Goal: Task Accomplishment & Management: Complete application form

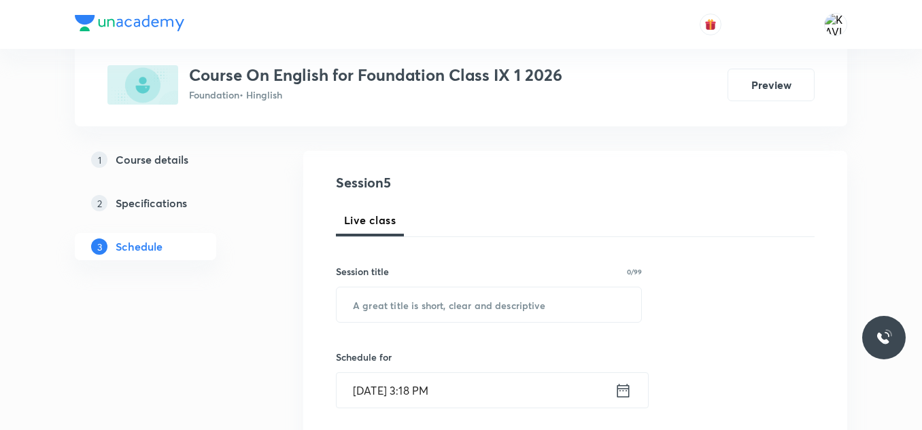
scroll to position [122, 0]
click at [366, 309] on input "text" at bounding box center [489, 304] width 305 height 35
paste input "Subject-Verb Concord"
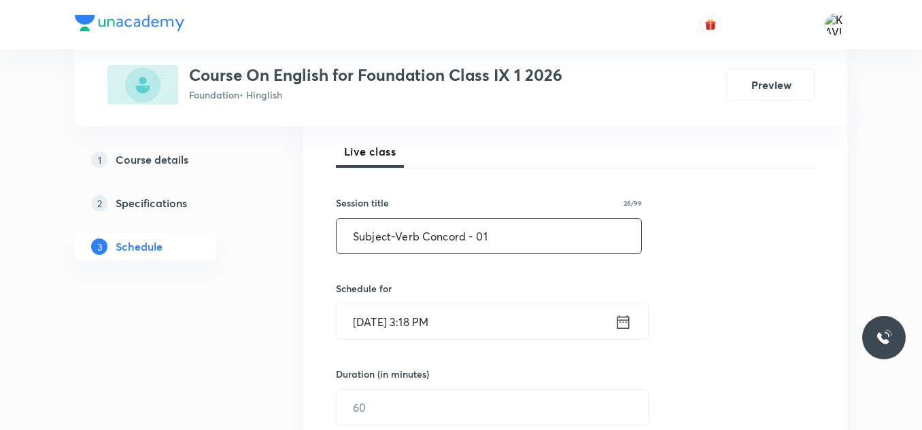
scroll to position [258, 0]
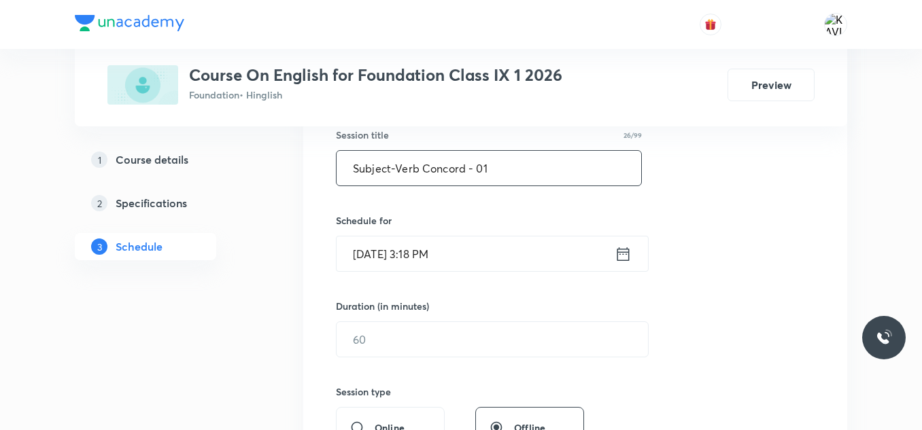
click at [398, 167] on input "Subject-Verb Concord - 01" at bounding box center [489, 168] width 305 height 35
type input "Verb Concord - 01"
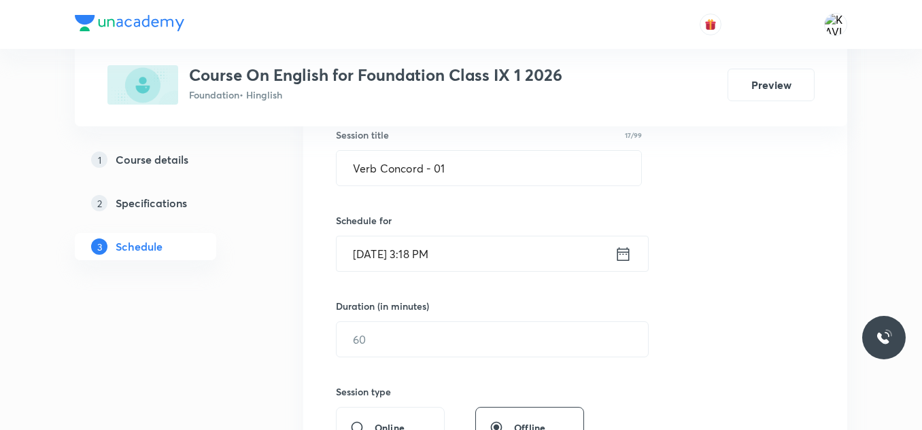
click at [623, 259] on icon at bounding box center [623, 254] width 17 height 19
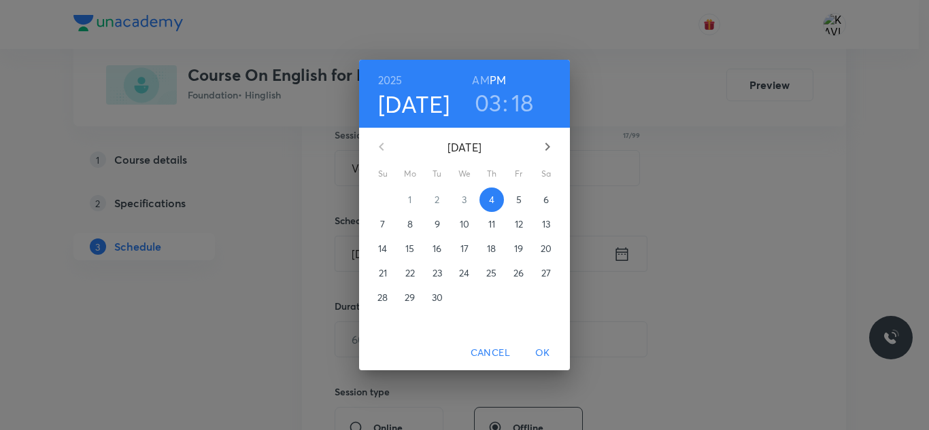
click at [491, 105] on h3 "03" at bounding box center [488, 102] width 27 height 29
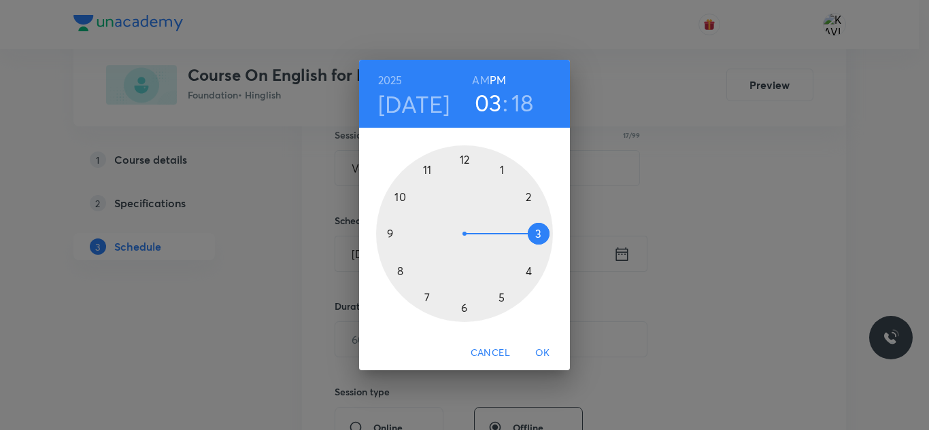
click at [529, 266] on div at bounding box center [464, 234] width 177 height 177
click at [462, 165] on div at bounding box center [464, 234] width 177 height 177
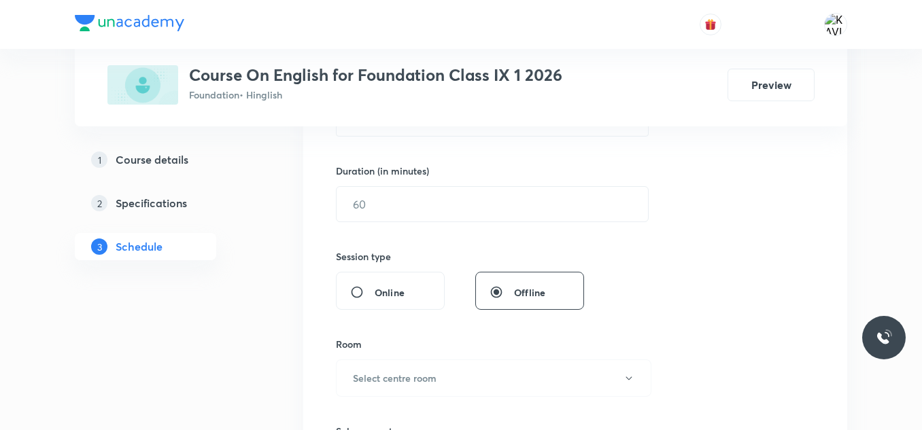
scroll to position [394, 0]
click at [449, 221] on div "​" at bounding box center [492, 204] width 313 height 36
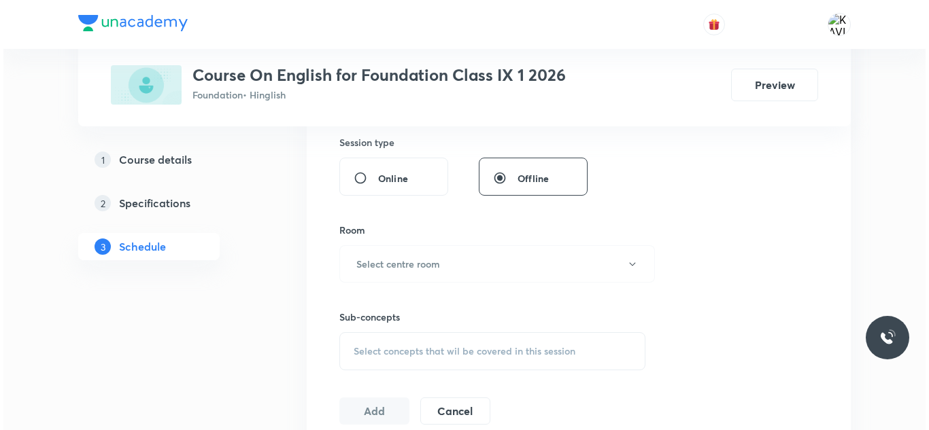
scroll to position [508, 0]
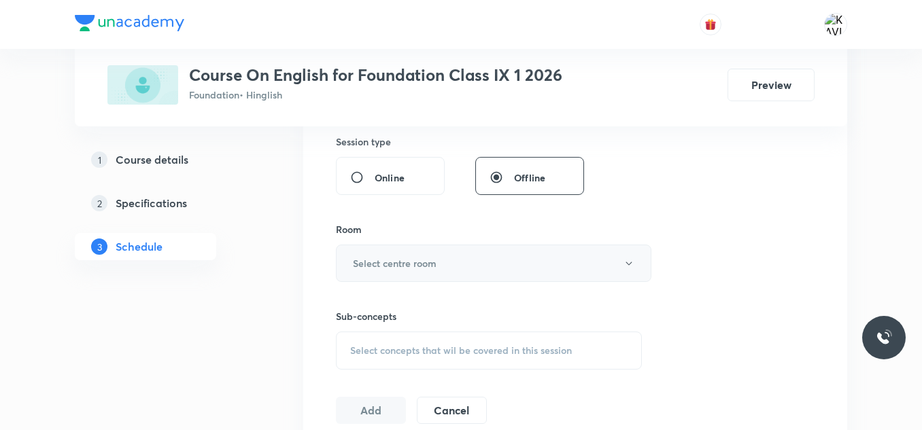
type input "60"
click at [364, 266] on h6 "Select centre room" at bounding box center [395, 263] width 84 height 14
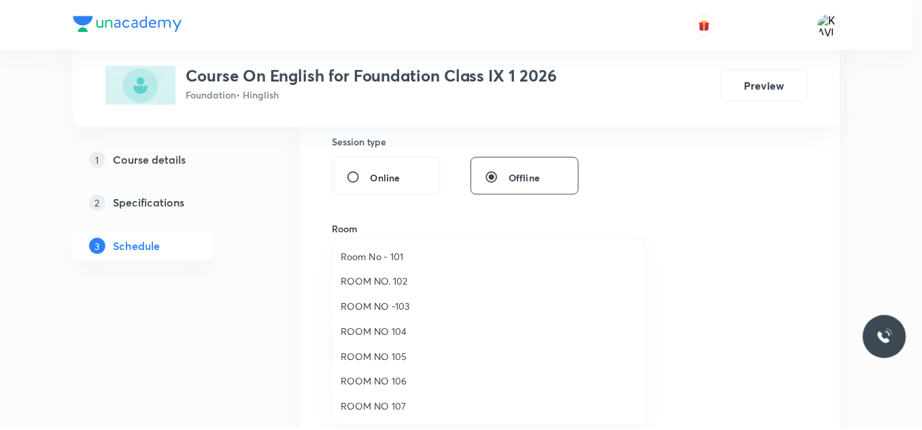
scroll to position [49, 0]
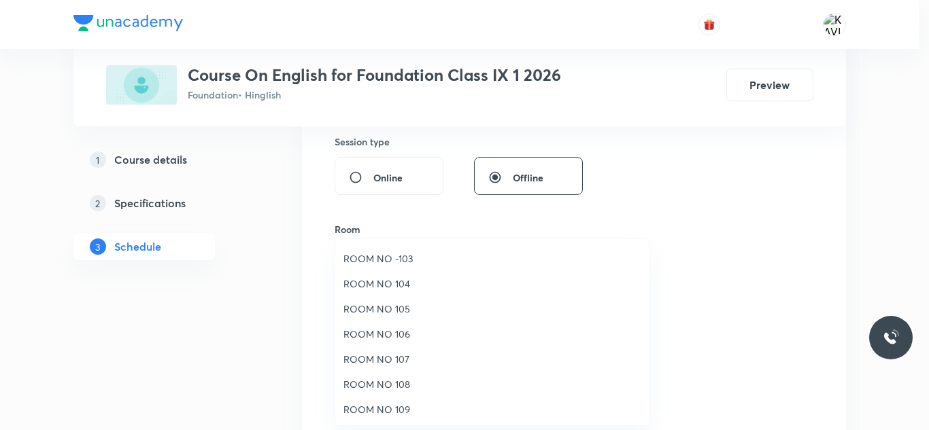
click at [396, 407] on span "ROOM NO 109" at bounding box center [492, 410] width 298 height 14
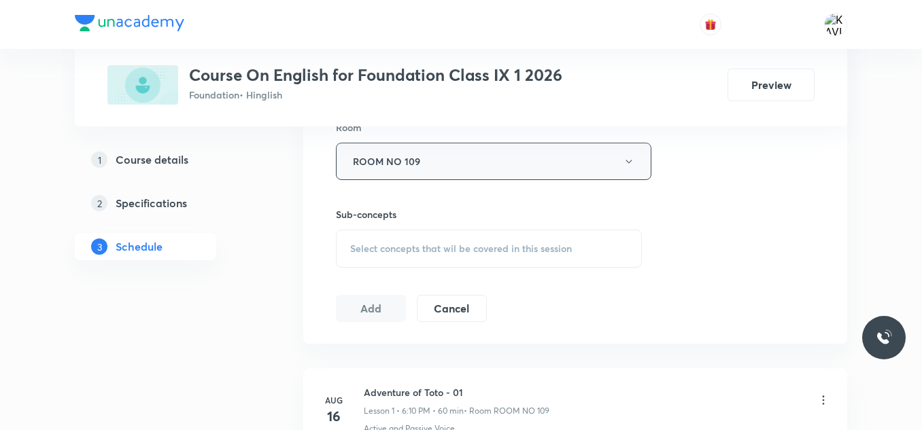
scroll to position [613, 0]
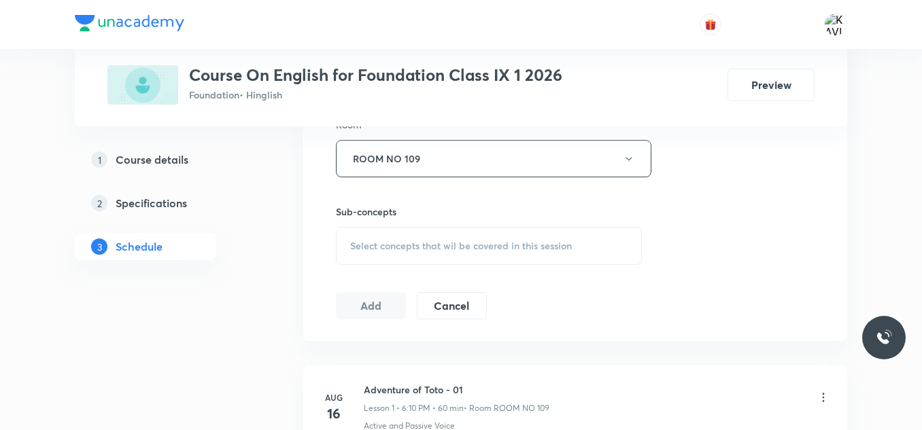
click at [403, 236] on div "Select concepts that wil be covered in this session" at bounding box center [489, 246] width 306 height 38
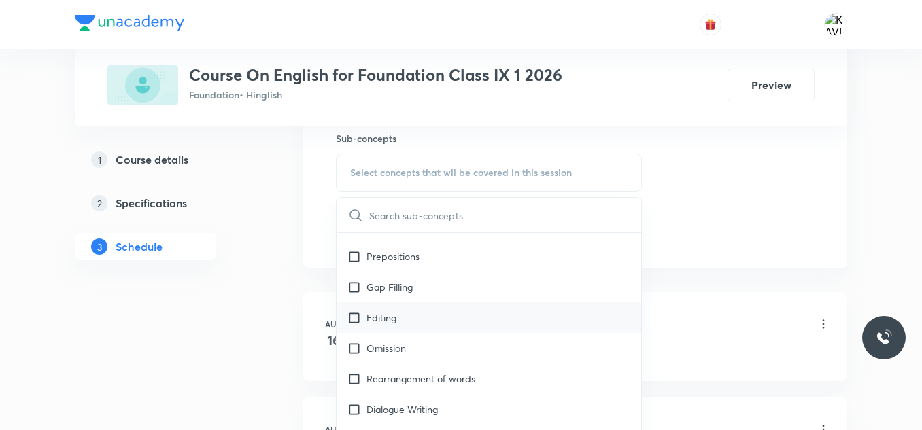
scroll to position [237, 0]
click at [377, 298] on div "Gap Filling" at bounding box center [489, 286] width 305 height 31
checkbox input "true"
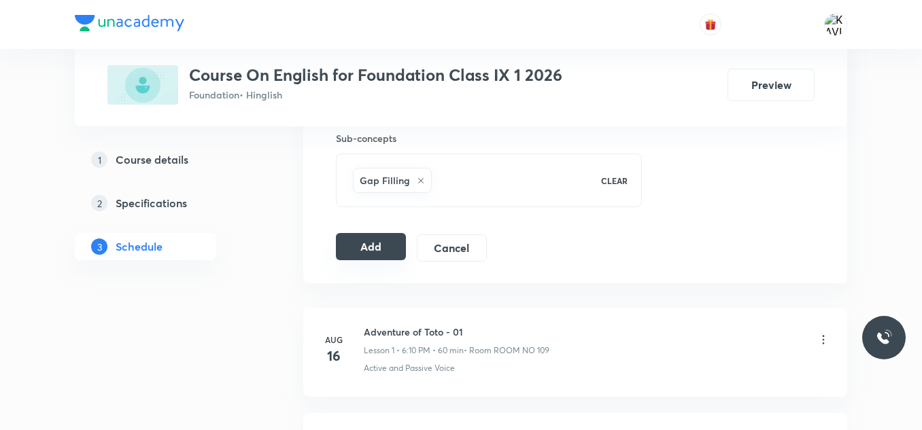
click at [360, 253] on button "Add" at bounding box center [371, 246] width 70 height 27
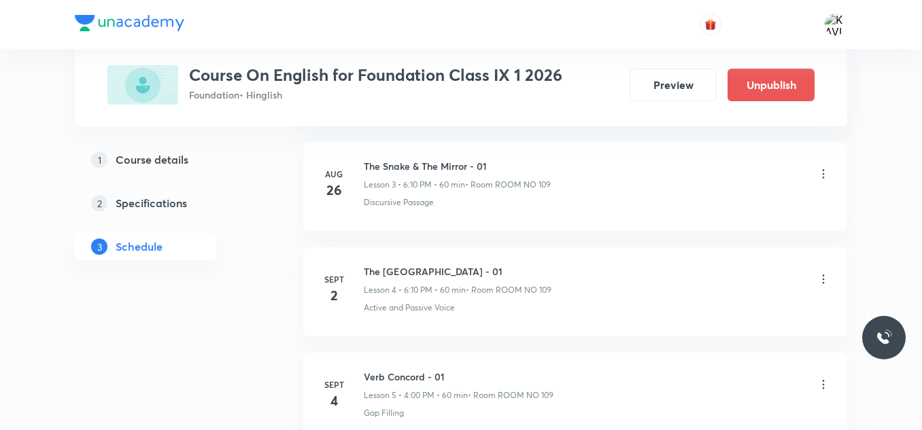
scroll to position [562, 0]
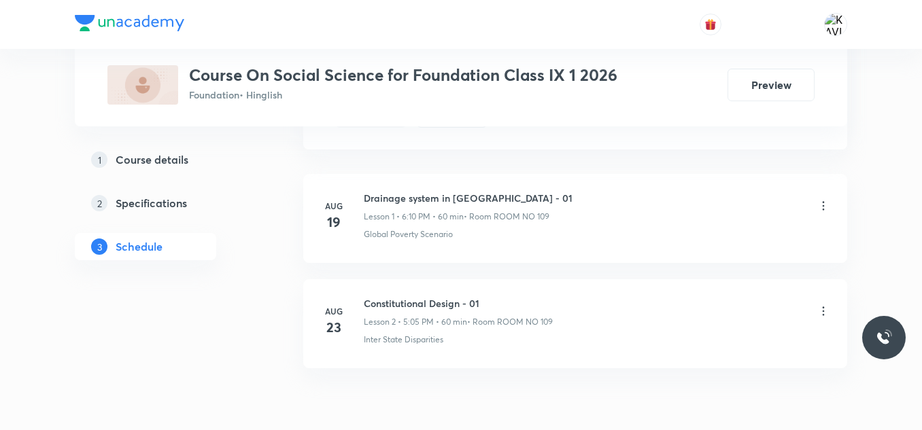
scroll to position [870, 0]
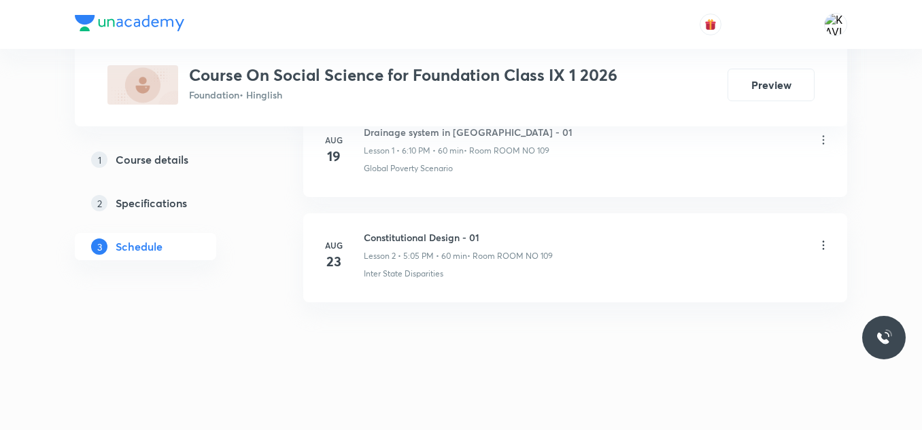
click at [472, 299] on li "Aug 23 Constitutional Design - 01 Lesson 2 • 5:05 PM • 60 min • Room ROOM NO 10…" at bounding box center [575, 258] width 544 height 89
click at [430, 239] on h6 "Constitutional Design - 01" at bounding box center [458, 238] width 189 height 14
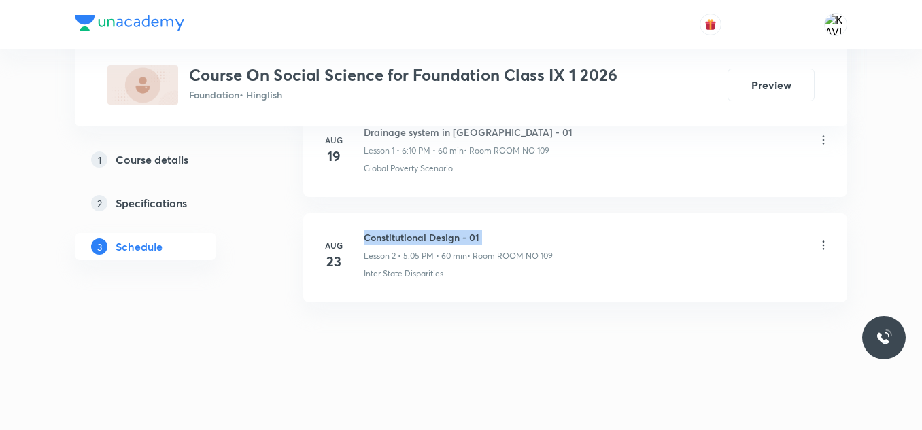
click at [430, 239] on h6 "Constitutional Design - 01" at bounding box center [458, 238] width 189 height 14
copy h6 "Constitutional Design - 01"
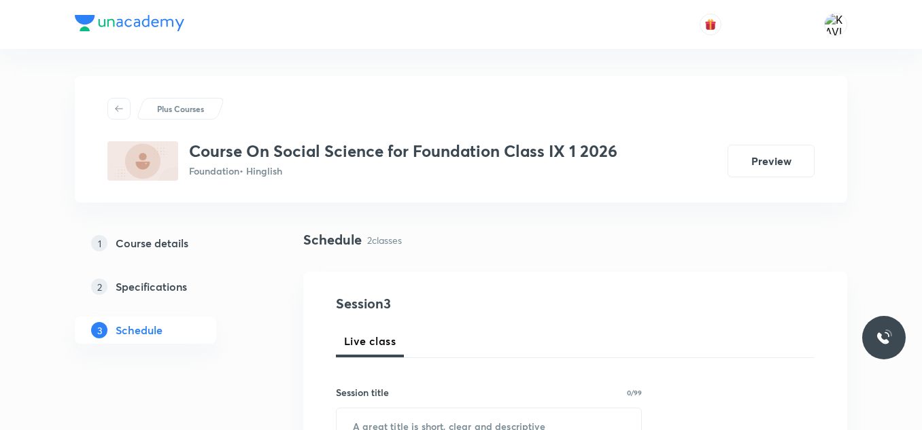
scroll to position [171, 0]
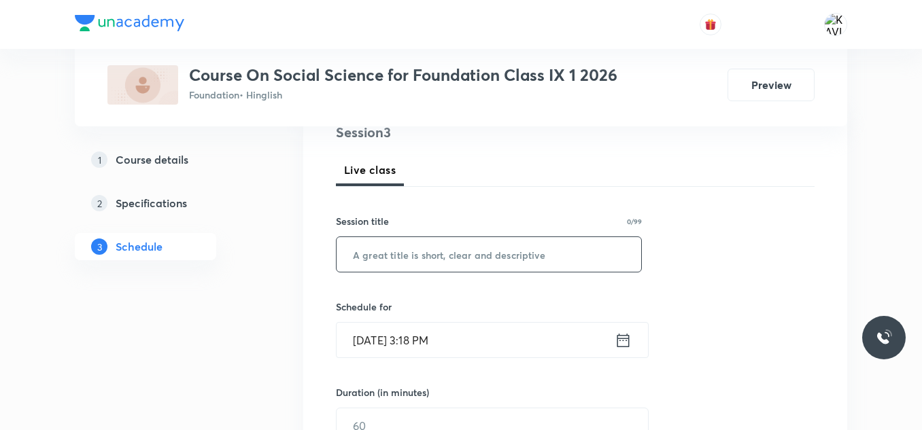
click at [416, 262] on input "text" at bounding box center [489, 254] width 305 height 35
paste input "Constitutional Design - 01"
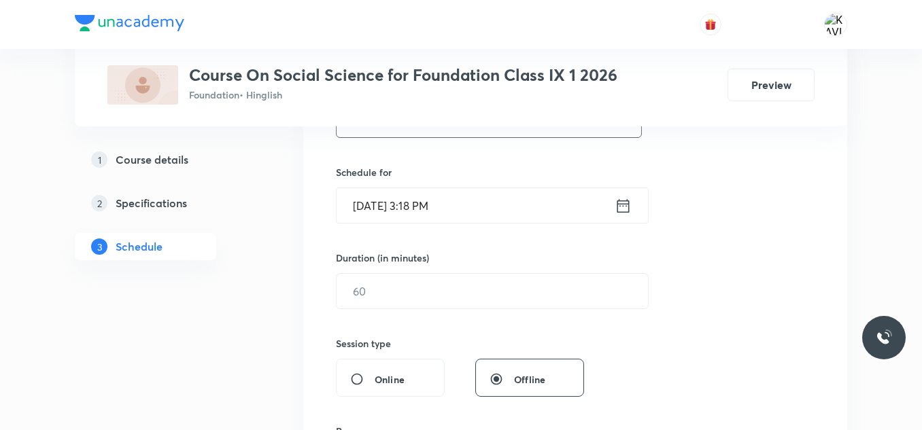
scroll to position [307, 0]
type input "Constitutional Design - 02"
click at [624, 209] on icon at bounding box center [623, 204] width 17 height 19
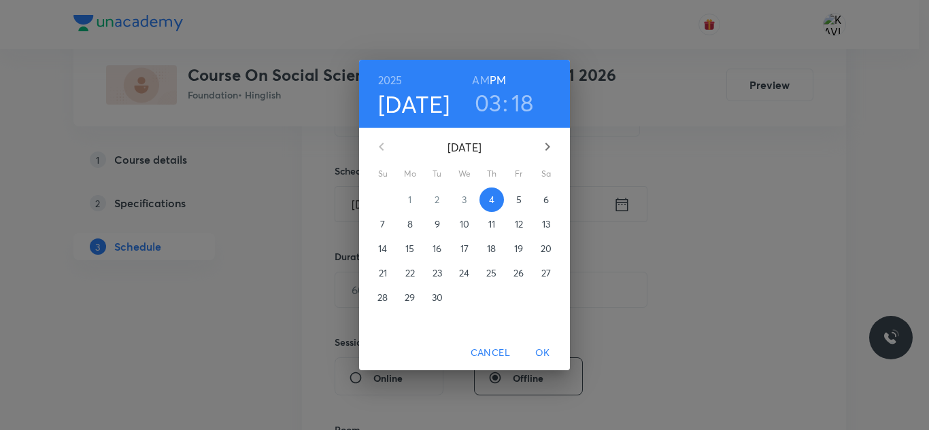
click at [490, 106] on h3 "03" at bounding box center [488, 102] width 27 height 29
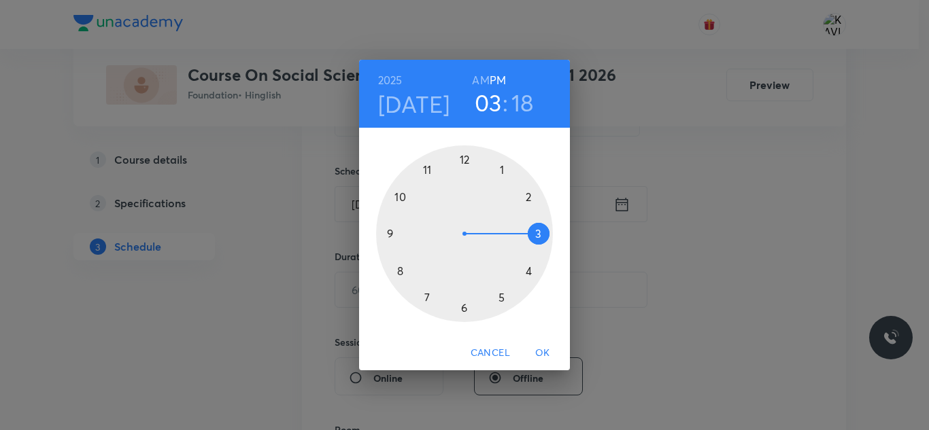
click at [500, 294] on div at bounding box center [464, 234] width 177 height 177
click at [500, 175] on div at bounding box center [464, 234] width 177 height 177
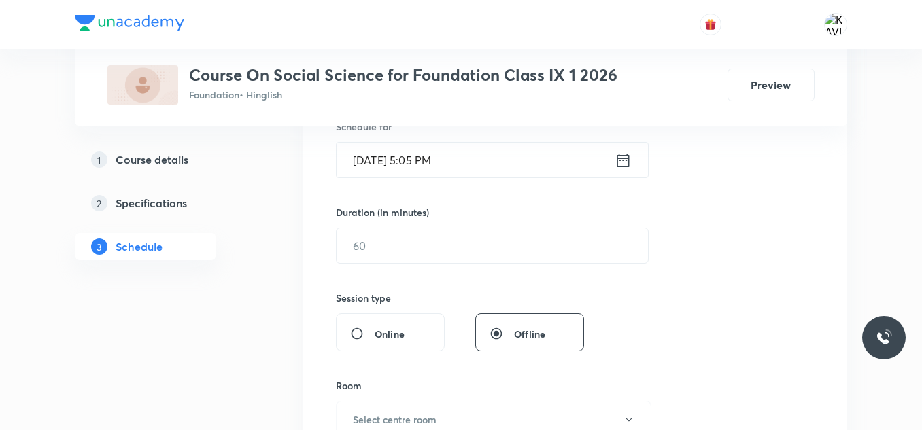
scroll to position [375, 0]
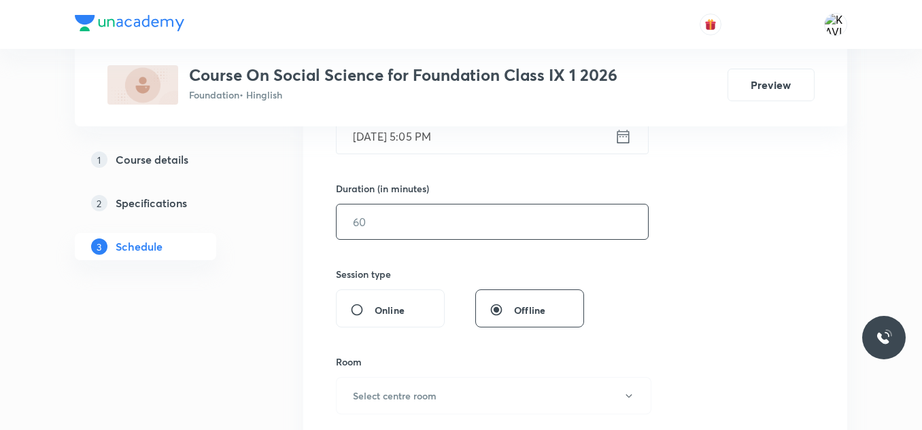
click at [431, 226] on input "text" at bounding box center [492, 222] width 311 height 35
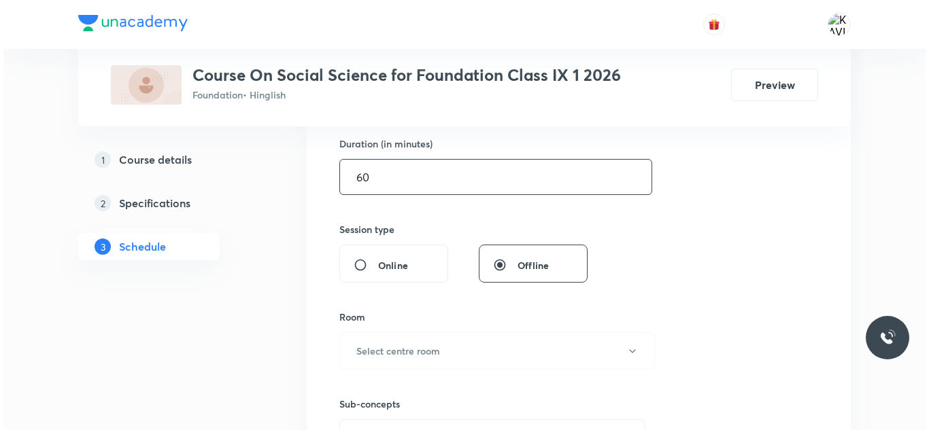
scroll to position [443, 0]
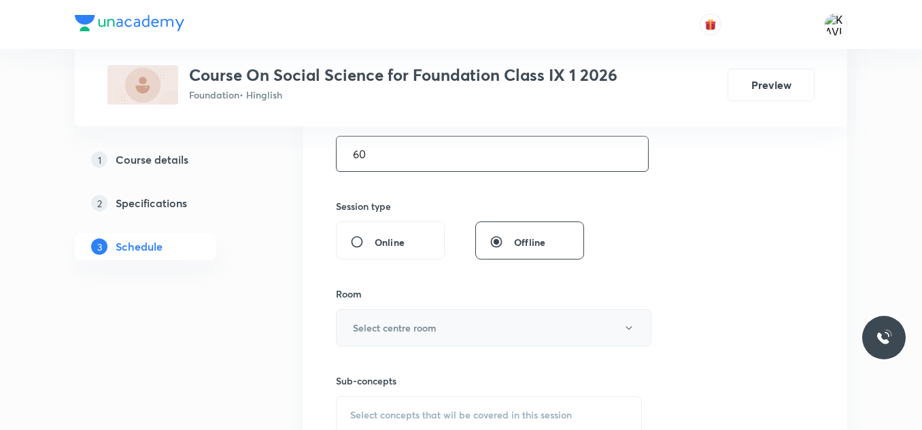
type input "60"
click at [425, 328] on h6 "Select centre room" at bounding box center [395, 328] width 84 height 14
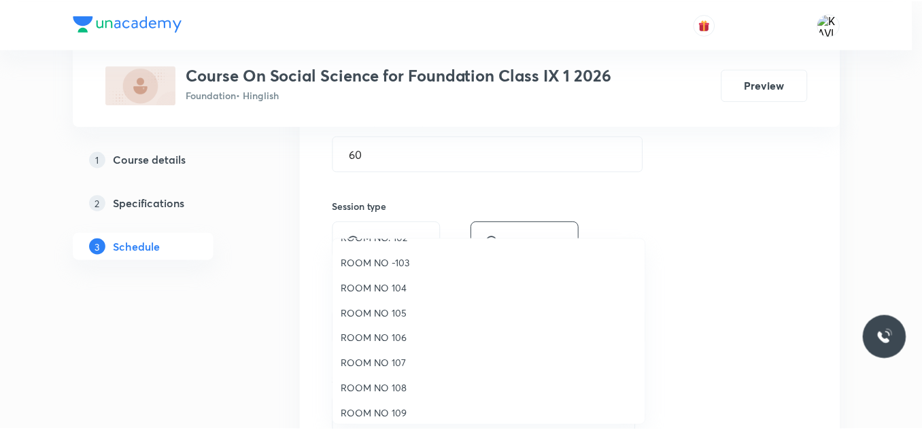
scroll to position [68, 0]
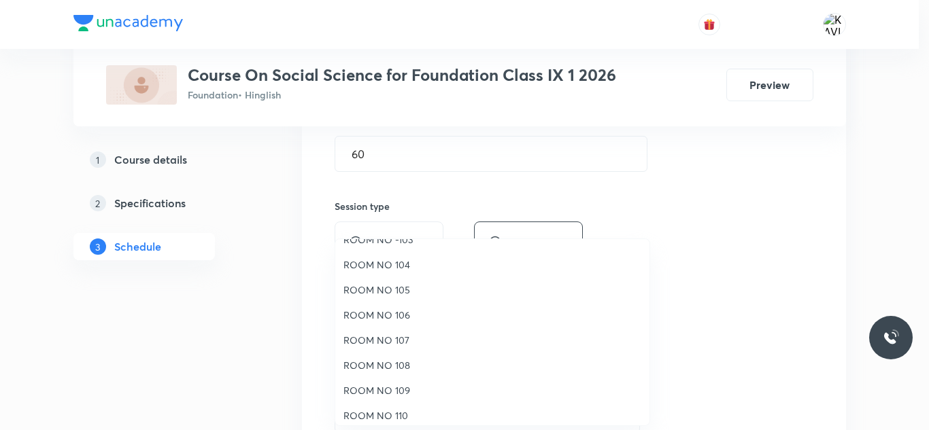
click at [408, 392] on span "ROOM NO 109" at bounding box center [492, 391] width 298 height 14
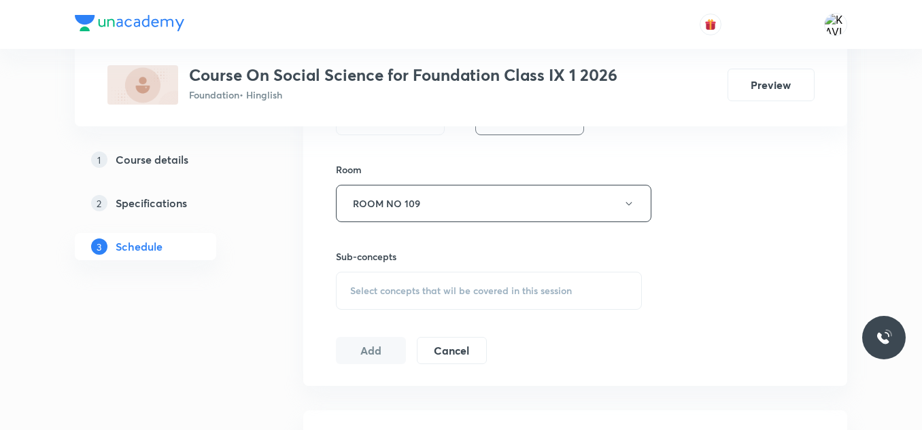
scroll to position [579, 0]
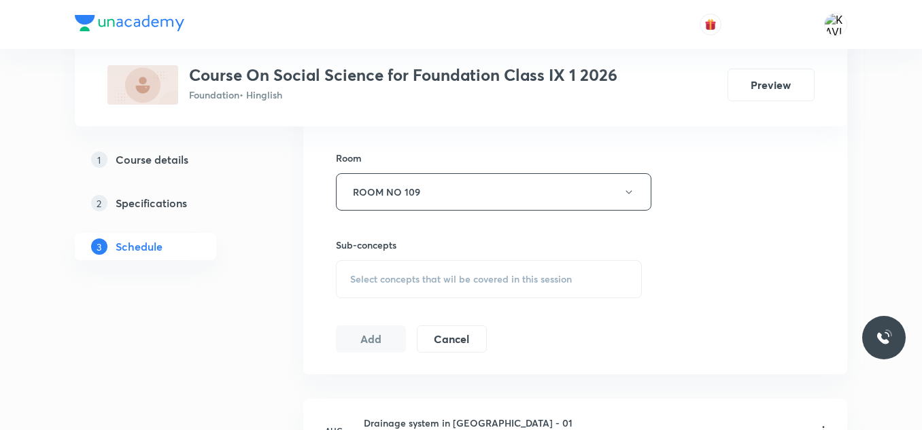
click at [398, 283] on span "Select concepts that wil be covered in this session" at bounding box center [461, 279] width 222 height 11
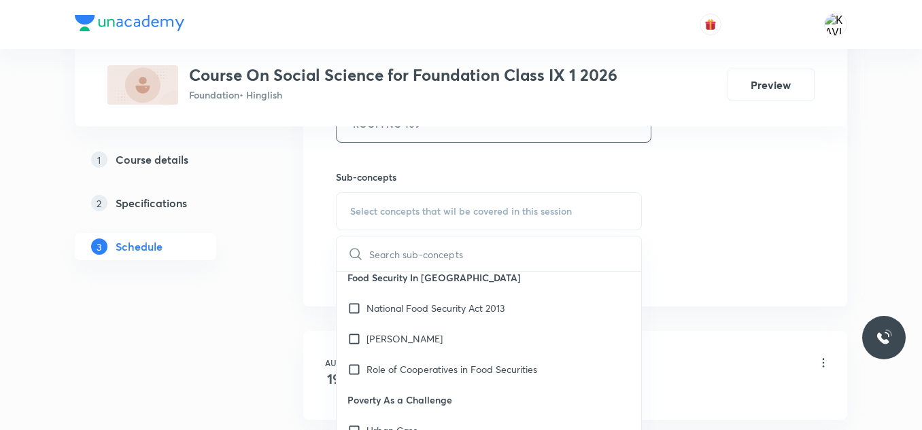
scroll to position [408, 0]
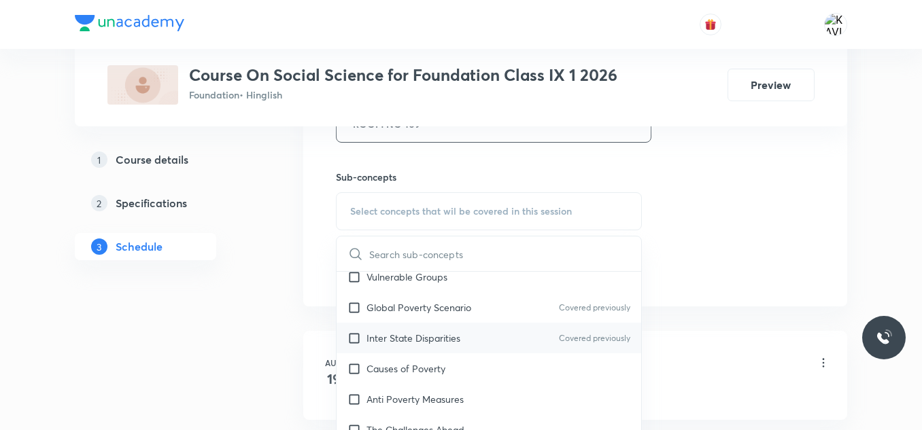
click at [426, 327] on div "Inter State Disparities Covered previously" at bounding box center [489, 338] width 305 height 31
checkbox input "true"
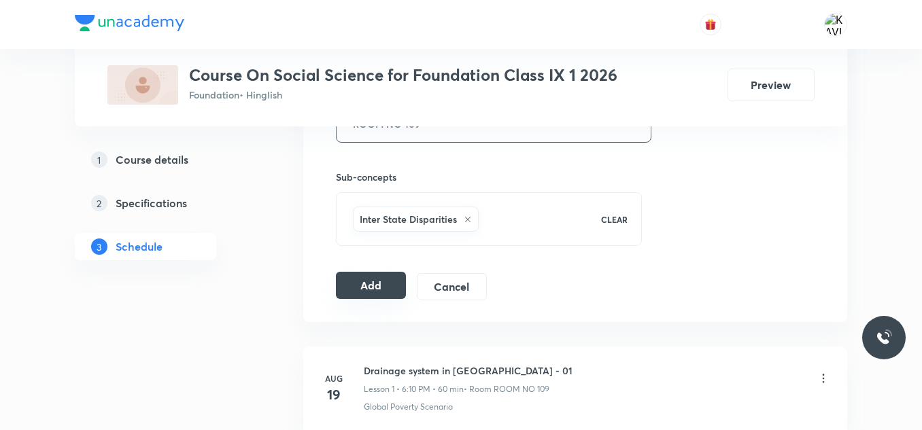
click at [370, 284] on button "Add" at bounding box center [371, 285] width 70 height 27
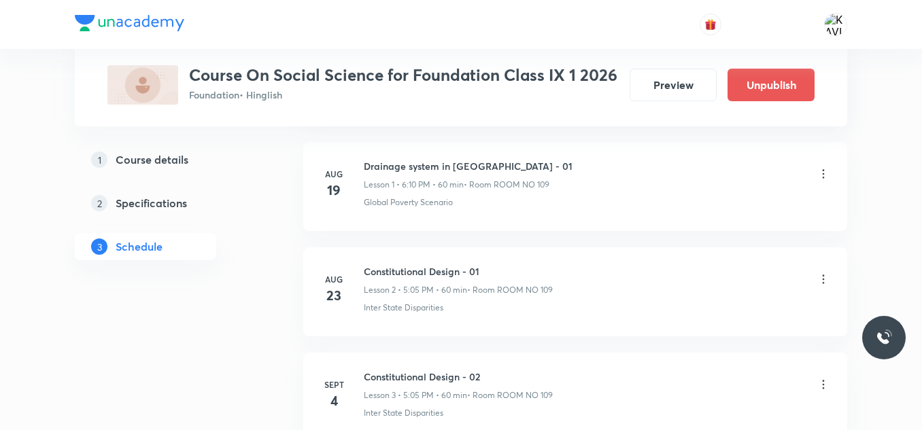
scroll to position [351, 0]
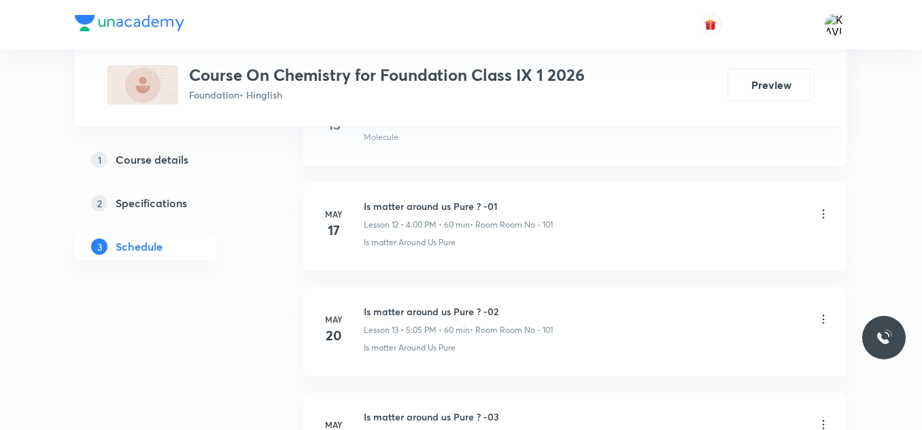
scroll to position [4243, 0]
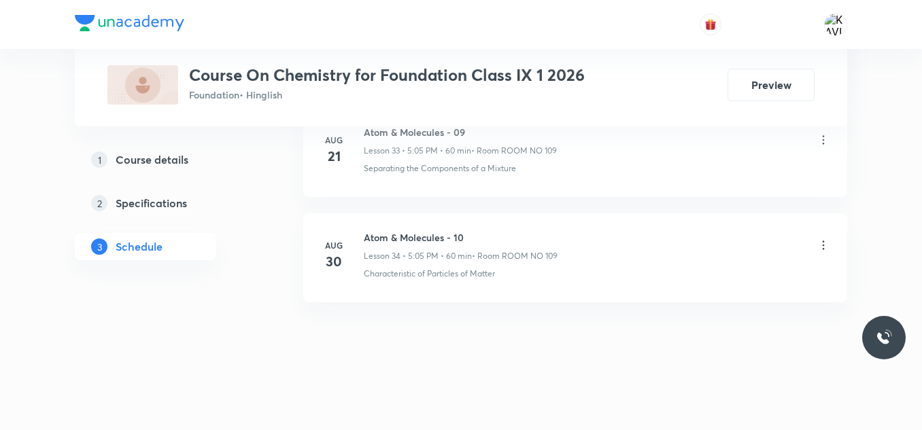
click at [460, 236] on h6 "Atom & Molecules - 10" at bounding box center [461, 238] width 194 height 14
copy h6 "Atom & Molecules - 10"
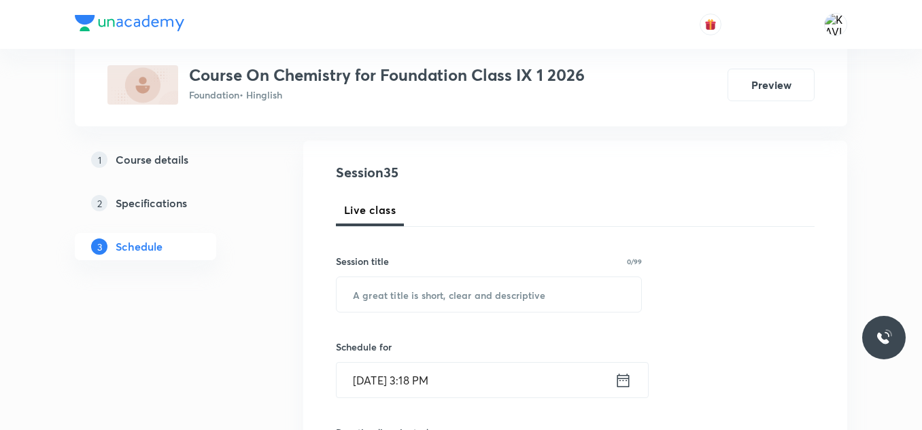
scroll to position [133, 0]
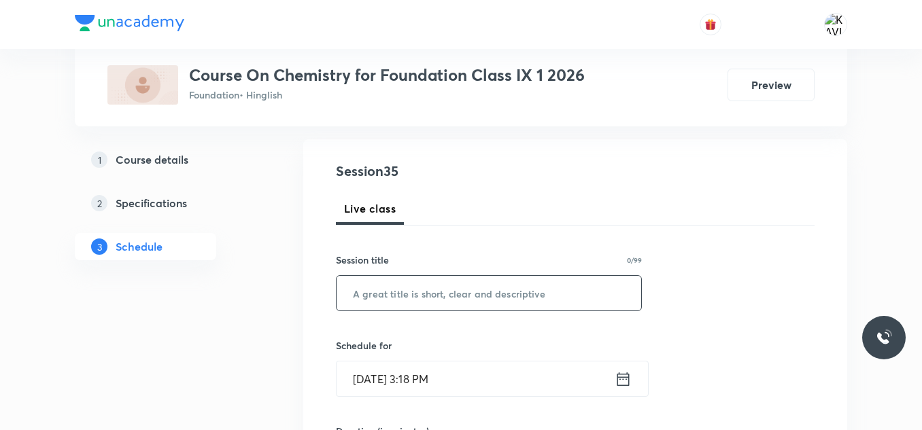
click at [360, 309] on input "text" at bounding box center [489, 293] width 305 height 35
paste input "Atom & Molecules - 10"
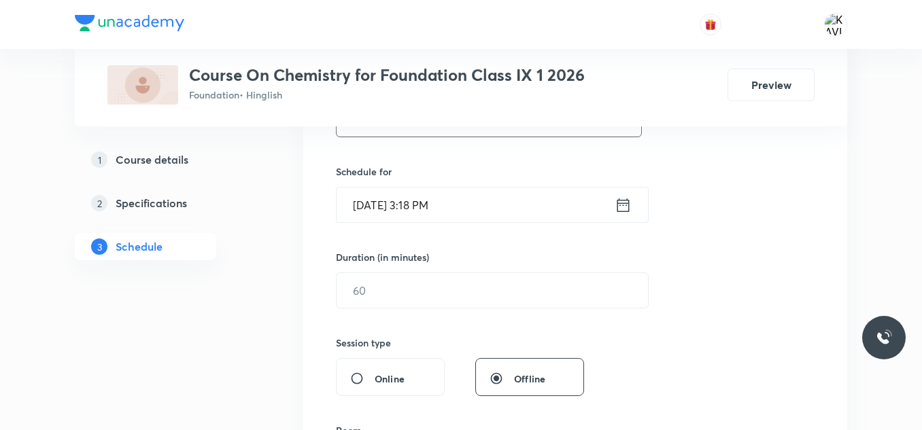
scroll to position [337, 0]
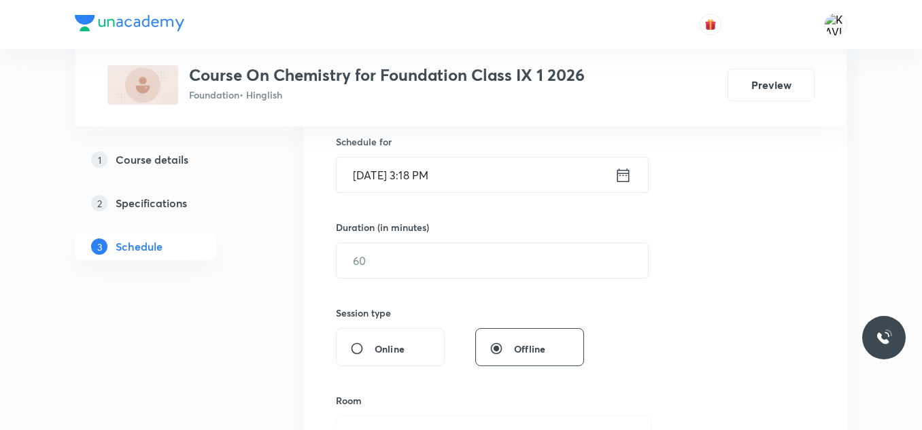
type input "Atom & Molecules - 11"
click at [625, 176] on icon at bounding box center [623, 175] width 17 height 19
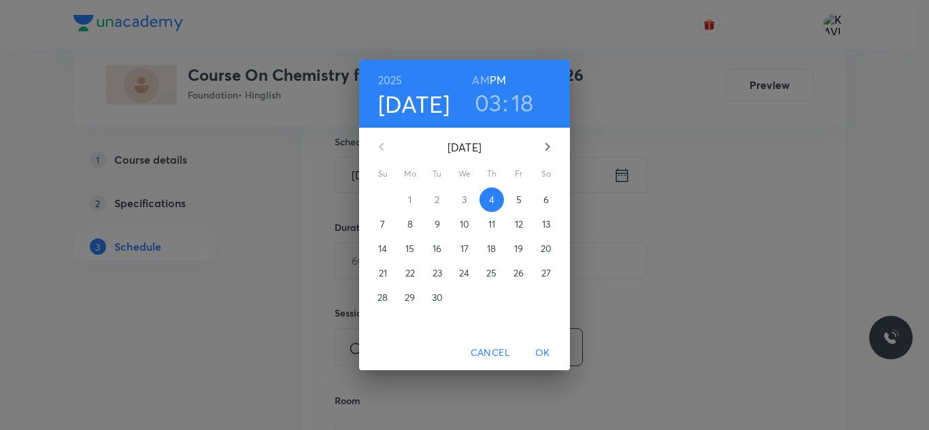
click at [494, 103] on h3 "03" at bounding box center [488, 102] width 27 height 29
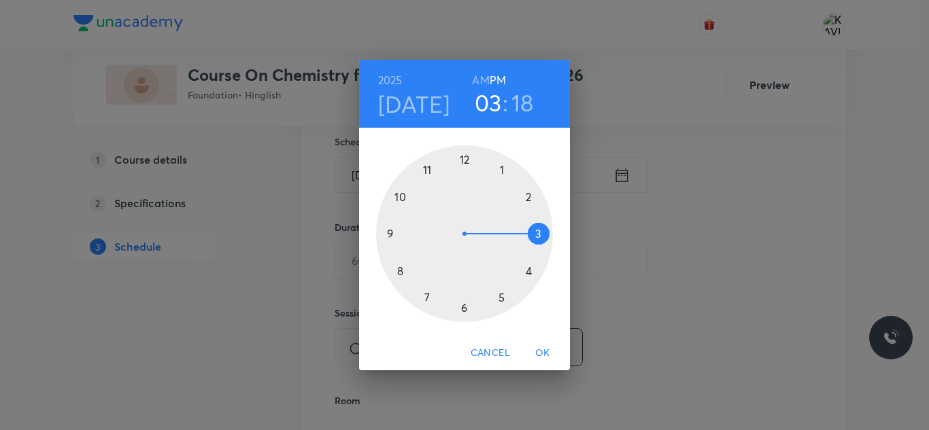
click at [465, 306] on div at bounding box center [464, 234] width 177 height 177
click at [530, 197] on div at bounding box center [464, 234] width 177 height 177
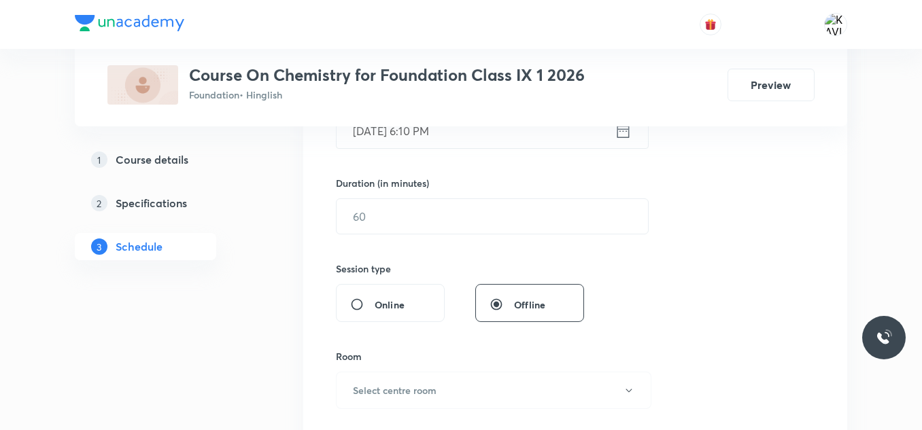
scroll to position [405, 0]
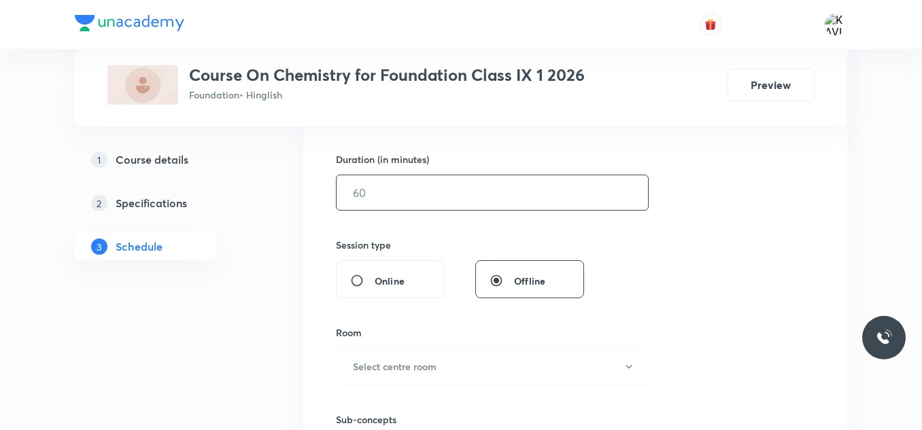
click at [456, 207] on input "text" at bounding box center [492, 192] width 311 height 35
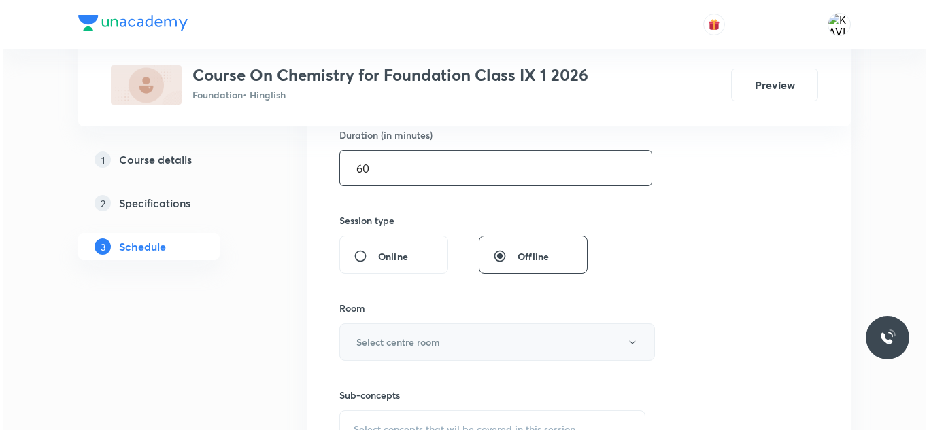
scroll to position [473, 0]
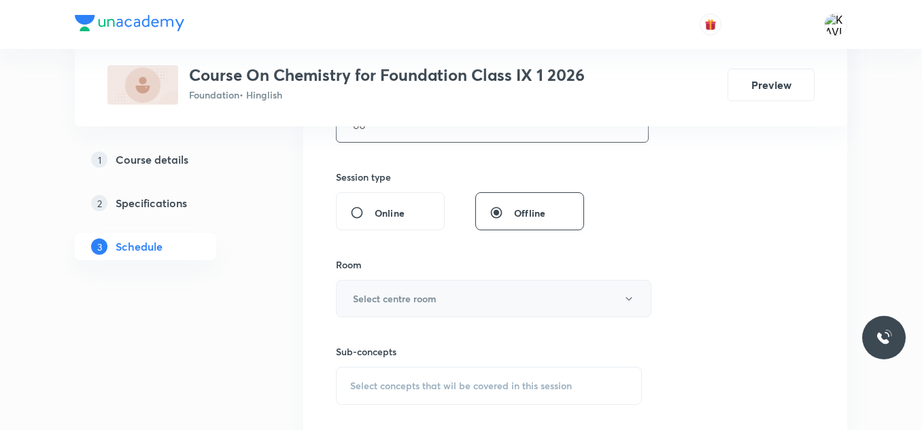
type input "60"
click at [458, 307] on button "Select centre room" at bounding box center [494, 298] width 316 height 37
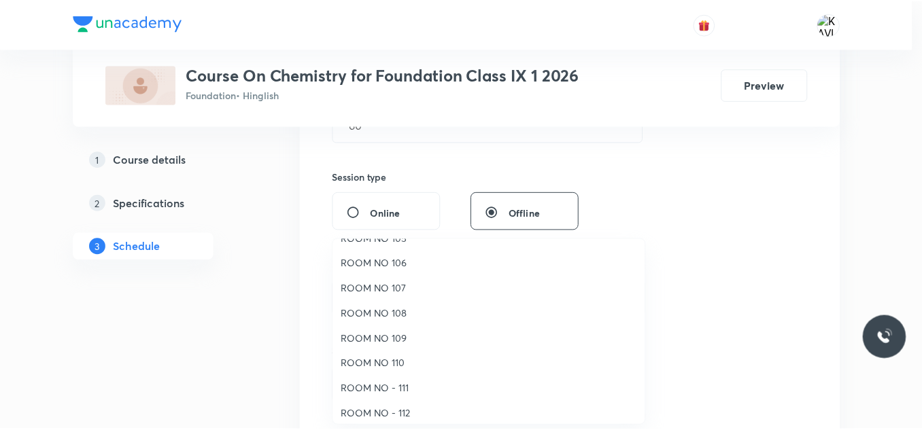
scroll to position [136, 0]
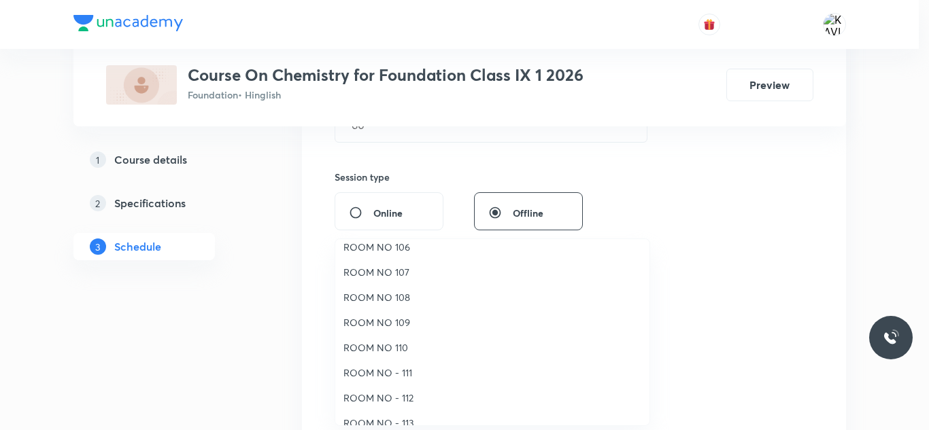
click at [407, 332] on li "ROOM NO 109" at bounding box center [492, 322] width 314 height 25
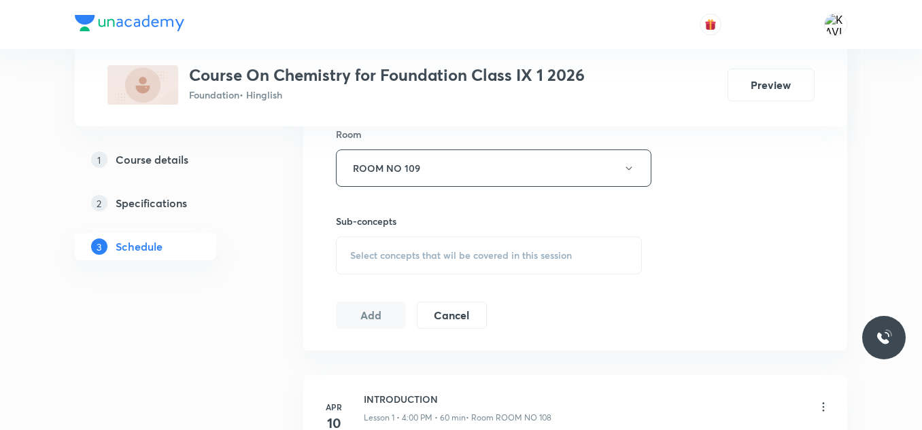
scroll to position [609, 0]
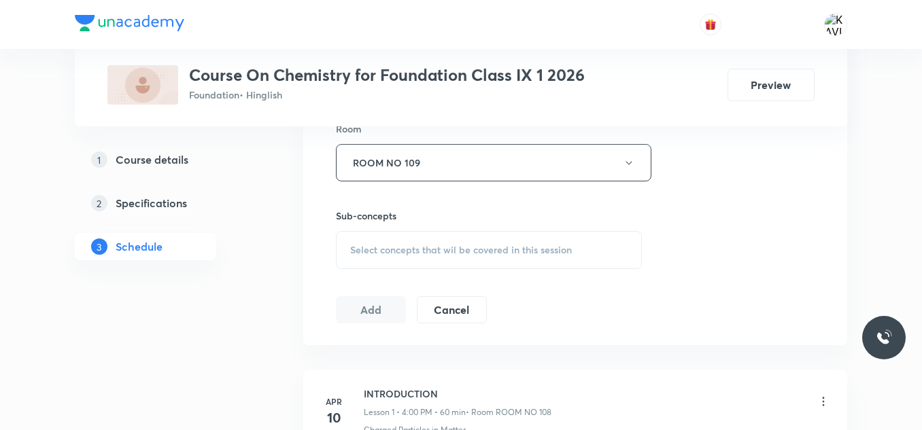
click at [437, 255] on span "Select concepts that wil be covered in this session" at bounding box center [461, 250] width 222 height 11
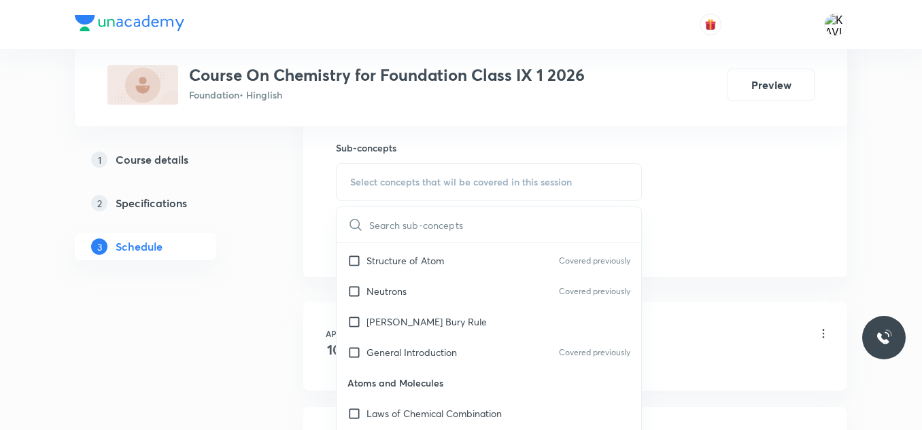
scroll to position [204, 0]
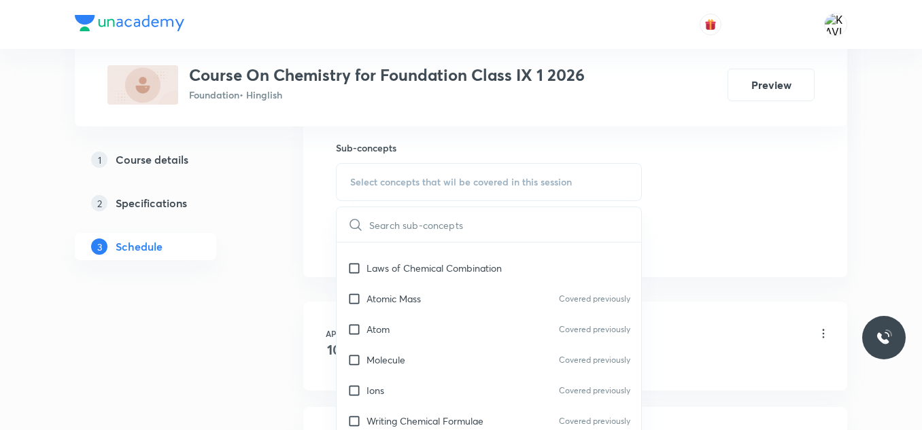
drag, startPoint x: 454, startPoint y: 313, endPoint x: 638, endPoint y: 263, distance: 190.8
click at [476, 307] on div "Atomic Mass Covered previously" at bounding box center [489, 299] width 305 height 31
checkbox input "true"
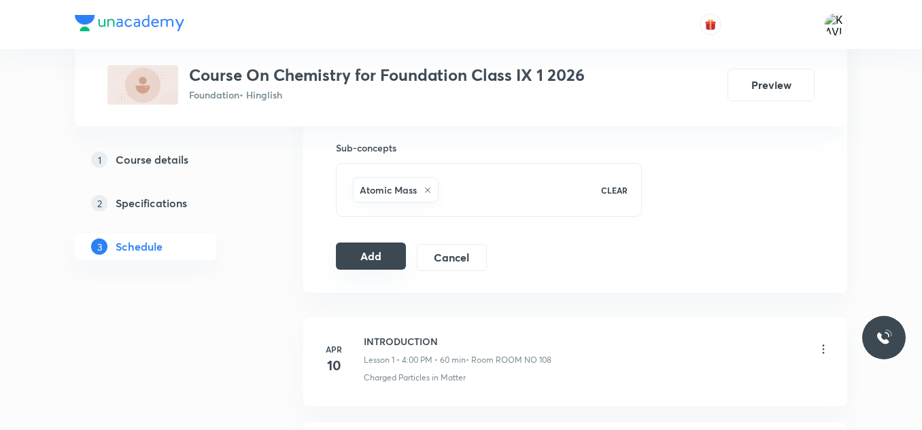
click at [373, 256] on button "Add" at bounding box center [371, 256] width 70 height 27
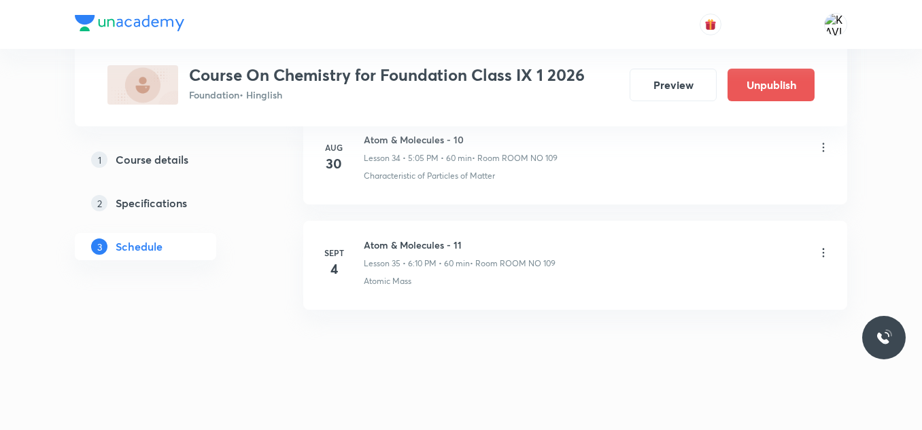
scroll to position [3724, 0]
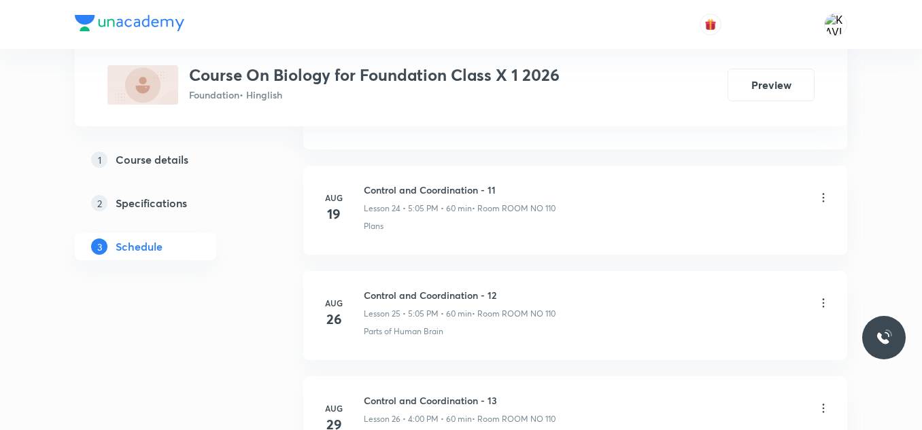
scroll to position [3400, 0]
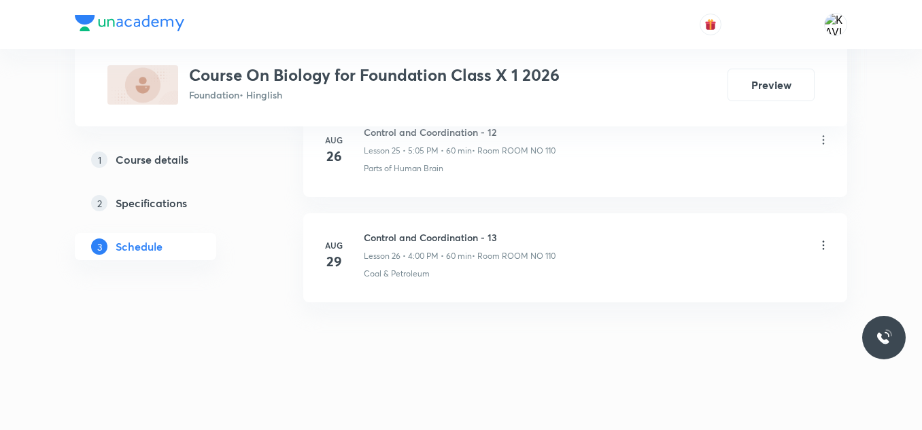
click at [447, 222] on li "[DATE] Control and Coordination - 13 Lesson 26 • 4:00 PM • 60 min • Room ROOM N…" at bounding box center [575, 258] width 544 height 89
copy h6 "Control and Coordination - 13"
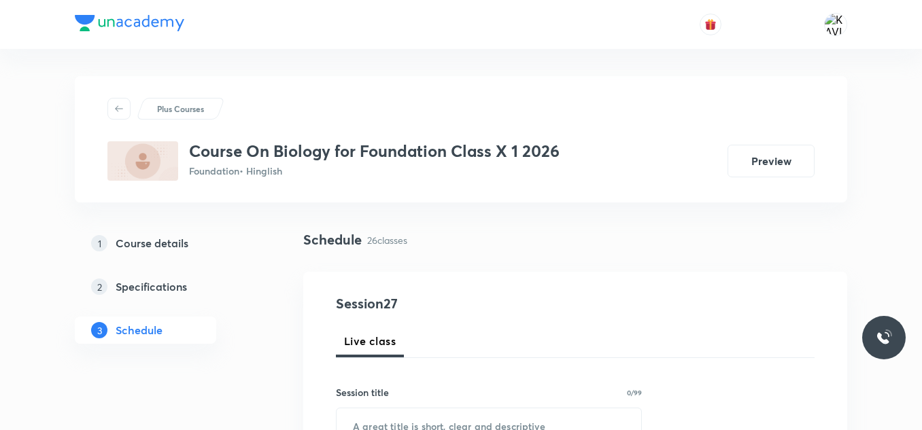
scroll to position [156, 0]
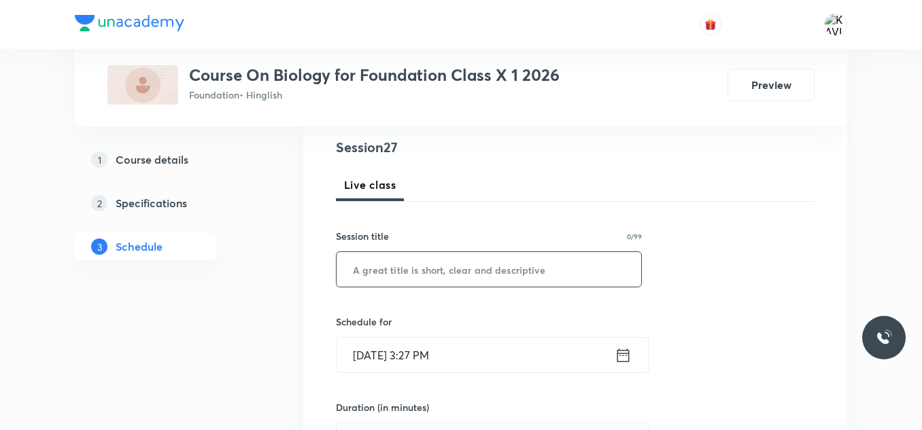
click at [406, 275] on input "text" at bounding box center [489, 269] width 305 height 35
paste input "Control and Coordination - 13"
type input "Control and Coordination - 14"
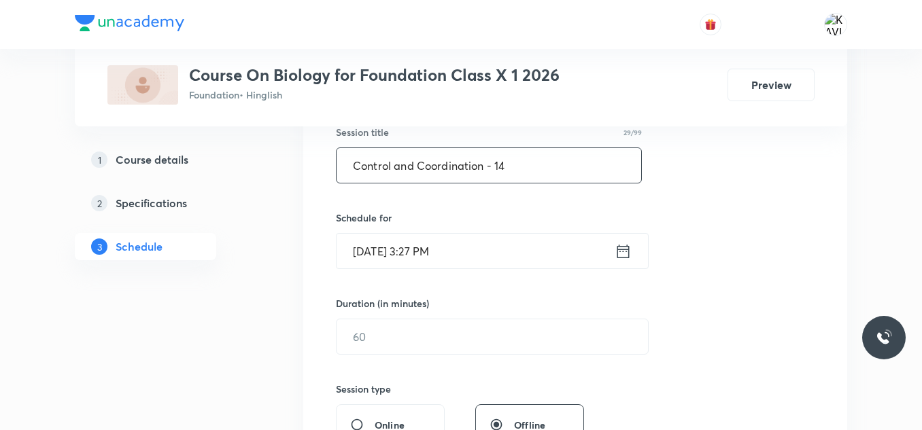
scroll to position [292, 0]
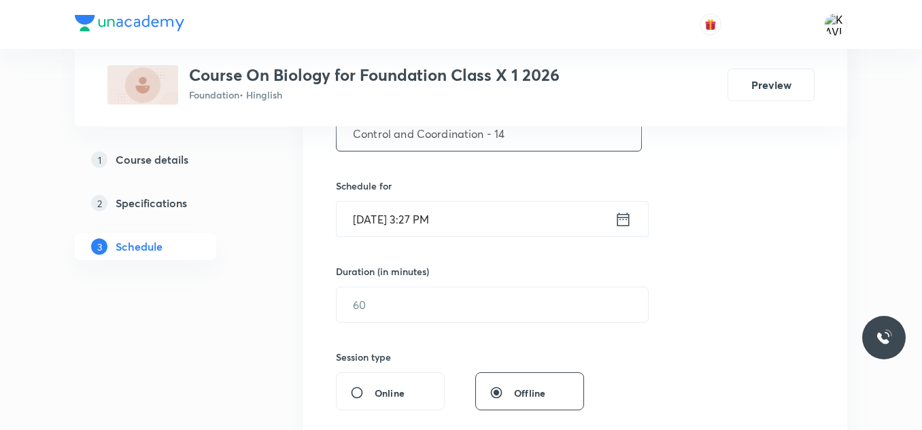
click at [623, 217] on icon at bounding box center [623, 219] width 12 height 14
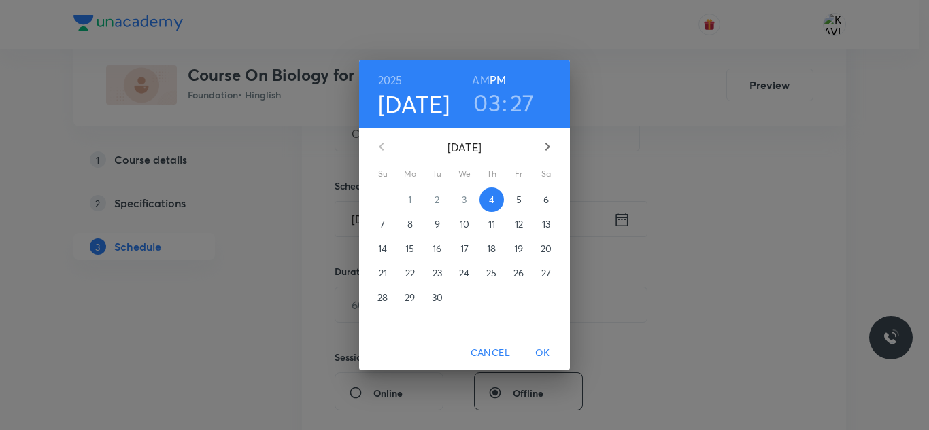
click at [490, 108] on h3 "03" at bounding box center [486, 102] width 27 height 29
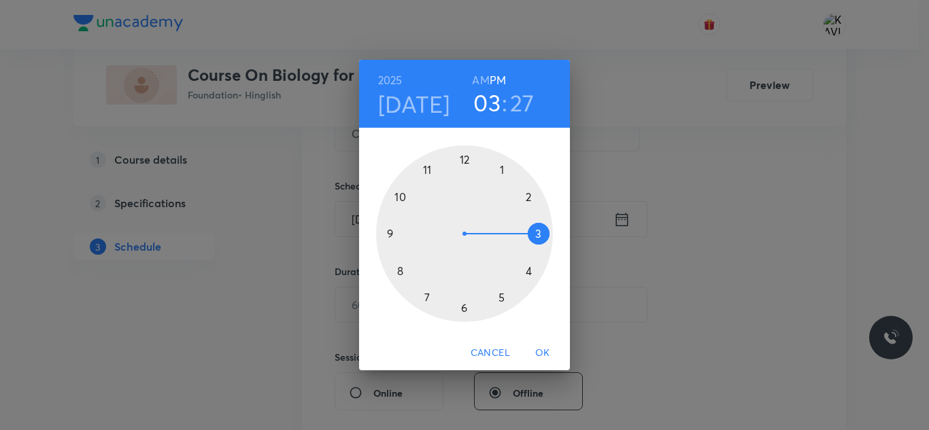
click at [530, 272] on div at bounding box center [464, 234] width 177 height 177
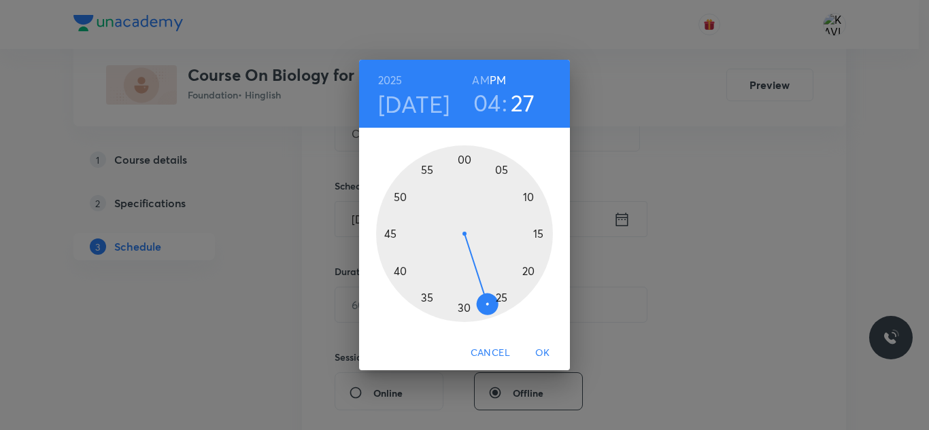
click at [463, 167] on div at bounding box center [464, 234] width 177 height 177
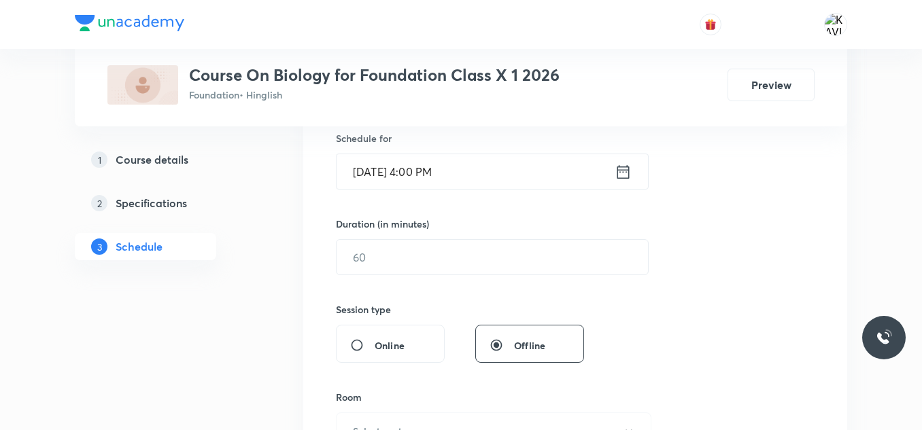
scroll to position [360, 0]
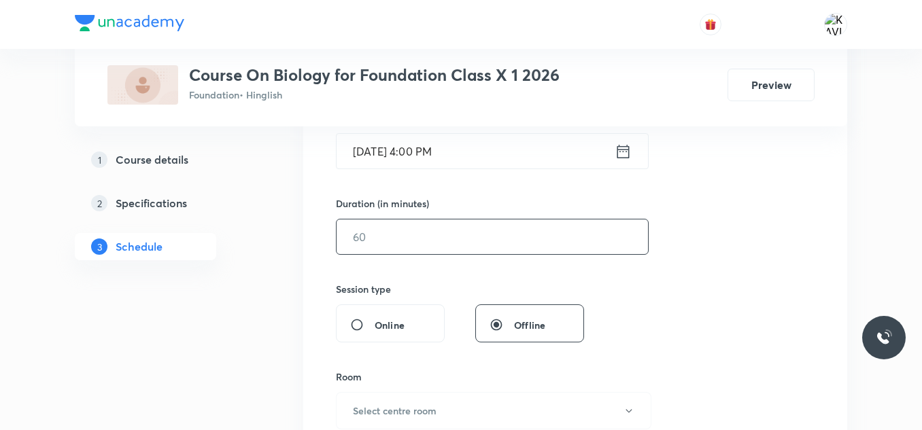
click at [392, 239] on input "text" at bounding box center [492, 237] width 311 height 35
type input "9"
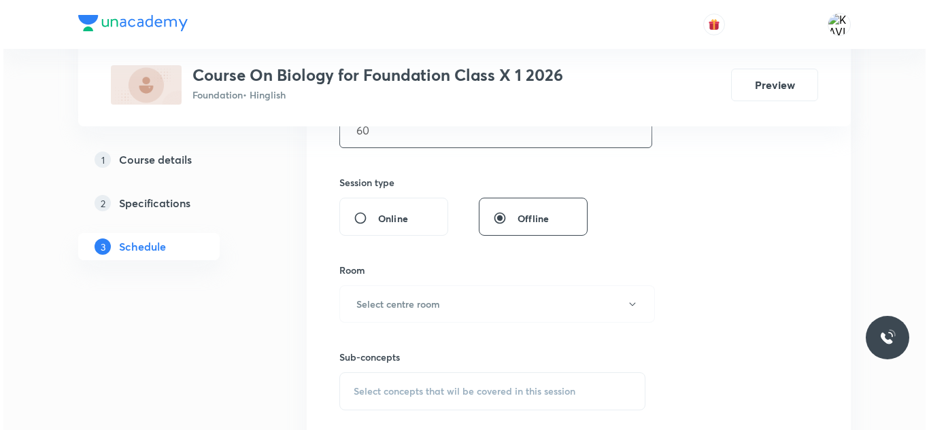
scroll to position [470, 0]
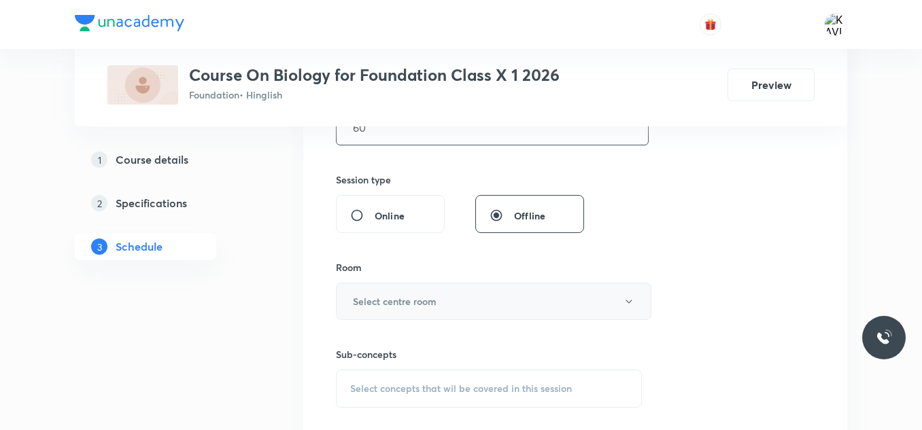
type input "60"
click at [376, 306] on h6 "Select centre room" at bounding box center [395, 301] width 84 height 14
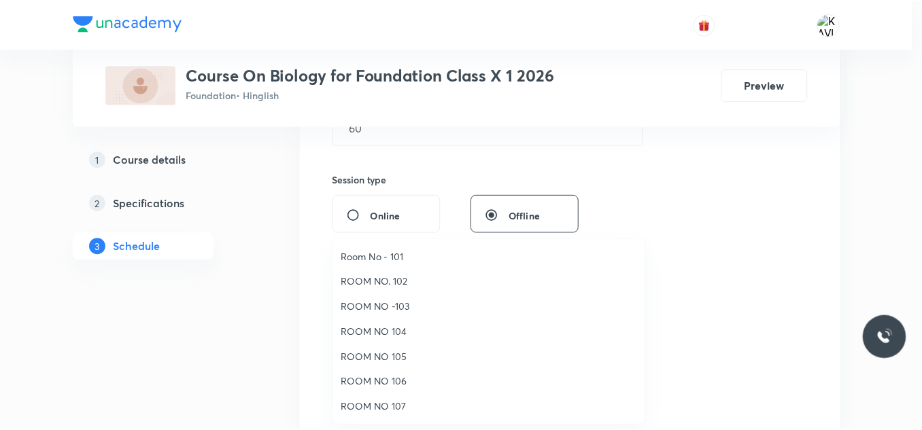
scroll to position [152, 0]
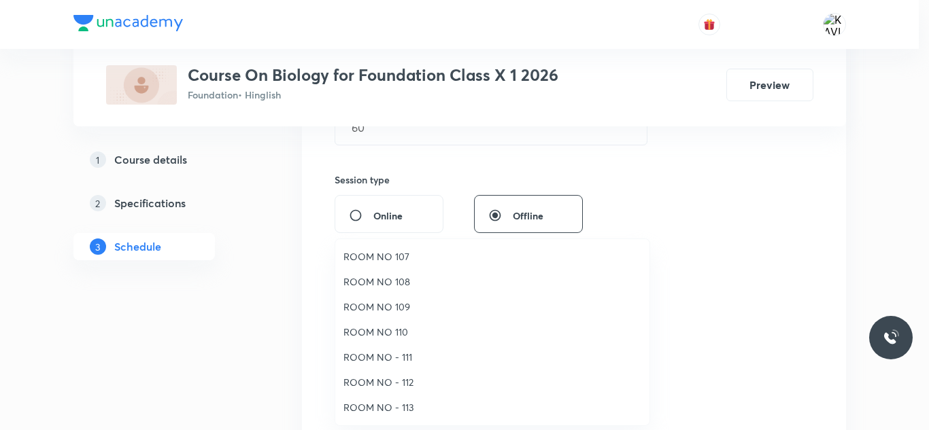
click at [404, 379] on span "ROOM NO - 112" at bounding box center [492, 382] width 298 height 14
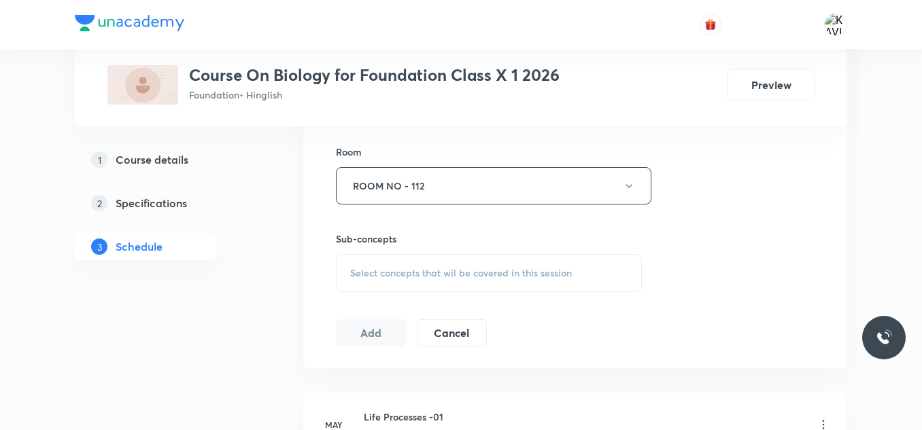
scroll to position [590, 0]
click at [416, 267] on span "Select concepts that wil be covered in this session" at bounding box center [461, 268] width 222 height 11
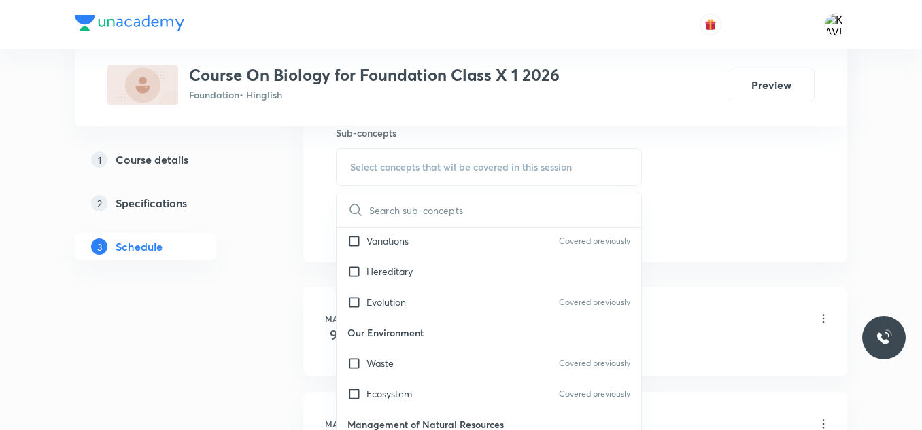
scroll to position [545, 0]
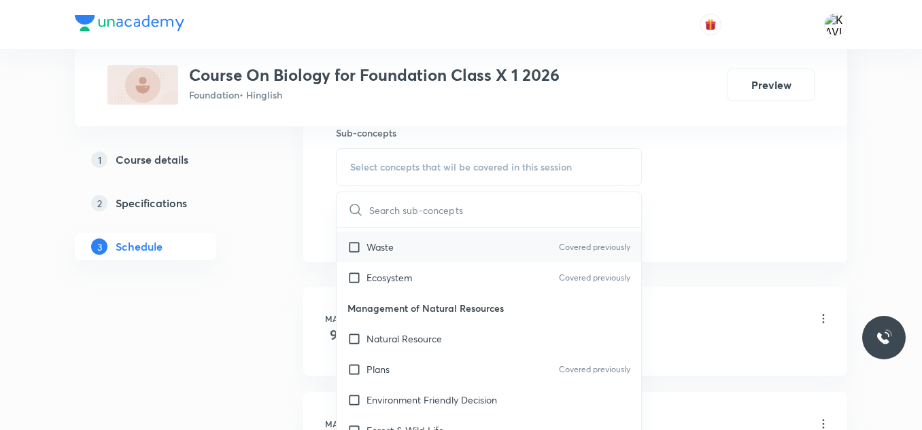
click at [489, 259] on div "Waste Covered previously" at bounding box center [489, 247] width 305 height 31
checkbox input "true"
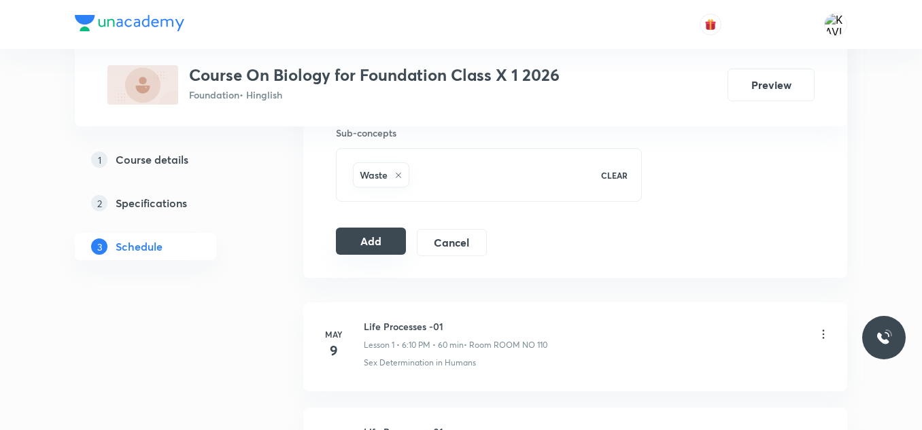
click at [380, 241] on button "Add" at bounding box center [371, 241] width 70 height 27
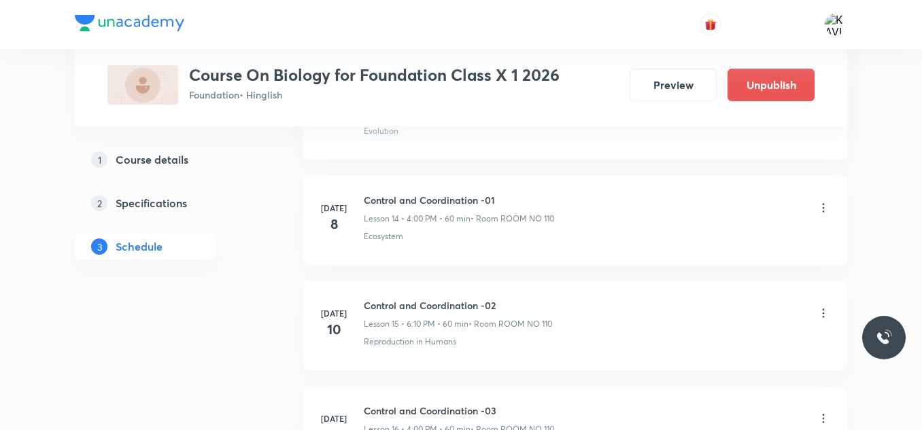
scroll to position [2880, 0]
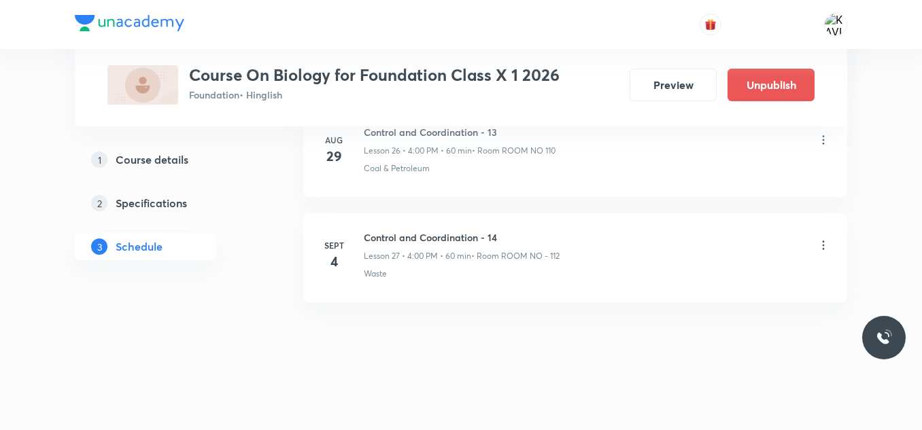
click at [466, 217] on li "Sept 4 Control and Coordination - 14 Lesson 27 • 4:00 PM • 60 min • Room ROOM N…" at bounding box center [575, 258] width 544 height 89
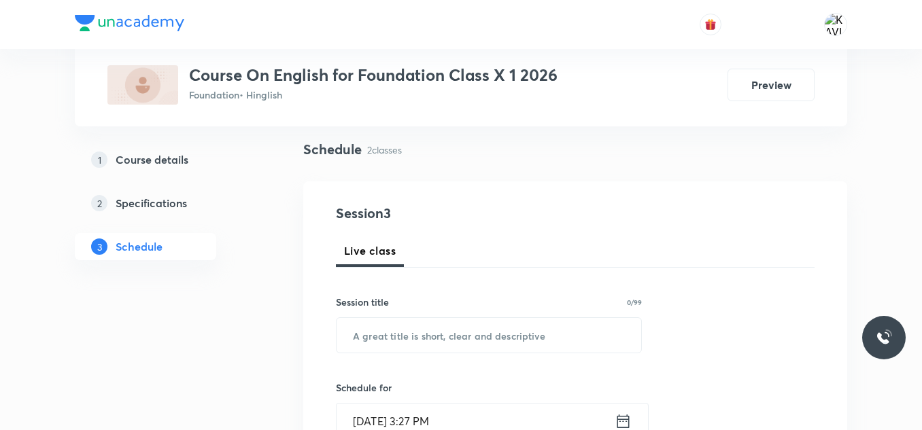
scroll to position [91, 0]
click at [398, 324] on input "text" at bounding box center [489, 335] width 305 height 35
paste input "Verb Concord"
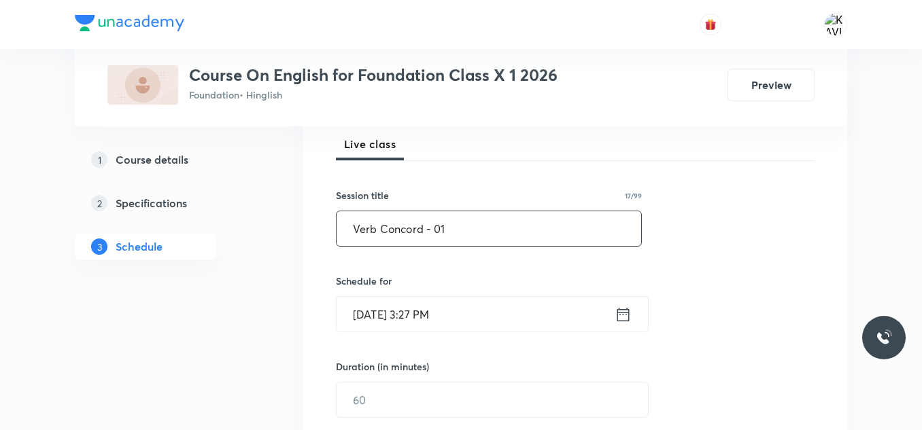
scroll to position [205, 0]
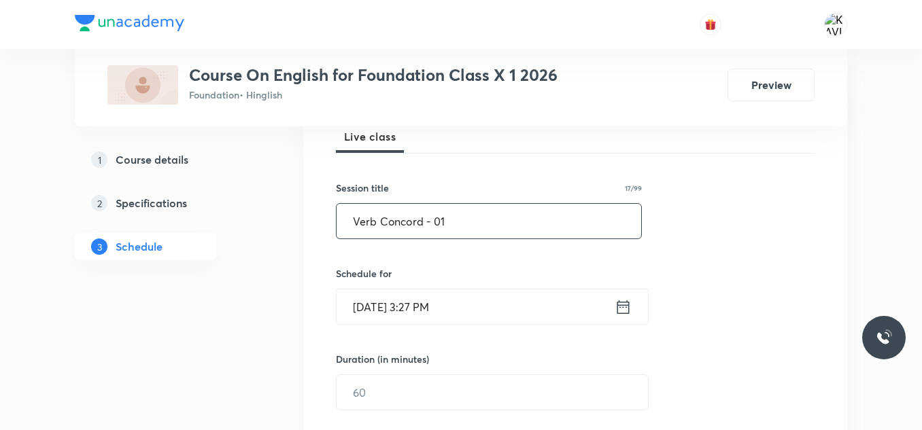
type input "Verb Concord - 01"
click at [621, 312] on icon at bounding box center [623, 307] width 17 height 19
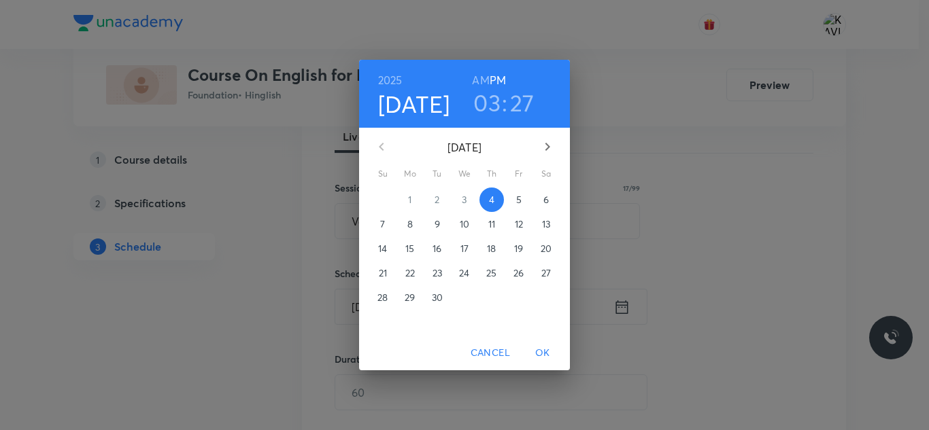
click at [488, 111] on h3 "03" at bounding box center [486, 102] width 27 height 29
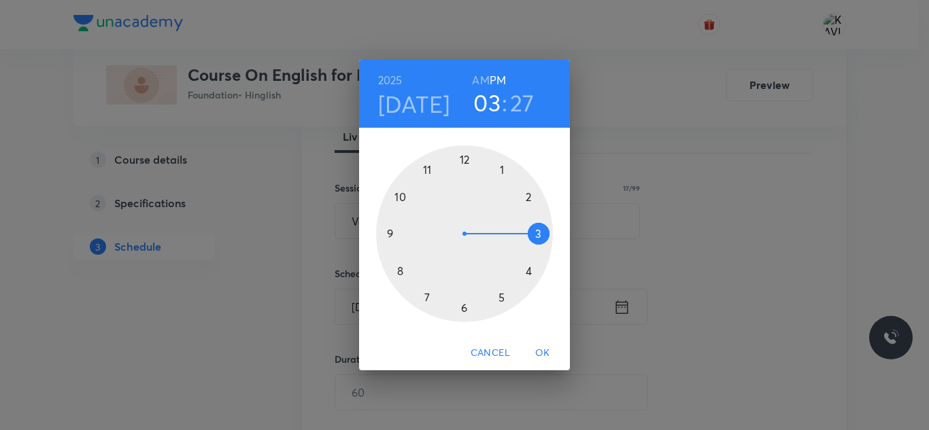
click at [502, 302] on div at bounding box center [464, 234] width 177 height 177
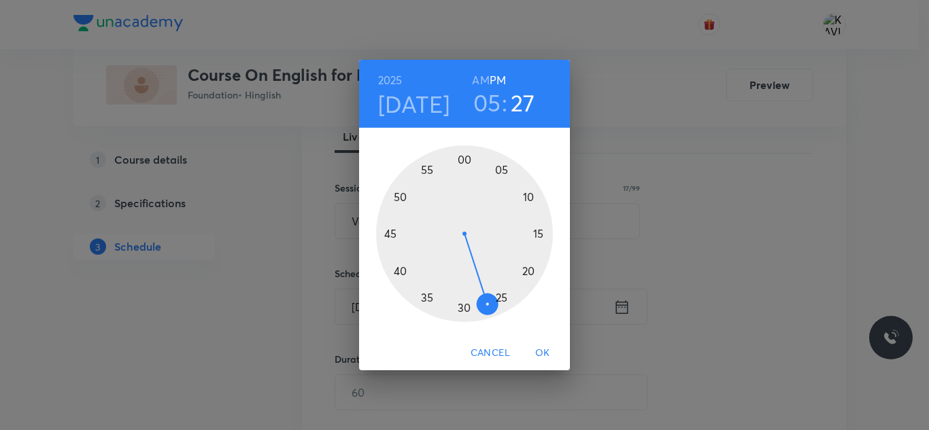
click at [500, 178] on div at bounding box center [464, 234] width 177 height 177
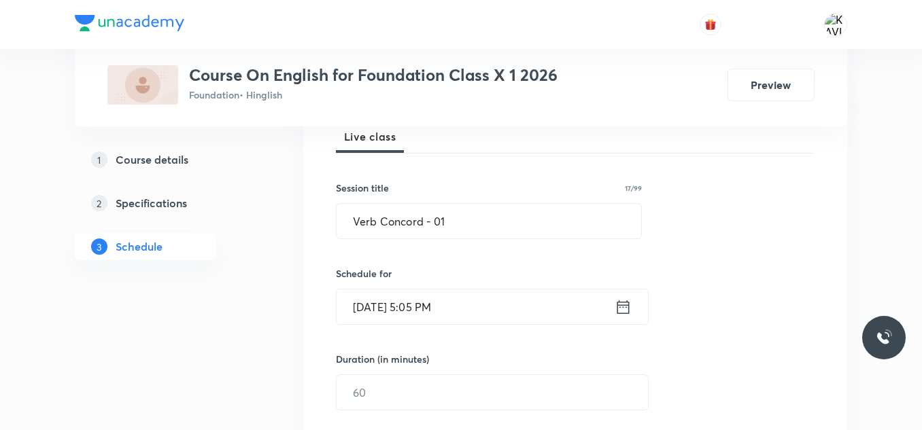
scroll to position [260, 0]
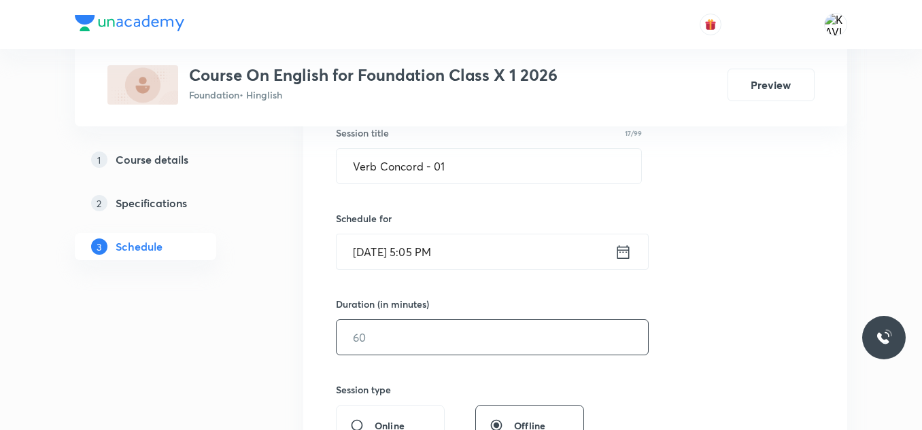
click at [362, 343] on input "text" at bounding box center [492, 337] width 311 height 35
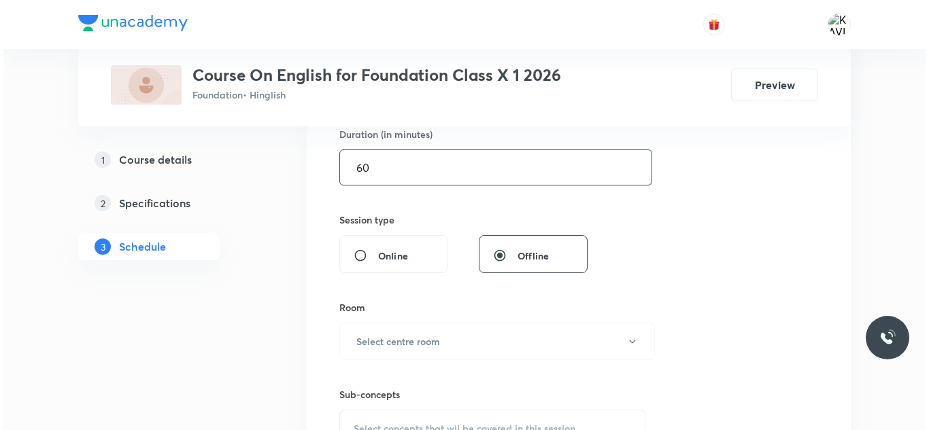
scroll to position [432, 0]
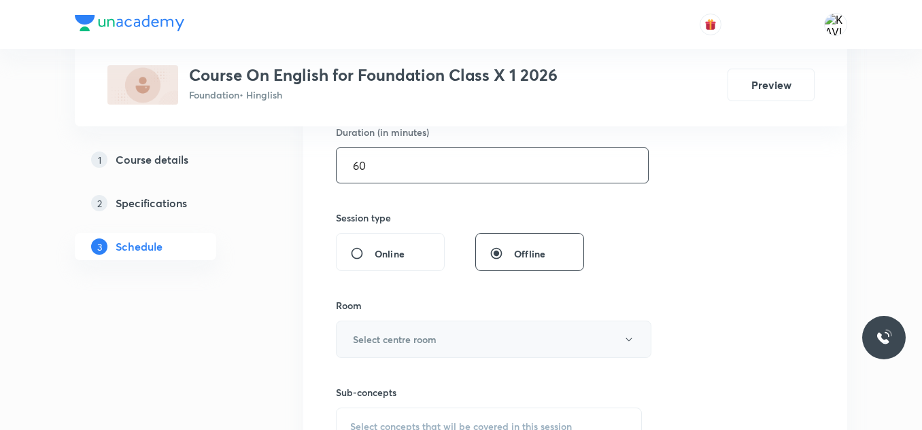
type input "60"
click at [381, 328] on button "Select centre room" at bounding box center [494, 339] width 316 height 37
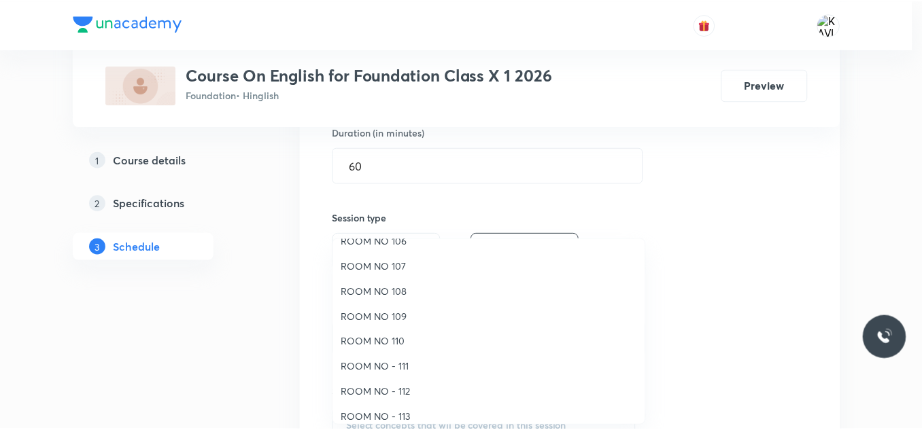
scroll to position [142, 0]
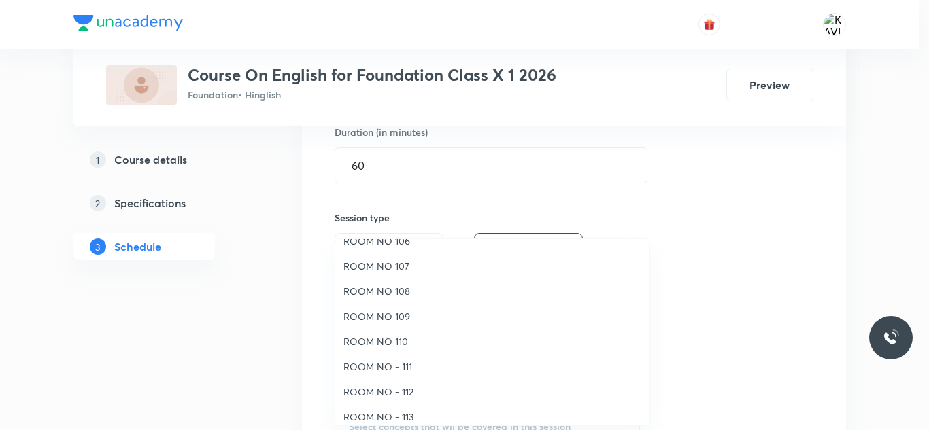
click at [408, 390] on span "ROOM NO - 112" at bounding box center [492, 392] width 298 height 14
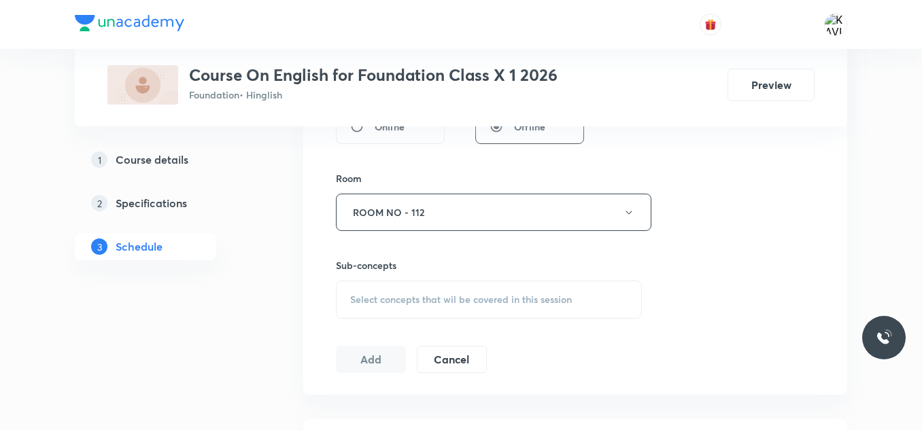
scroll to position [568, 0]
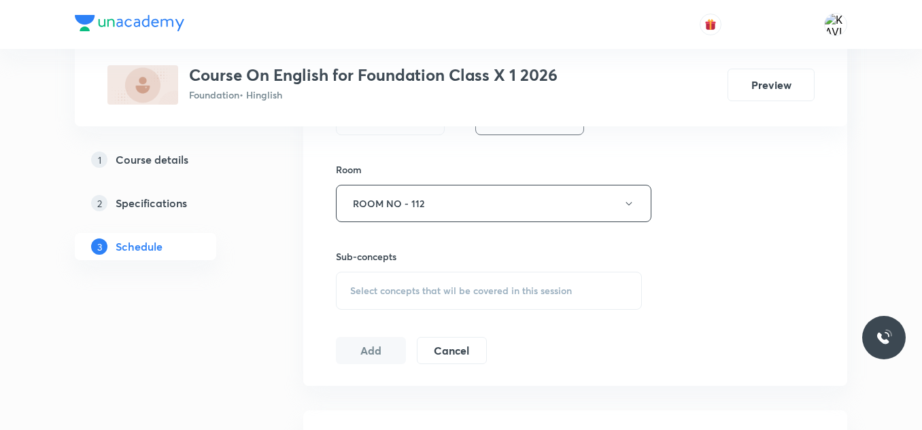
click at [390, 274] on div "Select concepts that wil be covered in this session" at bounding box center [489, 291] width 306 height 38
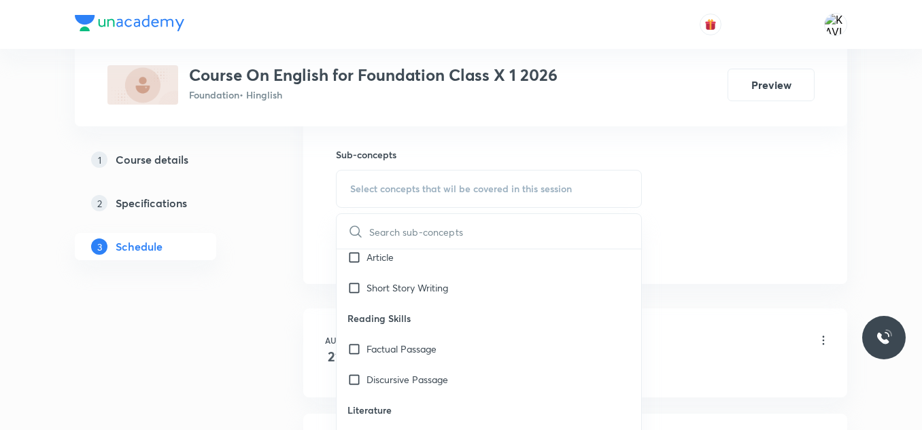
scroll to position [528, 0]
click at [507, 289] on div "Factual Passage" at bounding box center [489, 288] width 305 height 31
checkbox input "true"
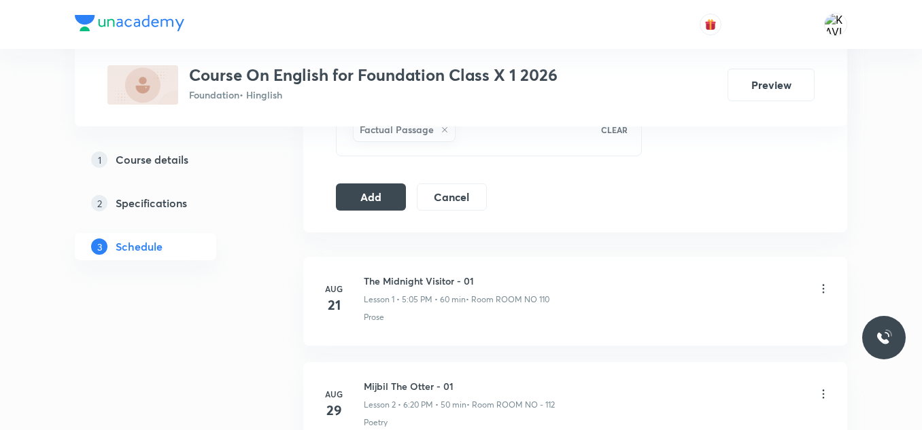
scroll to position [738, 0]
click at [374, 200] on button "Add" at bounding box center [371, 195] width 70 height 27
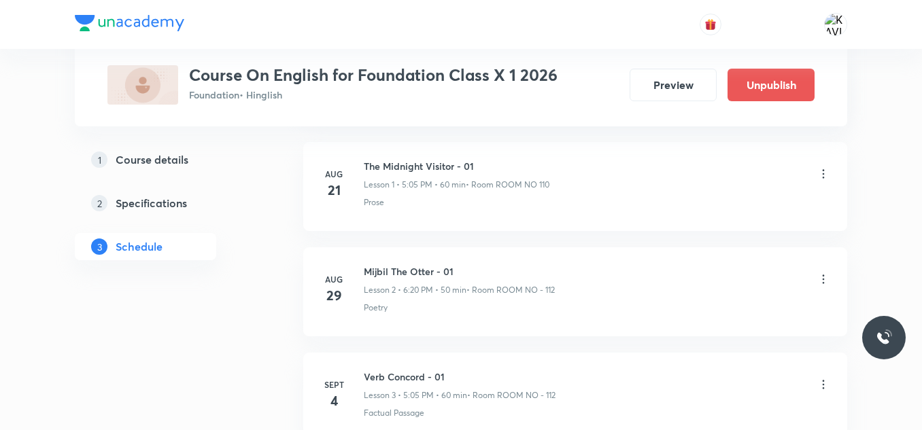
scroll to position [351, 0]
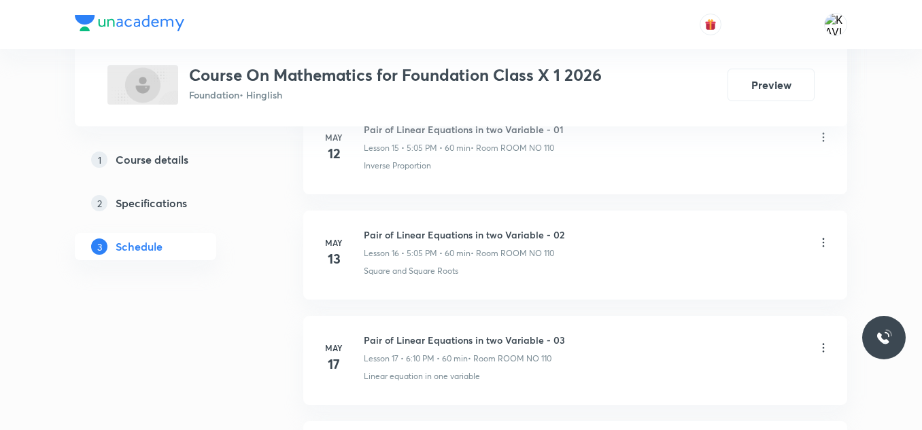
scroll to position [6035, 0]
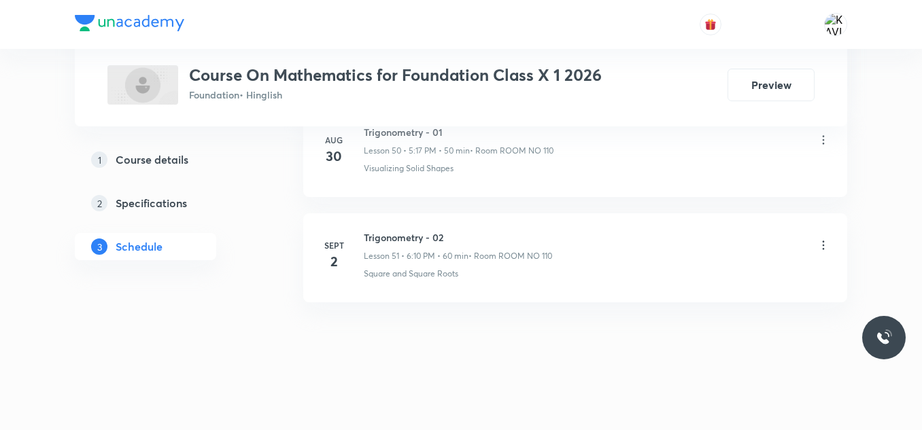
click at [430, 239] on h6 "Trigonometry - 02" at bounding box center [458, 238] width 188 height 14
copy h6 "Trigonometry - 02"
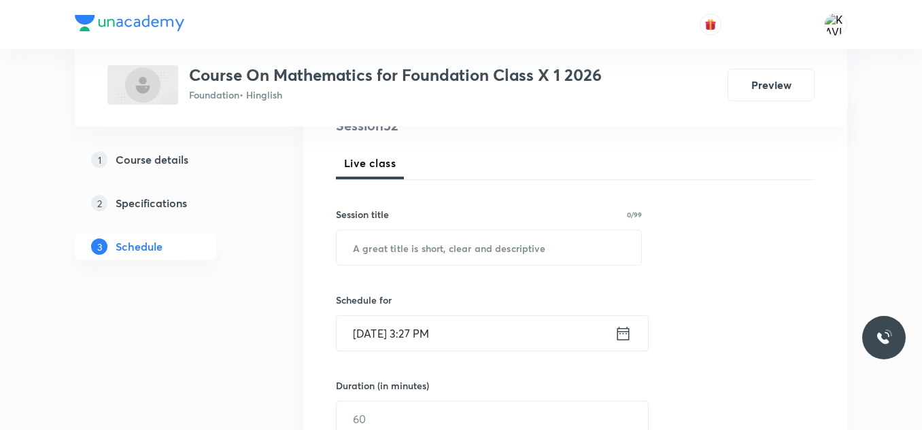
scroll to position [195, 0]
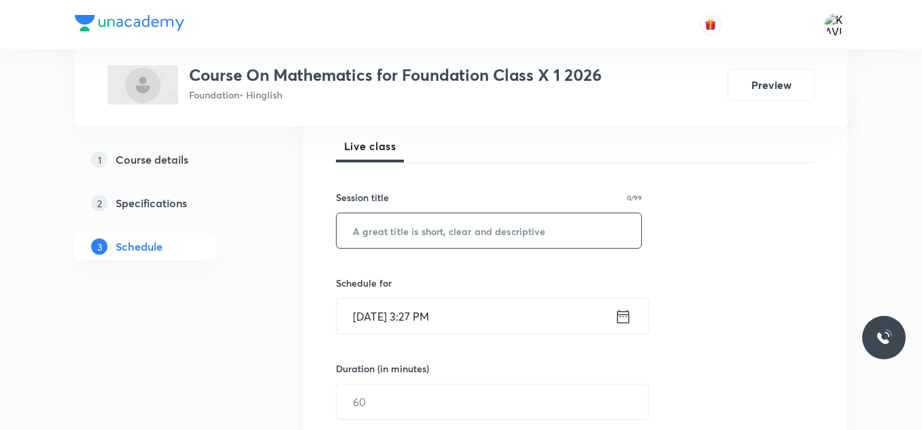
click at [360, 241] on input "text" at bounding box center [489, 231] width 305 height 35
paste input "Trigonometry - 02"
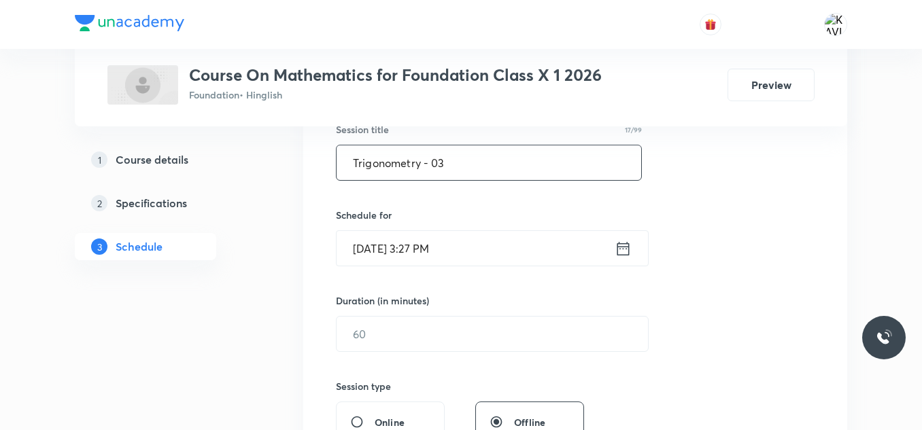
type input "Trigonometry - 03"
click at [622, 252] on icon at bounding box center [623, 248] width 17 height 19
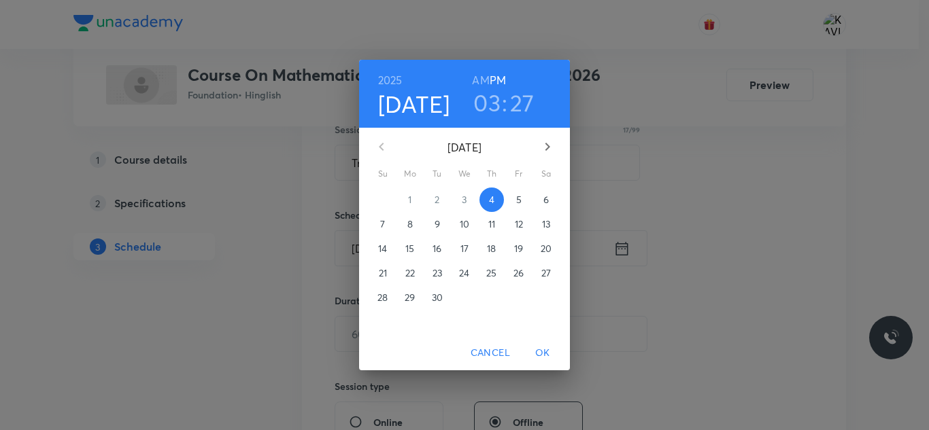
click at [489, 122] on div "2025 Sep 4 03 : 27 AM PM" at bounding box center [464, 94] width 211 height 68
click at [494, 107] on h3 "03" at bounding box center [486, 102] width 27 height 29
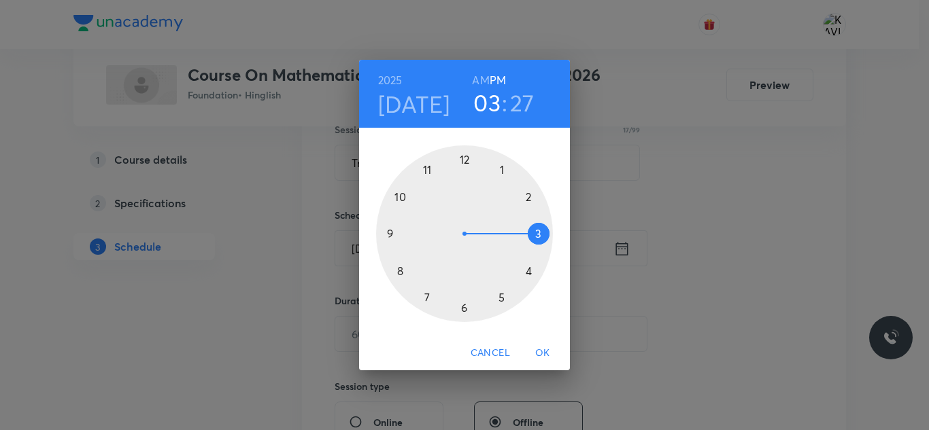
click at [466, 311] on div at bounding box center [464, 234] width 177 height 177
click at [526, 199] on div at bounding box center [464, 234] width 177 height 177
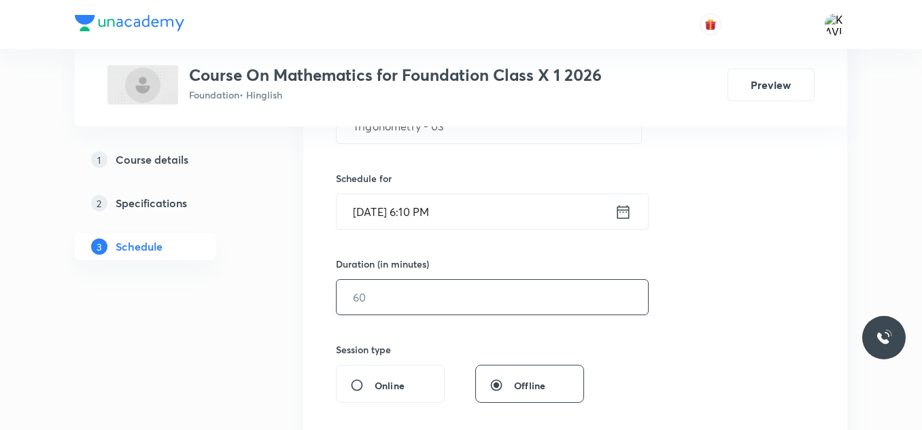
scroll to position [331, 0]
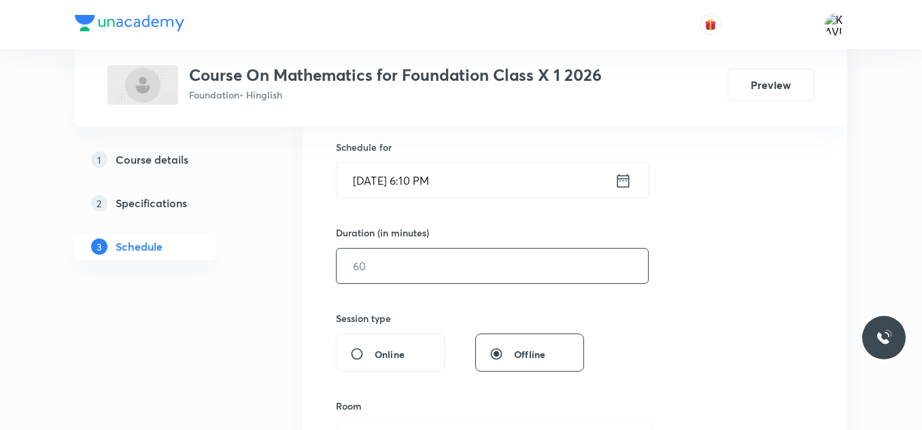
click at [434, 263] on input "text" at bounding box center [492, 266] width 311 height 35
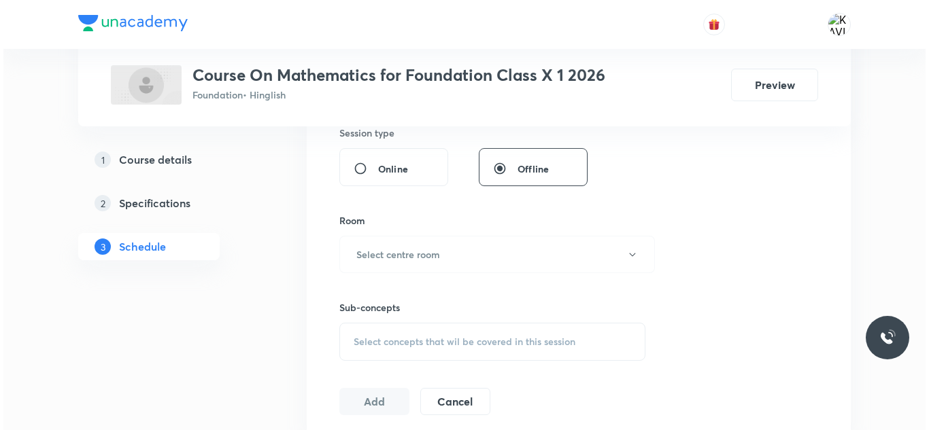
scroll to position [535, 0]
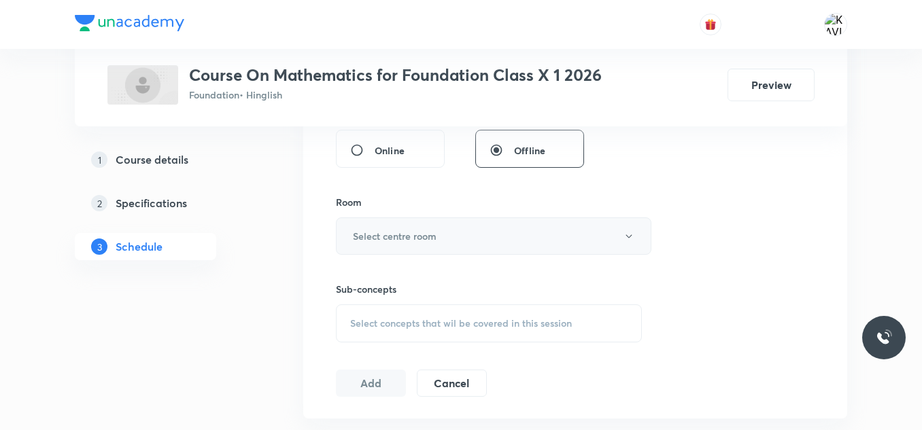
type input "60"
click at [441, 236] on button "Select centre room" at bounding box center [494, 236] width 316 height 37
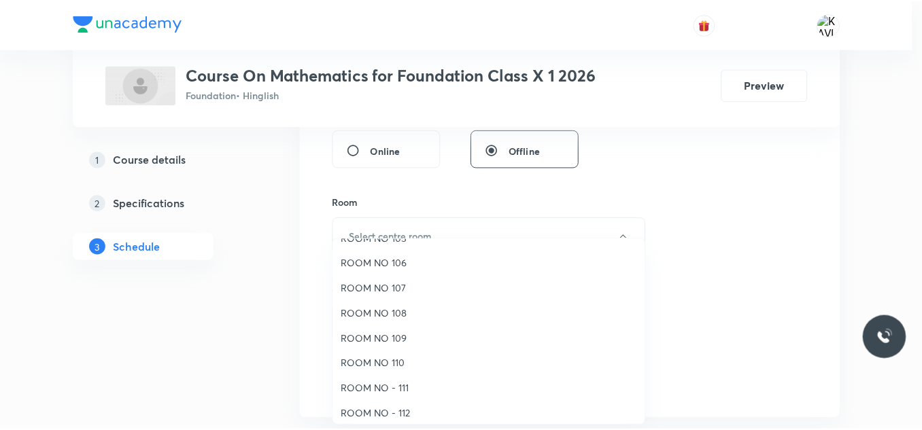
scroll to position [152, 0]
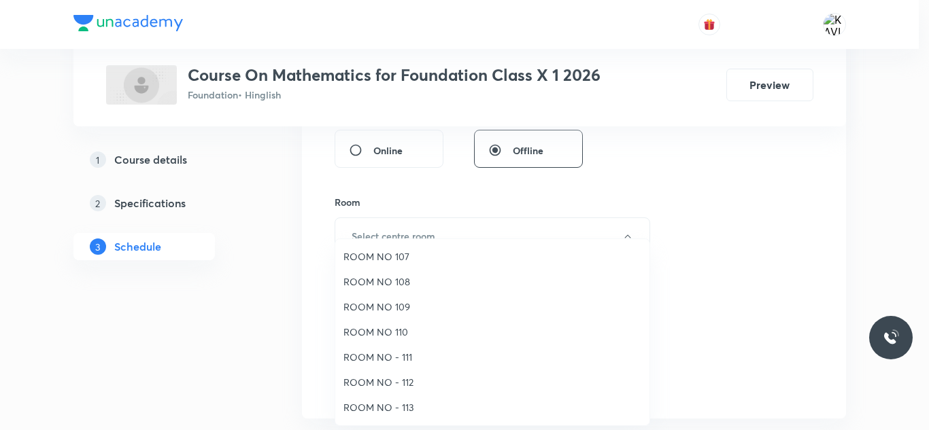
click at [392, 381] on span "ROOM NO - 112" at bounding box center [492, 382] width 298 height 14
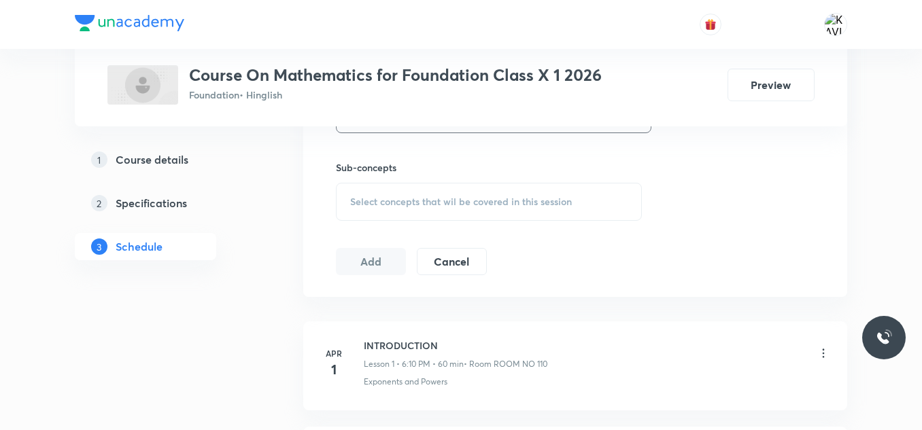
scroll to position [671, 0]
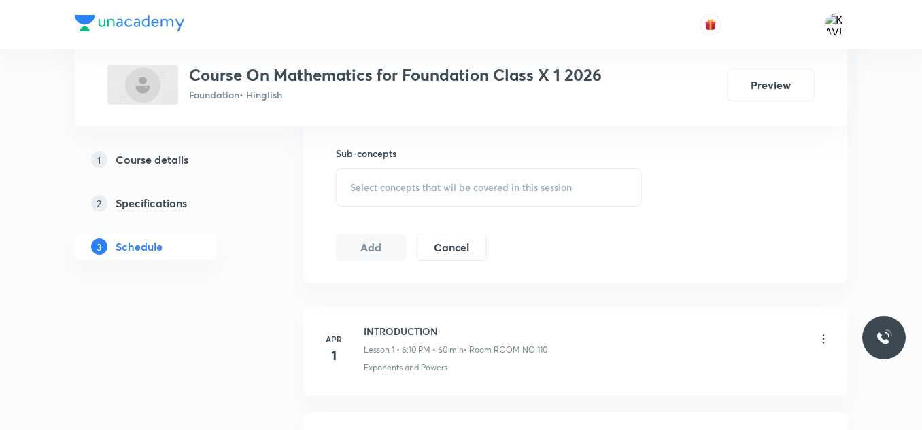
drag, startPoint x: 441, startPoint y: 184, endPoint x: 460, endPoint y: 191, distance: 20.2
click at [442, 184] on span "Select concepts that wil be covered in this session" at bounding box center [461, 187] width 222 height 11
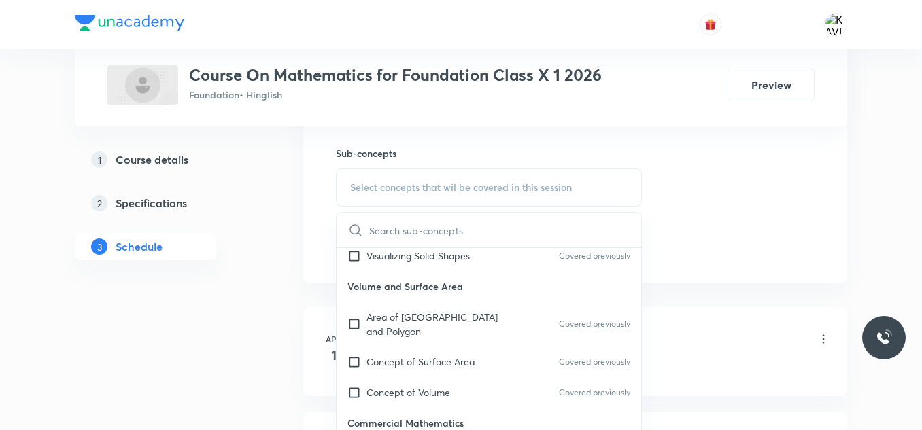
scroll to position [748, 0]
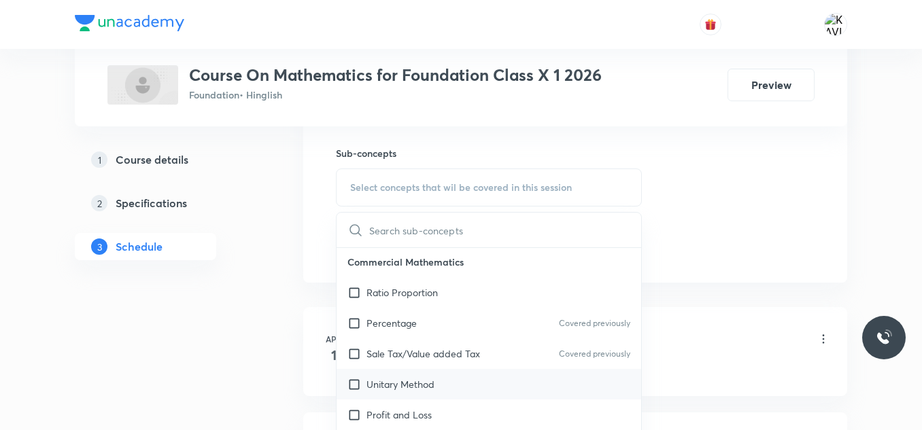
drag, startPoint x: 412, startPoint y: 381, endPoint x: 569, endPoint y: 300, distance: 177.0
click at [412, 381] on p "Unitary Method" at bounding box center [401, 384] width 68 height 14
checkbox input "true"
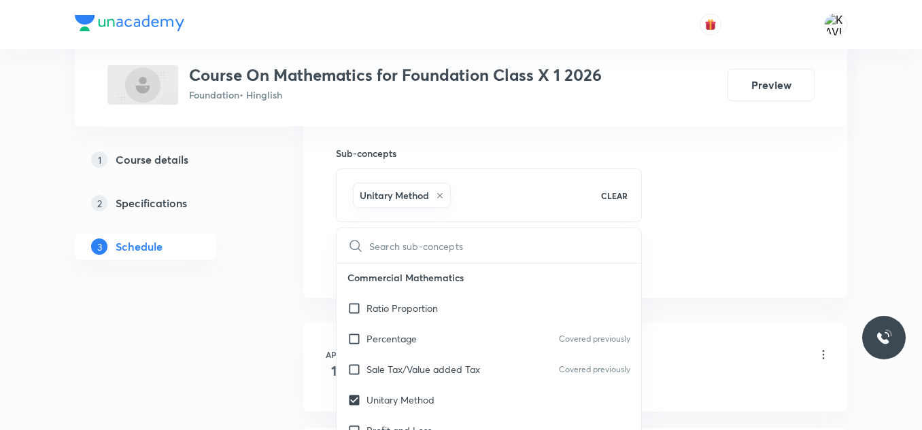
drag, startPoint x: 713, startPoint y: 224, endPoint x: 482, endPoint y: 268, distance: 235.3
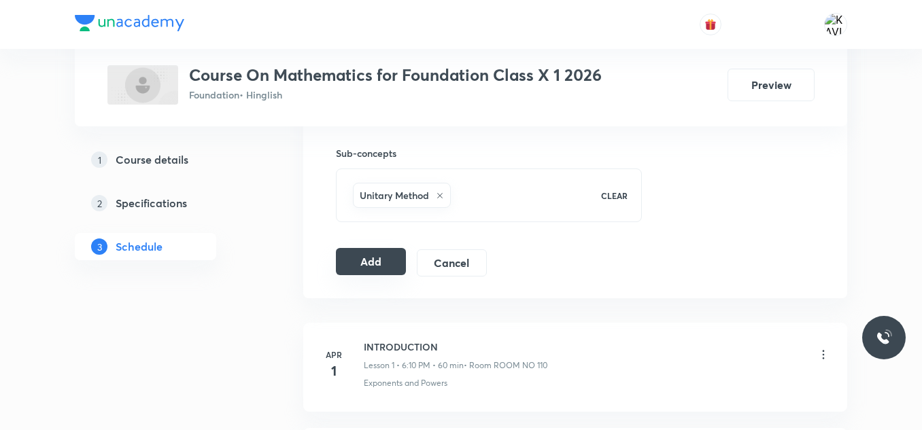
click at [388, 256] on button "Add" at bounding box center [371, 261] width 70 height 27
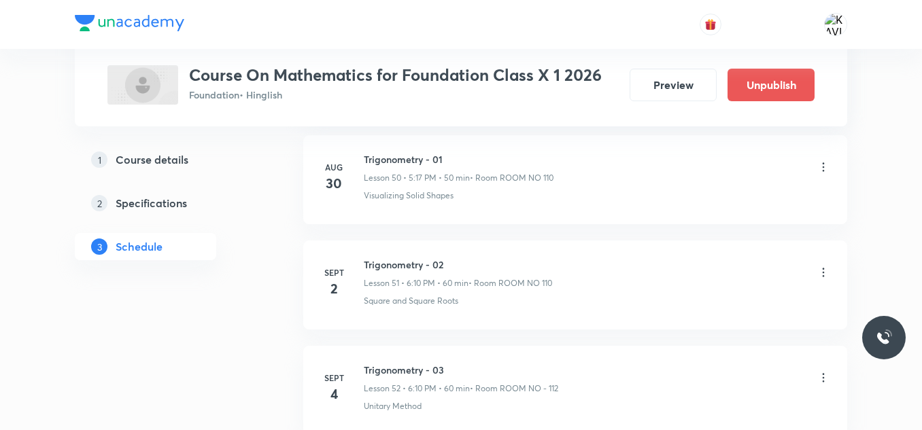
scroll to position [5515, 0]
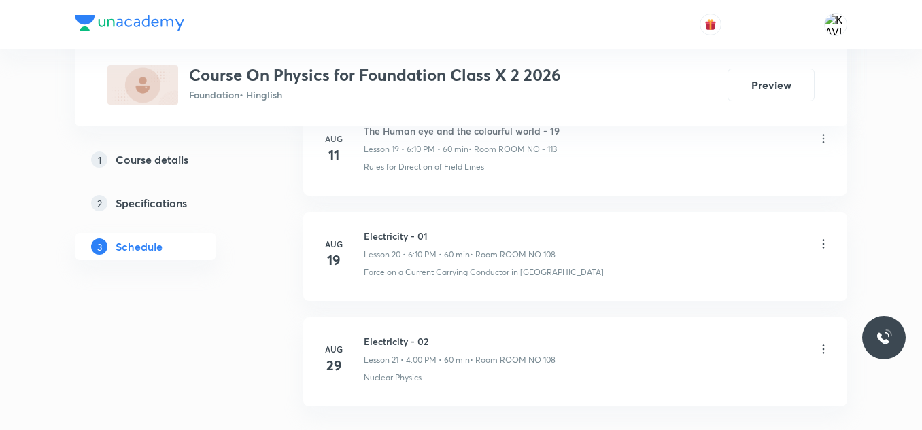
scroll to position [2873, 0]
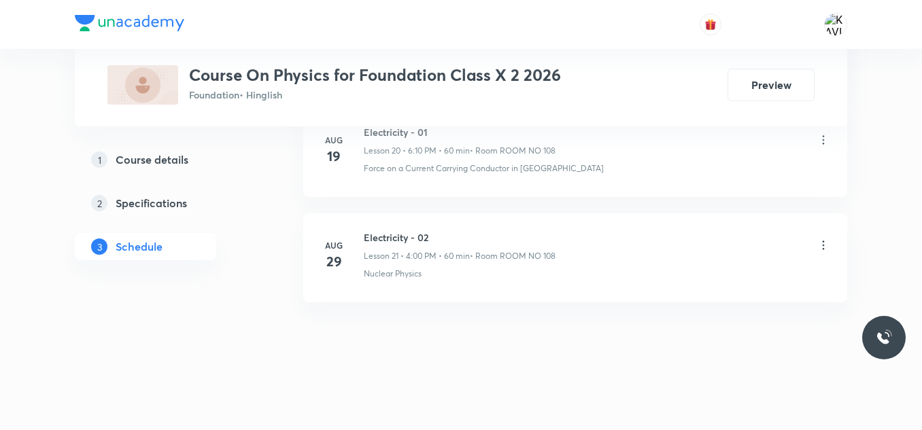
click at [414, 235] on h6 "Electricity - 02" at bounding box center [460, 238] width 192 height 14
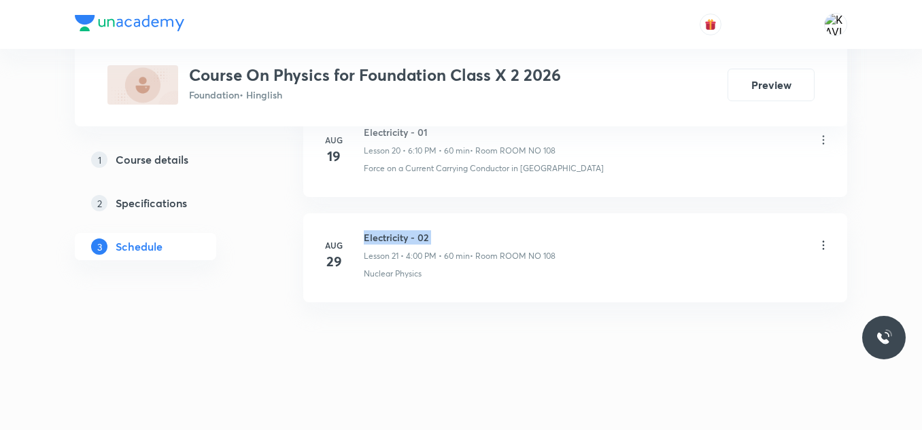
click at [391, 236] on h6 "Electricity - 02" at bounding box center [460, 238] width 192 height 14
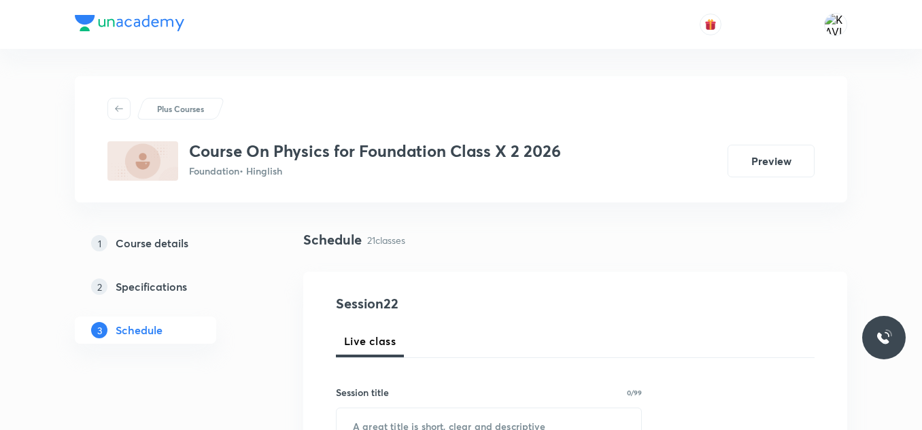
scroll to position [134, 0]
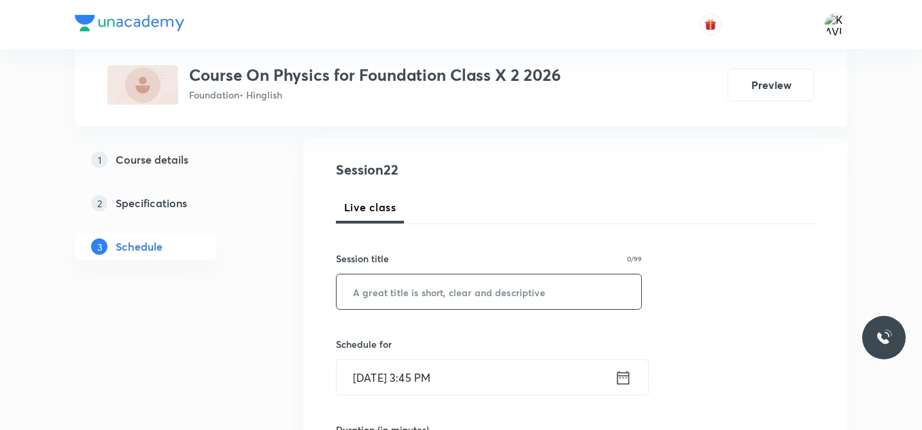
click at [376, 303] on input "text" at bounding box center [489, 292] width 305 height 35
paste input "Electricity - 02"
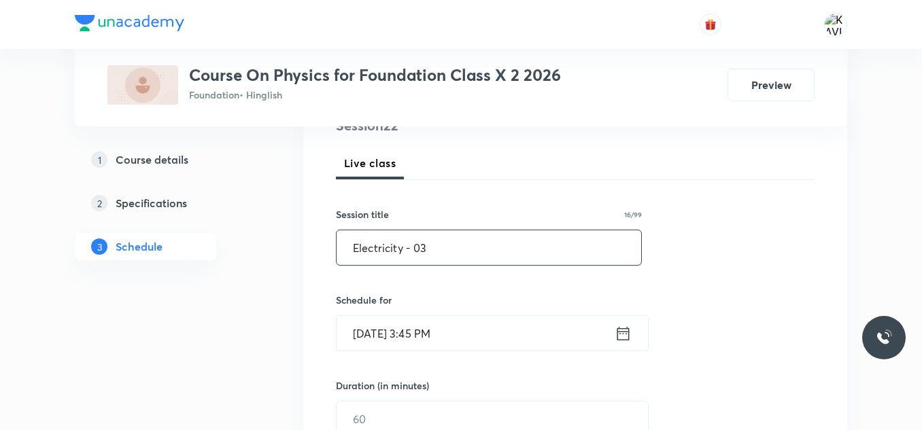
scroll to position [202, 0]
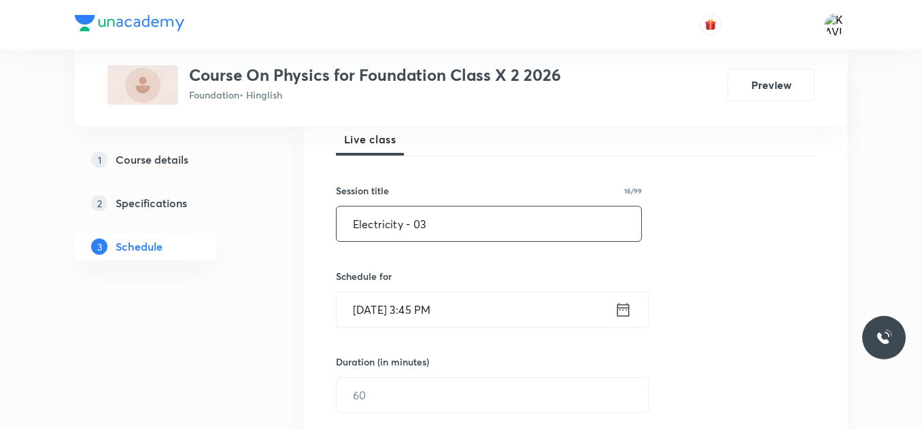
type input "Electricity - 03"
click at [625, 305] on icon at bounding box center [623, 310] width 12 height 14
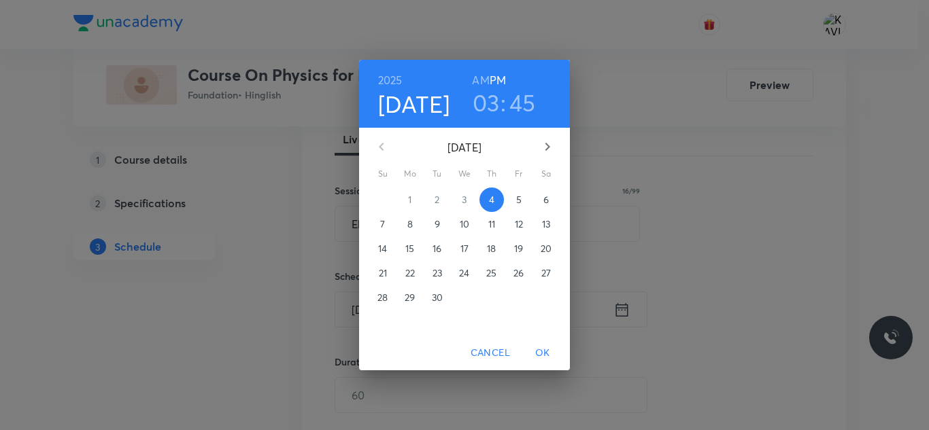
click at [488, 103] on h3 "03" at bounding box center [486, 102] width 27 height 29
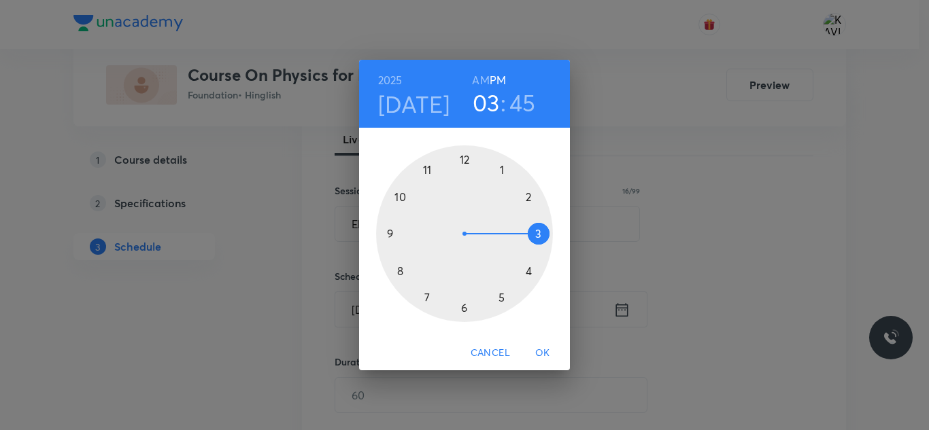
click at [529, 269] on div at bounding box center [464, 234] width 177 height 177
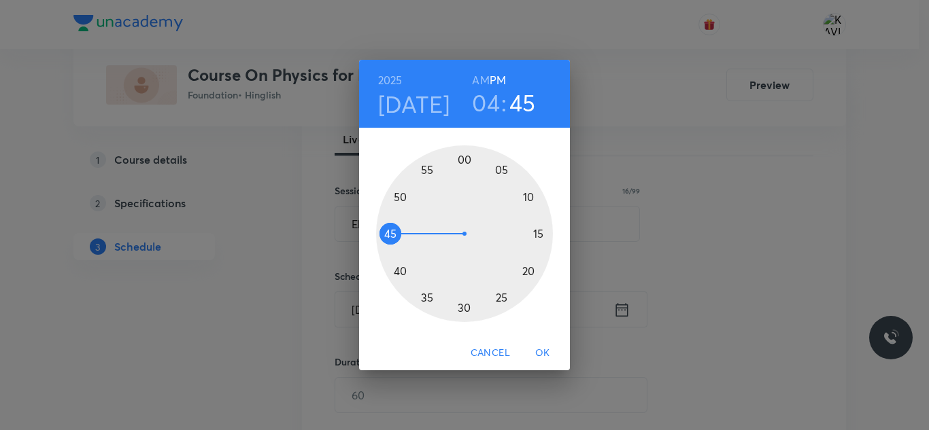
click at [463, 154] on div at bounding box center [464, 234] width 177 height 177
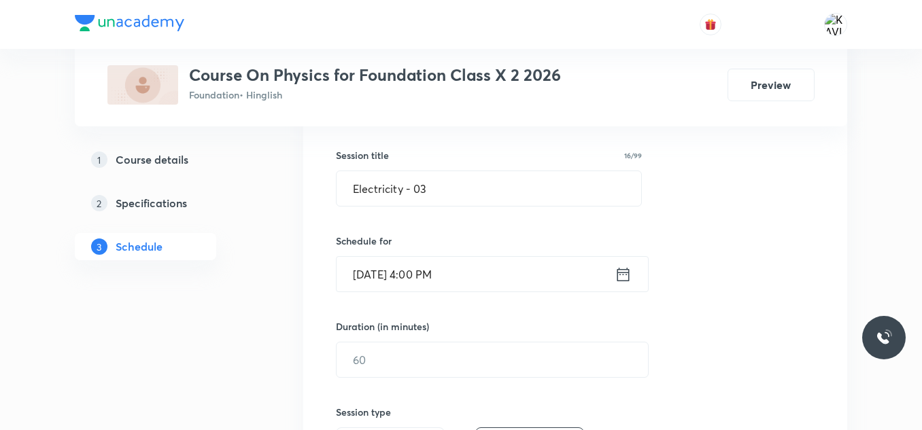
scroll to position [338, 0]
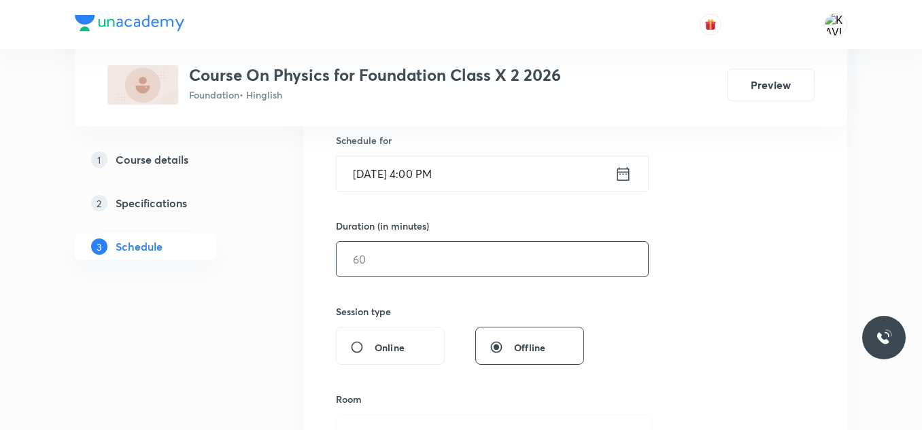
click at [456, 265] on input "text" at bounding box center [492, 259] width 311 height 35
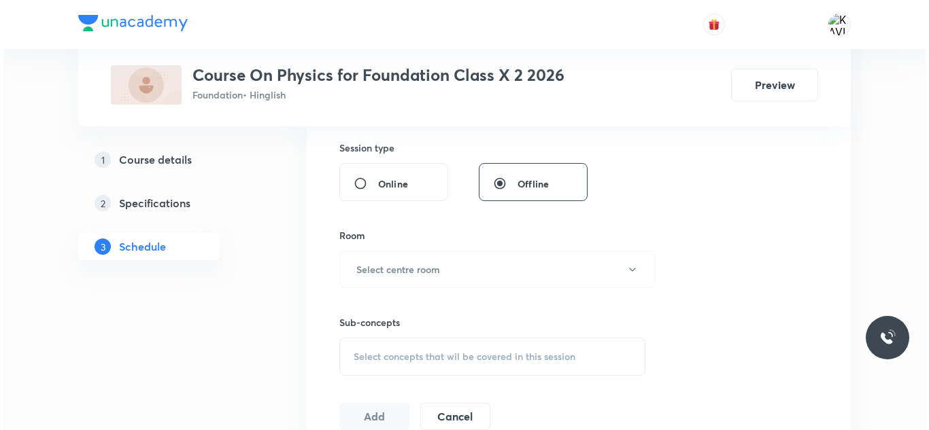
scroll to position [542, 0]
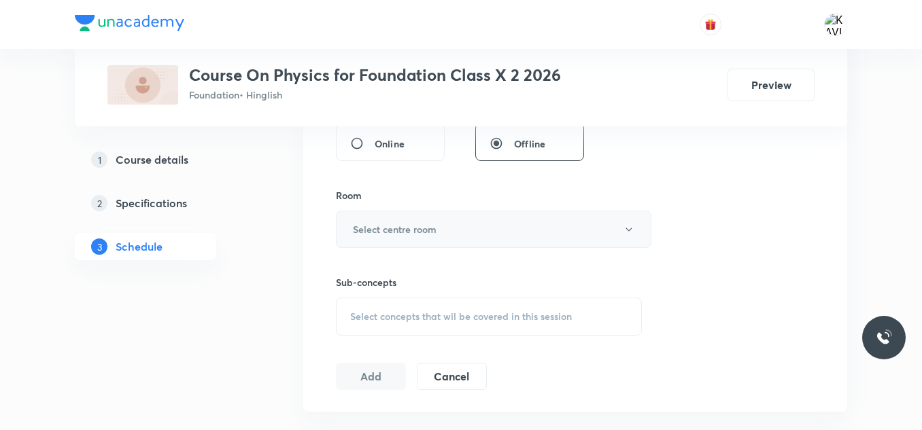
type input "60"
click at [452, 228] on button "Select centre room" at bounding box center [494, 229] width 316 height 37
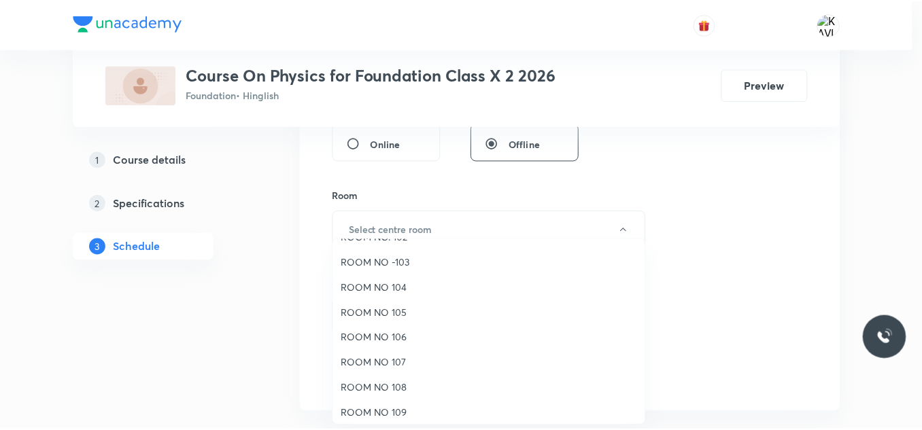
scroll to position [68, 0]
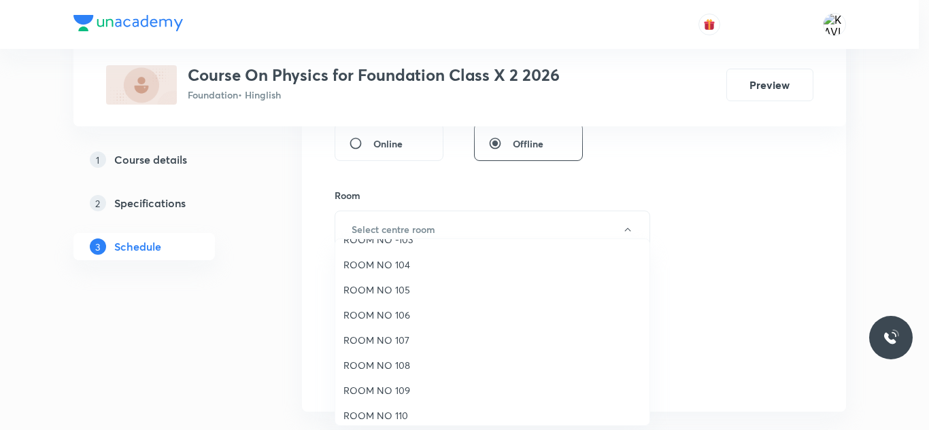
click at [411, 364] on span "ROOM NO 108" at bounding box center [492, 365] width 298 height 14
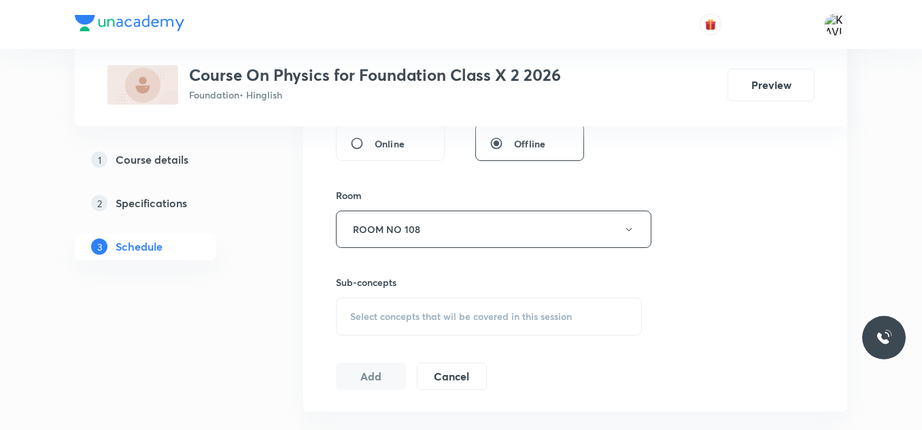
click at [462, 316] on span "Select concepts that wil be covered in this session" at bounding box center [461, 316] width 222 height 11
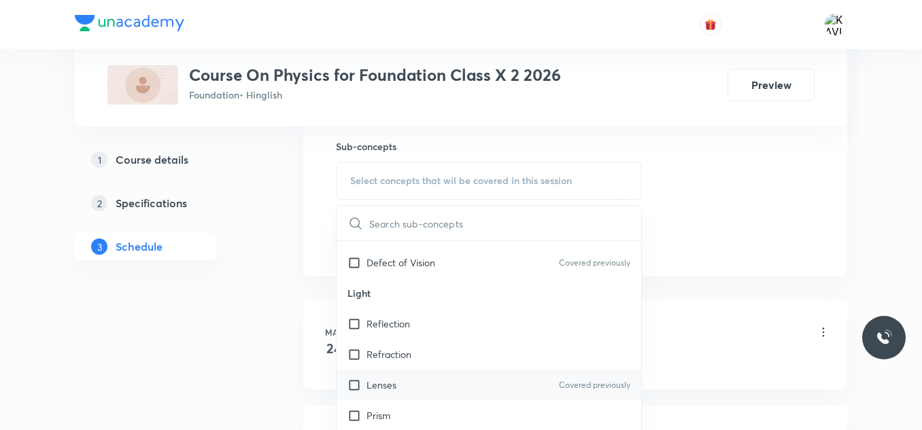
scroll to position [272, 0]
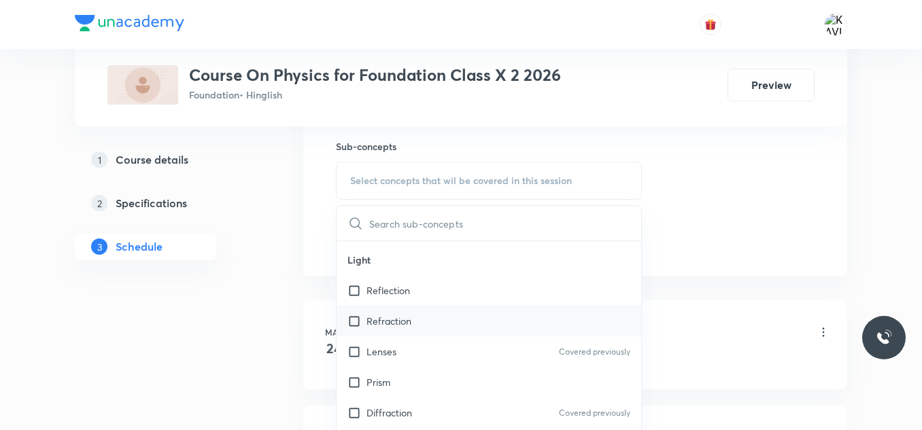
click at [468, 320] on div "Refraction" at bounding box center [489, 321] width 305 height 31
checkbox input "true"
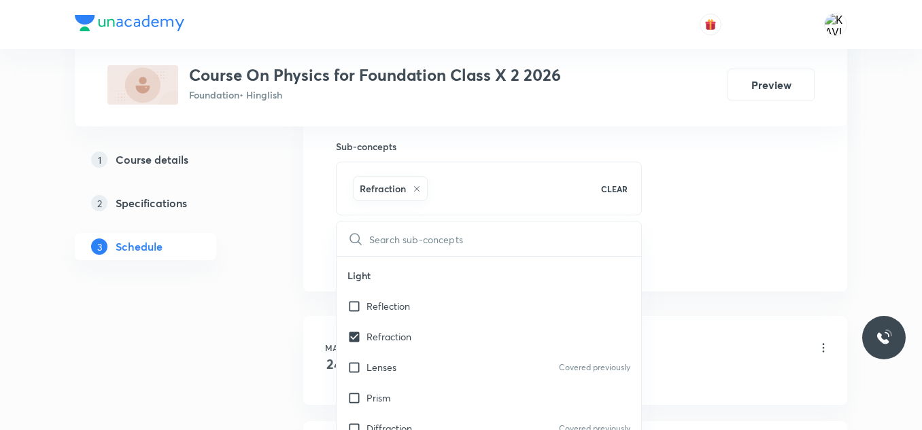
drag, startPoint x: 680, startPoint y: 228, endPoint x: 493, endPoint y: 257, distance: 189.2
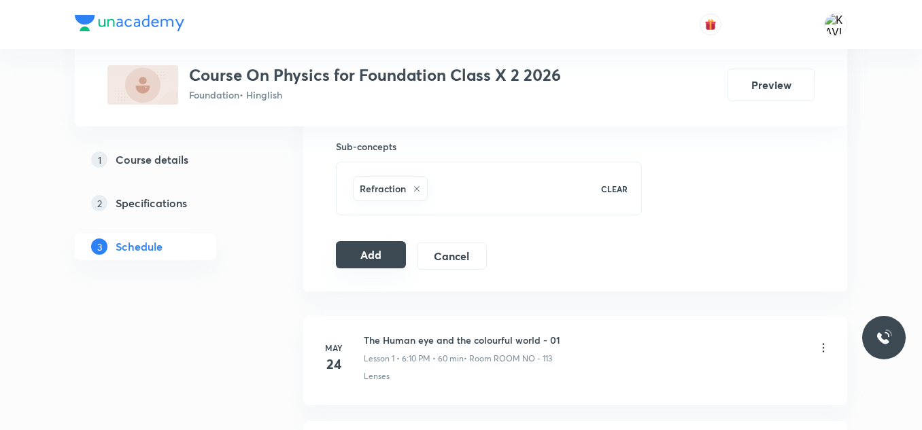
click at [374, 250] on button "Add" at bounding box center [371, 254] width 70 height 27
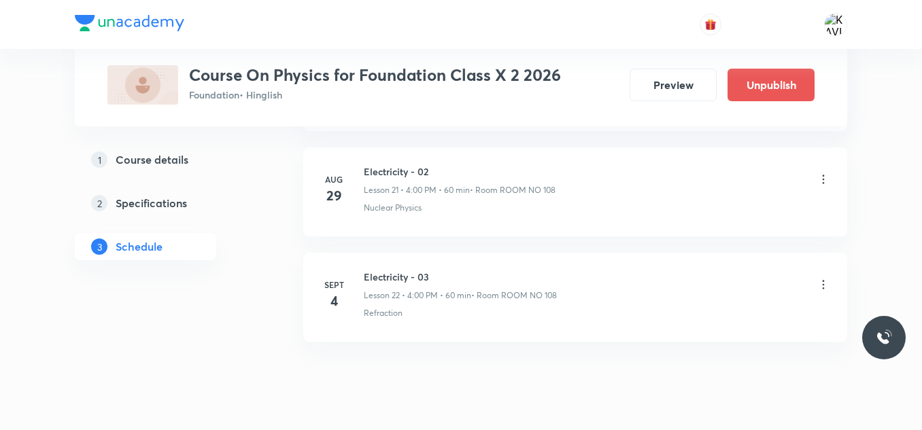
scroll to position [2353, 0]
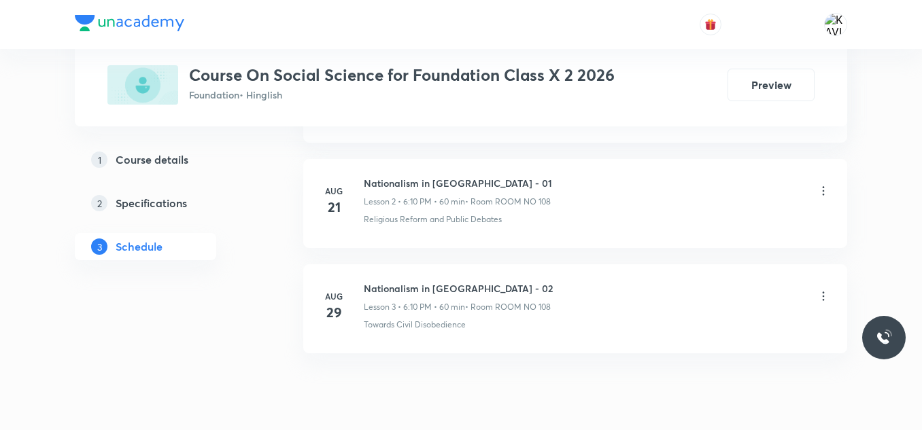
scroll to position [976, 0]
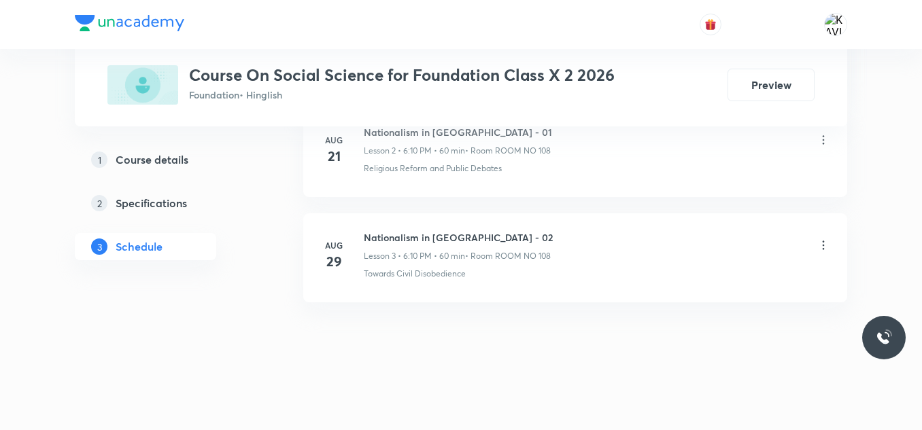
click at [413, 237] on h6 "Nationalism in [GEOGRAPHIC_DATA] - 02" at bounding box center [458, 238] width 189 height 14
copy h6 "Nationalism in [GEOGRAPHIC_DATA] - 02"
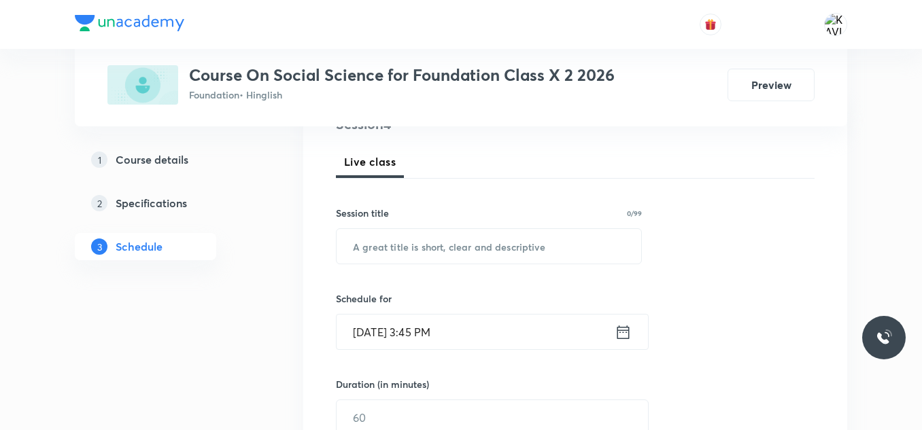
scroll to position [187, 0]
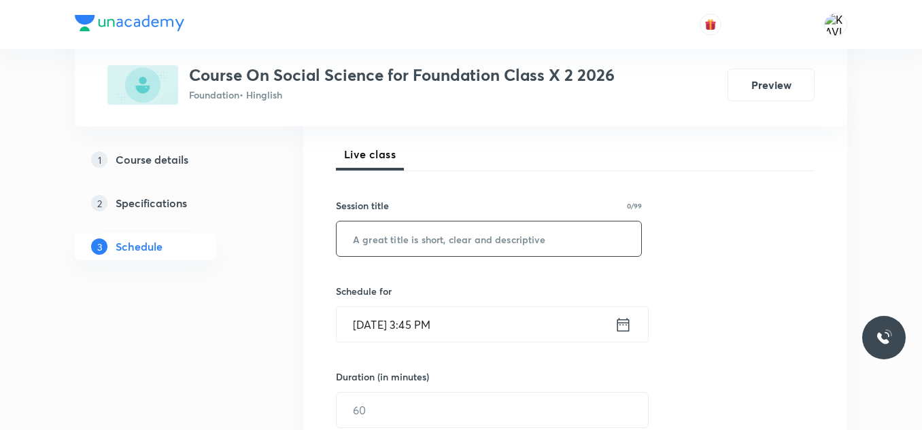
click at [365, 249] on input "text" at bounding box center [489, 239] width 305 height 35
paste input "Nationalism in [GEOGRAPHIC_DATA] - 02"
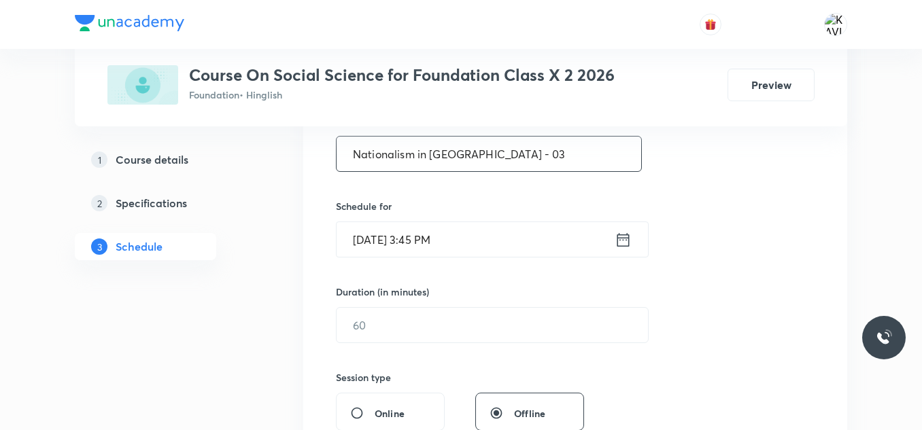
scroll to position [273, 0]
type input "Nationalism in [GEOGRAPHIC_DATA] - 03"
click at [621, 245] on icon at bounding box center [623, 239] width 17 height 19
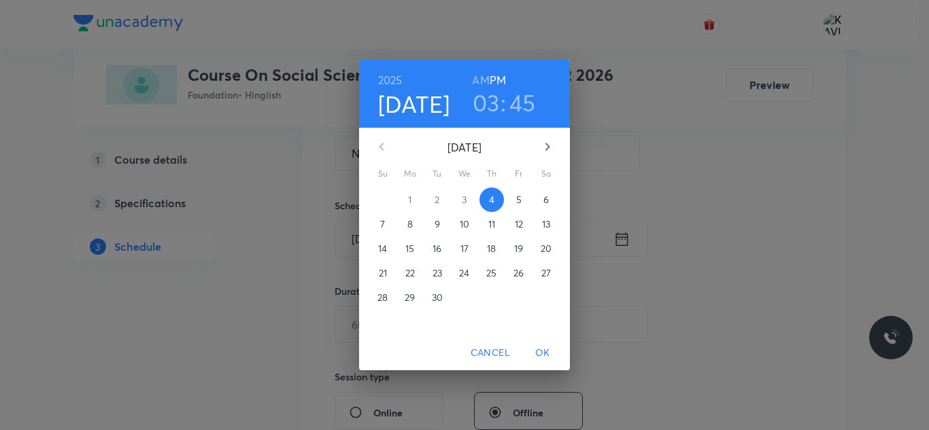
click at [494, 98] on h3 "03" at bounding box center [486, 102] width 27 height 29
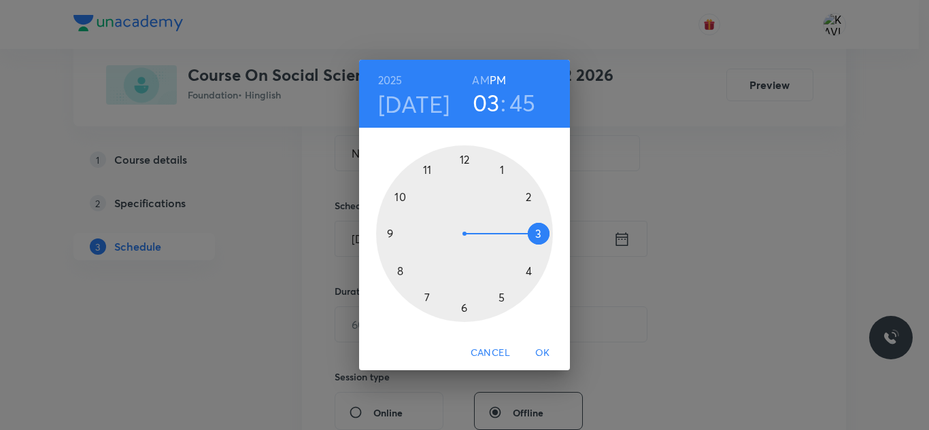
click at [462, 308] on div at bounding box center [464, 234] width 177 height 177
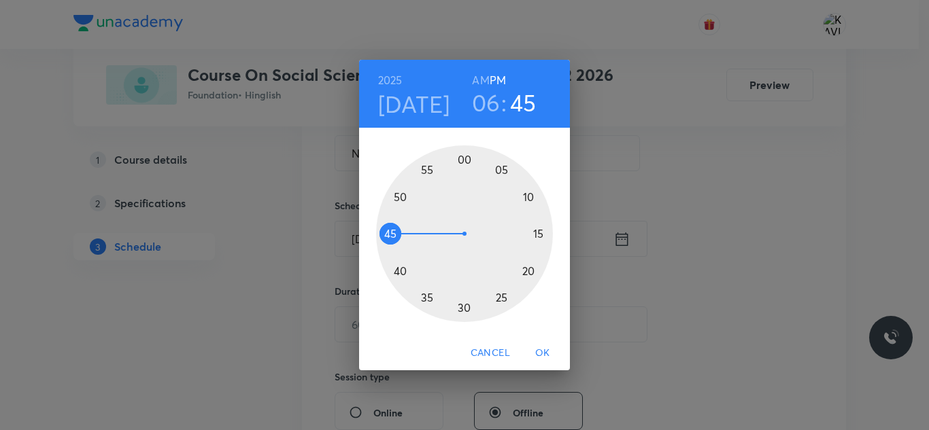
click at [530, 197] on div at bounding box center [464, 234] width 177 height 177
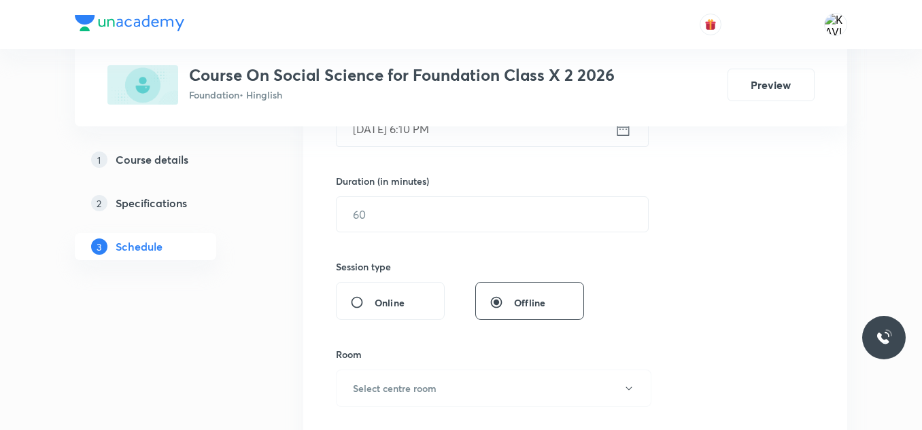
scroll to position [384, 0]
click at [403, 194] on div "Duration (in minutes) ​" at bounding box center [460, 202] width 248 height 58
click at [381, 207] on input "text" at bounding box center [492, 214] width 311 height 35
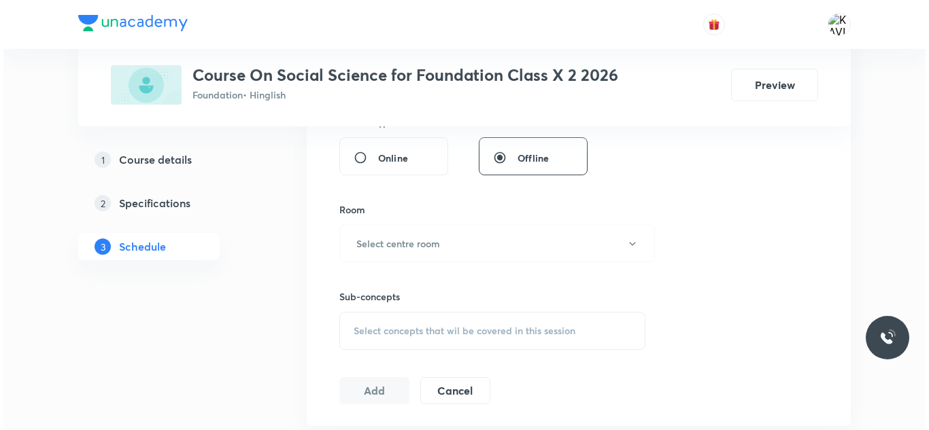
scroll to position [532, 0]
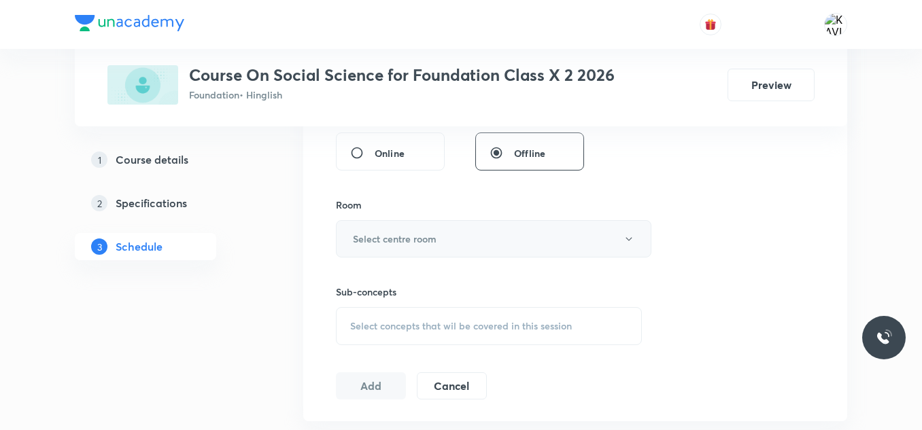
type input "60"
click at [389, 237] on h6 "Select centre room" at bounding box center [395, 239] width 84 height 14
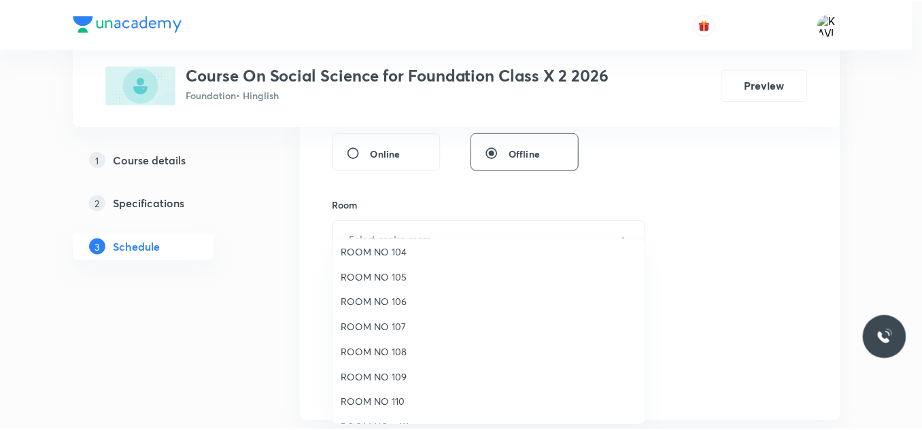
scroll to position [82, 0]
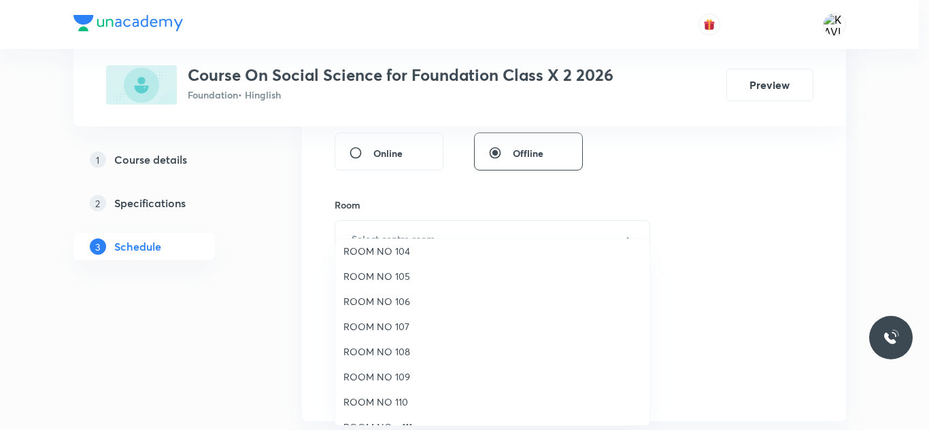
click at [388, 350] on span "ROOM NO 108" at bounding box center [492, 352] width 298 height 14
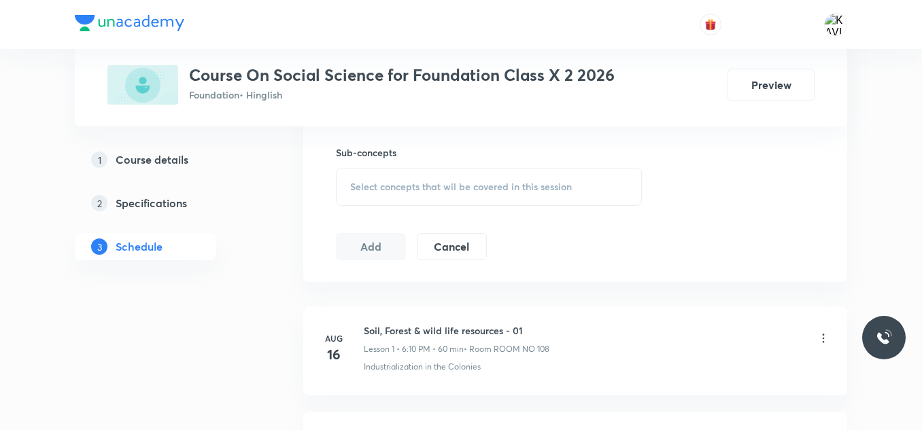
scroll to position [672, 0]
click at [373, 177] on div "Select concepts that wil be covered in this session" at bounding box center [489, 186] width 306 height 38
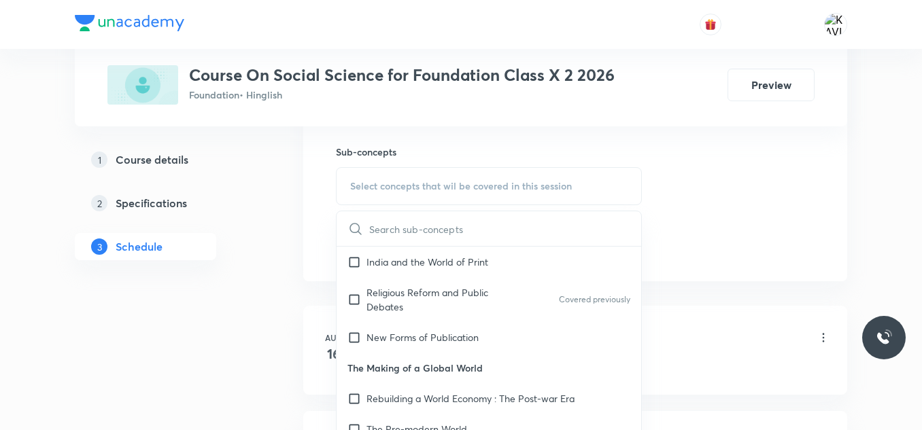
scroll to position [884, 0]
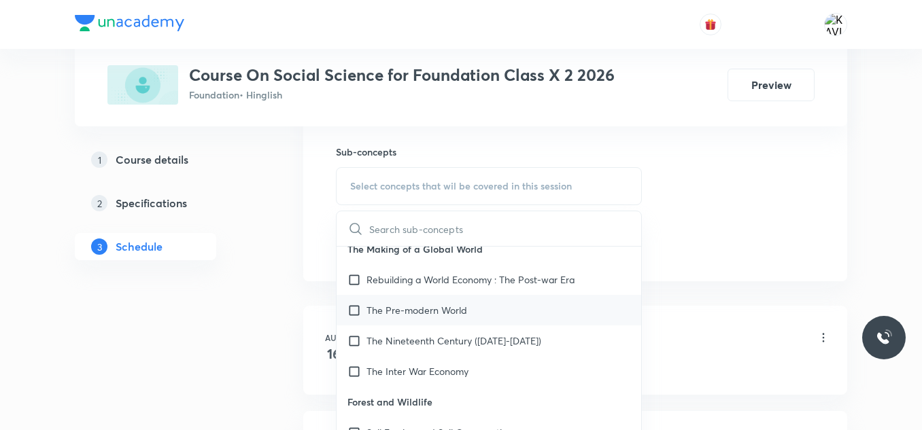
click at [413, 324] on div "The Pre-modern World" at bounding box center [489, 310] width 305 height 31
checkbox input "true"
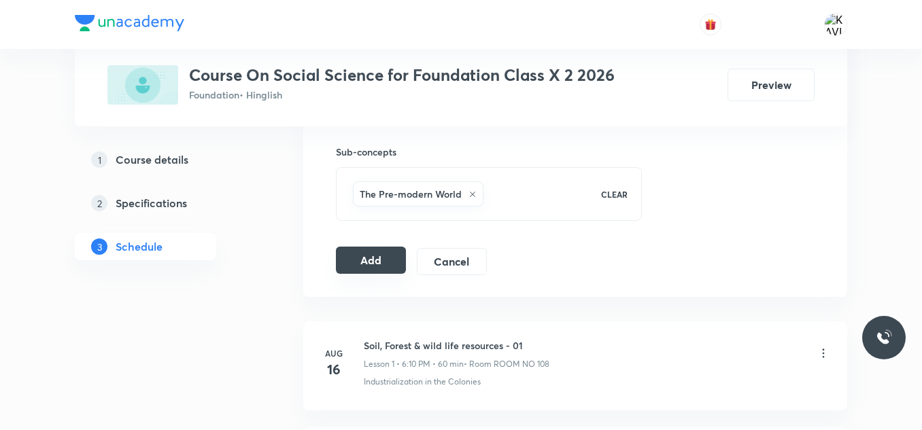
click at [371, 250] on button "Add" at bounding box center [371, 260] width 70 height 27
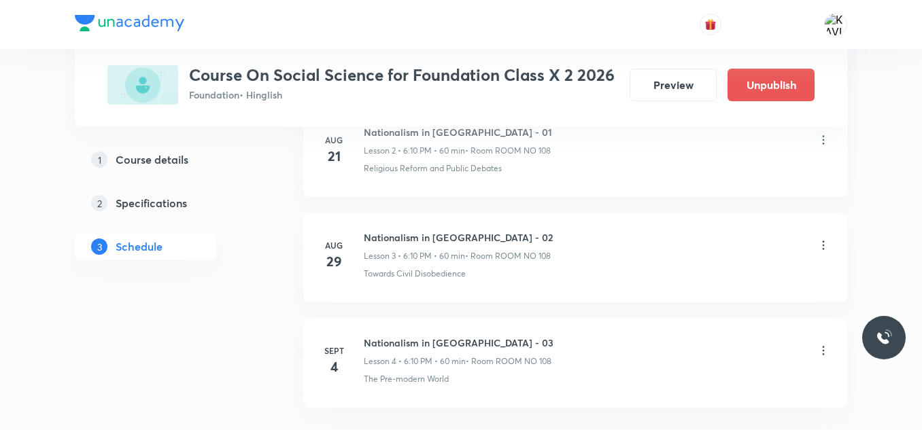
scroll to position [456, 0]
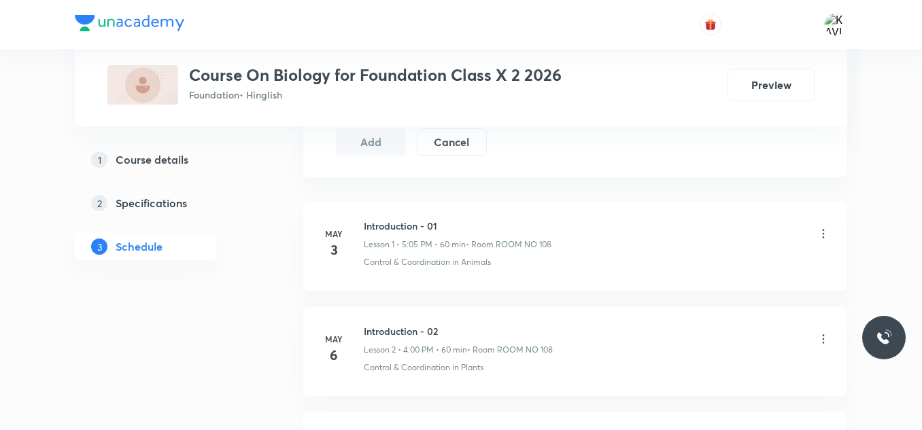
scroll to position [3294, 0]
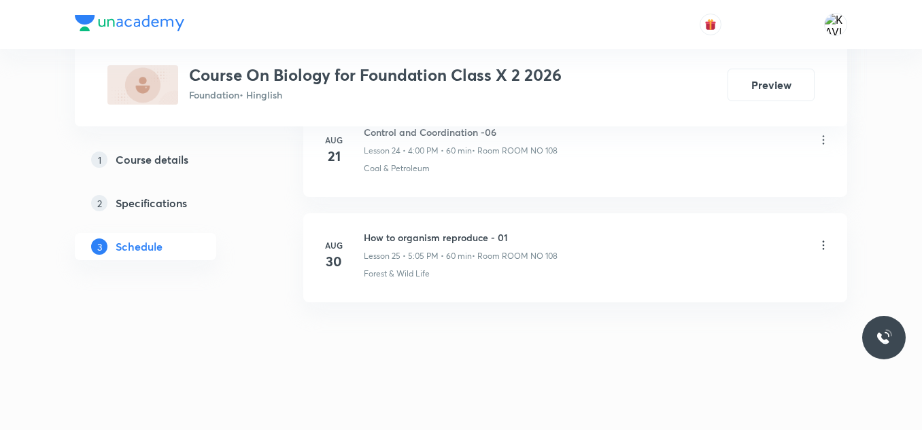
click at [467, 237] on h6 "How to organism reproduce - 01" at bounding box center [461, 238] width 194 height 14
copy h6 "How to organism reproduce - 01"
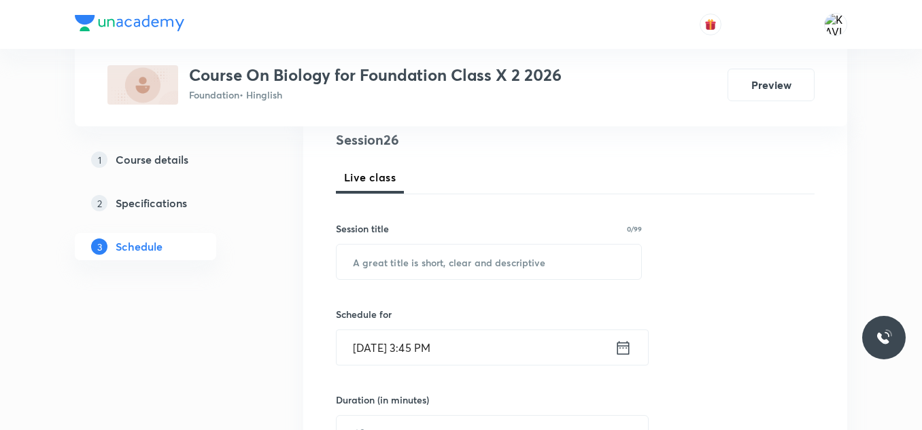
scroll to position [165, 0]
click at [409, 267] on input "text" at bounding box center [489, 261] width 305 height 35
paste input "How to organism reproduce - 01"
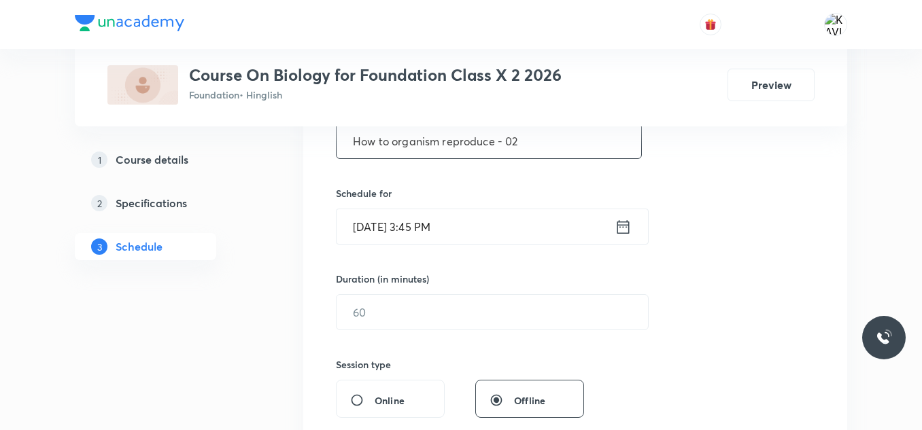
scroll to position [301, 0]
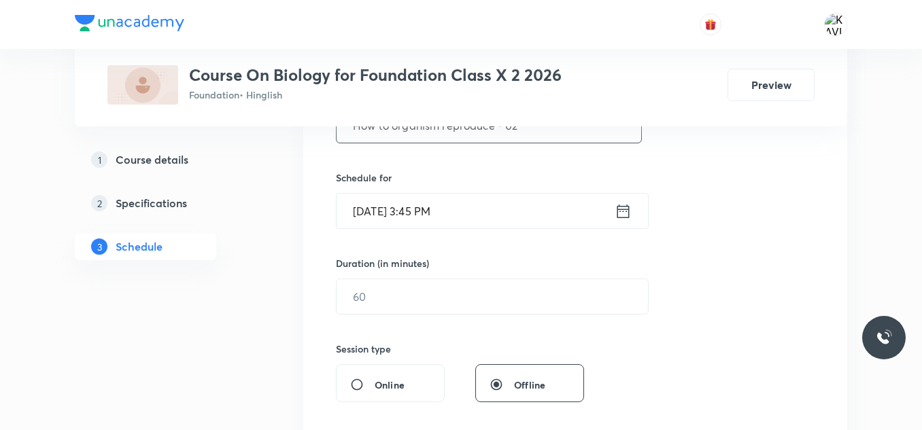
type input "How to organism reproduce - 02"
click at [621, 222] on div "[DATE] 3:45 PM ​" at bounding box center [492, 211] width 313 height 36
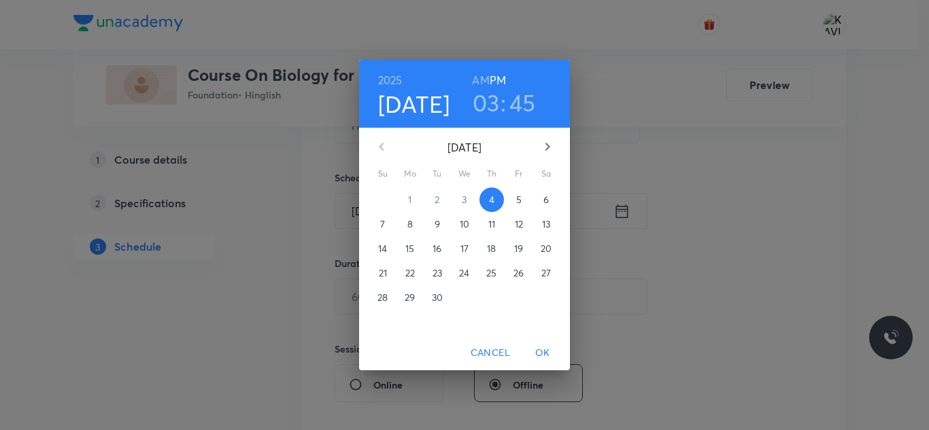
click at [492, 108] on h3 "03" at bounding box center [486, 102] width 27 height 29
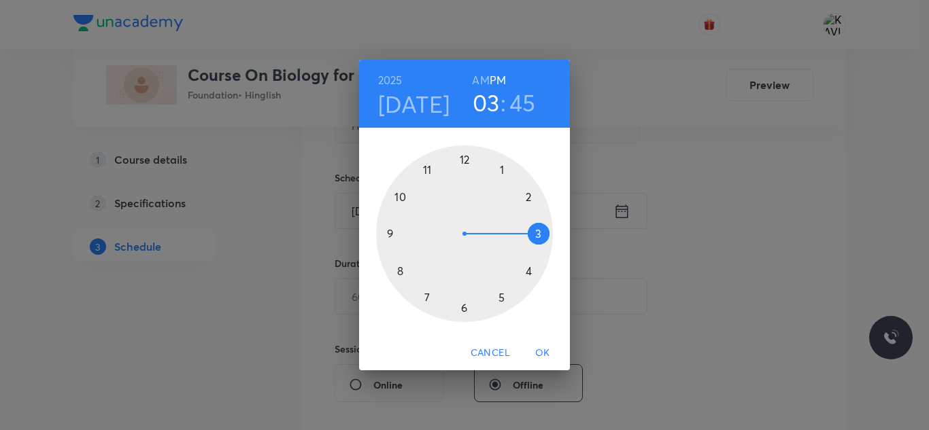
click at [502, 299] on div at bounding box center [464, 234] width 177 height 177
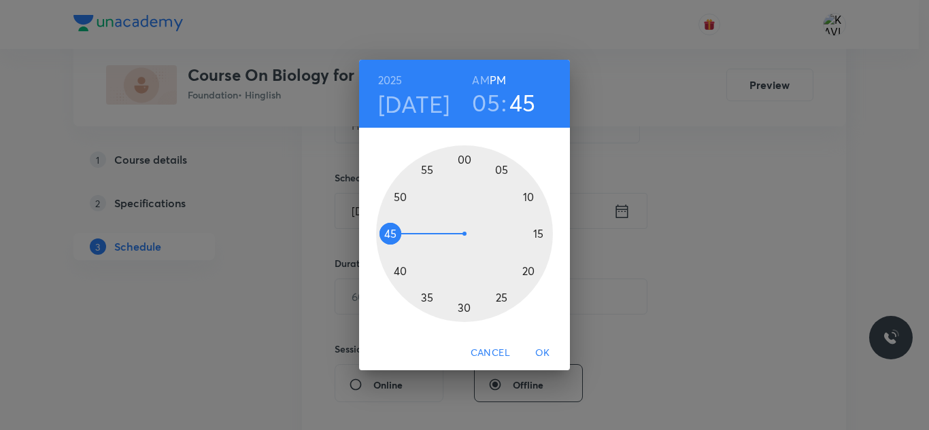
click at [501, 171] on div at bounding box center [464, 234] width 177 height 177
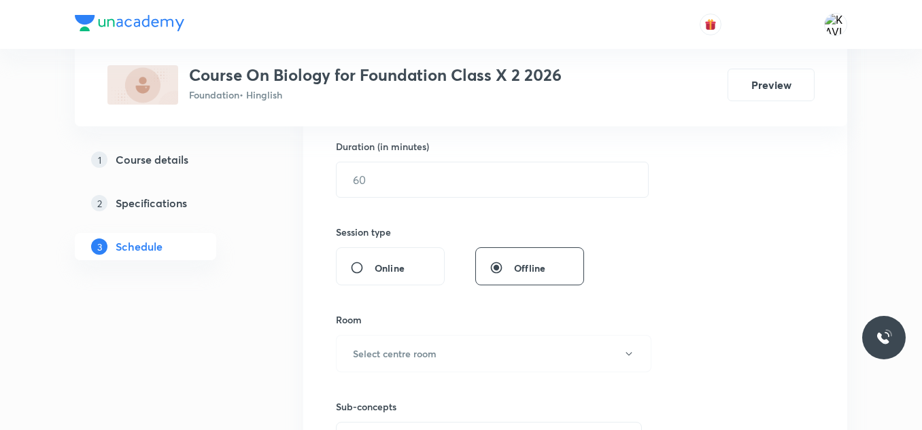
scroll to position [437, 0]
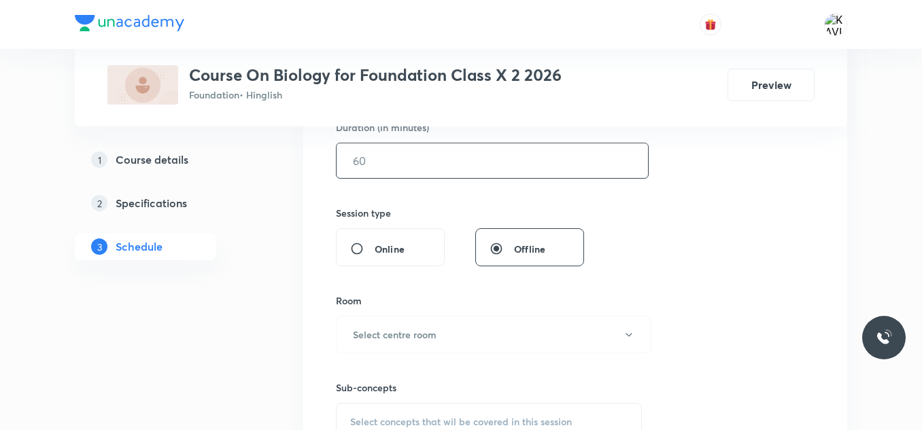
click at [430, 173] on input "text" at bounding box center [492, 160] width 311 height 35
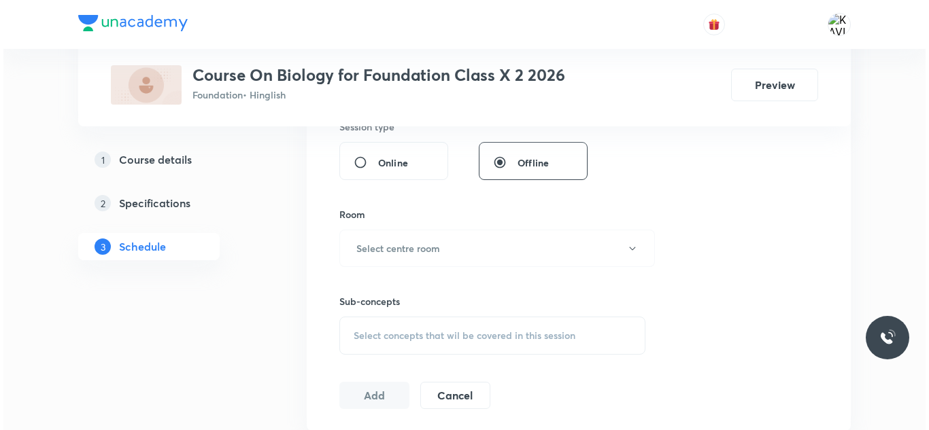
scroll to position [524, 0]
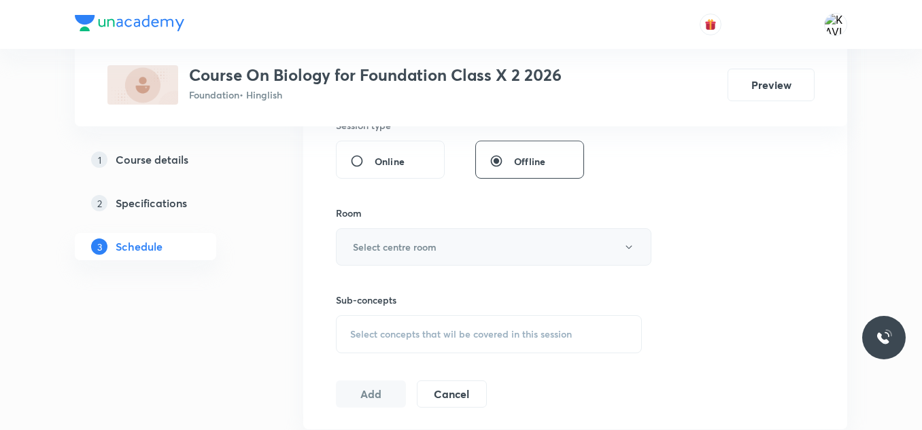
type input "60"
click at [394, 248] on h6 "Select centre room" at bounding box center [395, 247] width 84 height 14
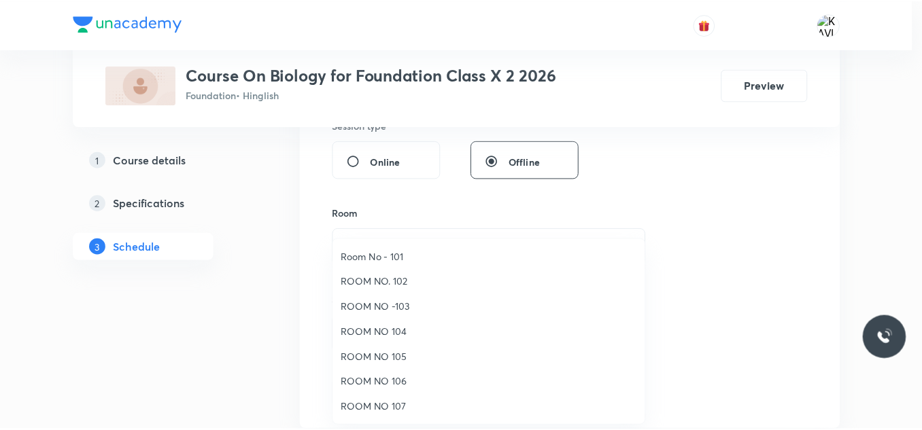
scroll to position [152, 0]
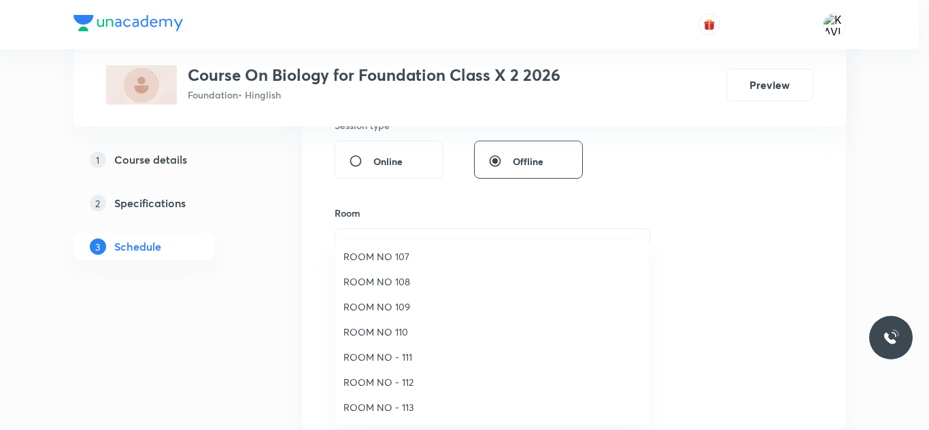
click at [397, 288] on span "ROOM NO 108" at bounding box center [492, 282] width 298 height 14
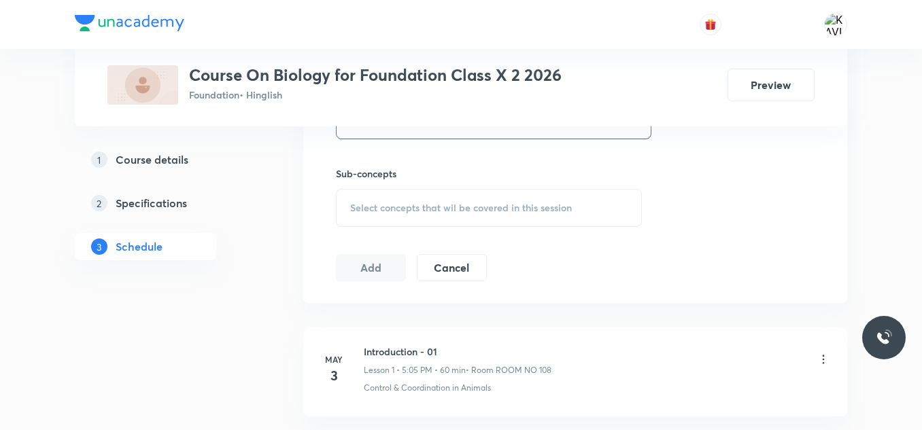
scroll to position [652, 0]
click at [383, 194] on div "Select concepts that wil be covered in this session" at bounding box center [489, 207] width 306 height 38
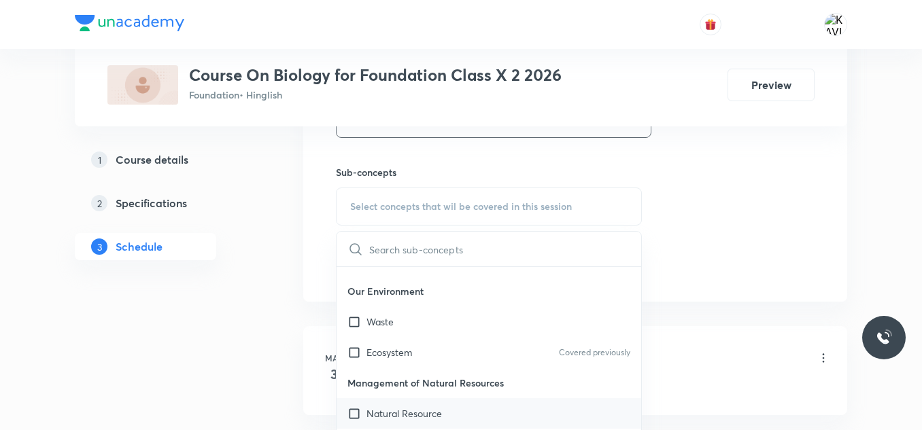
scroll to position [556, 0]
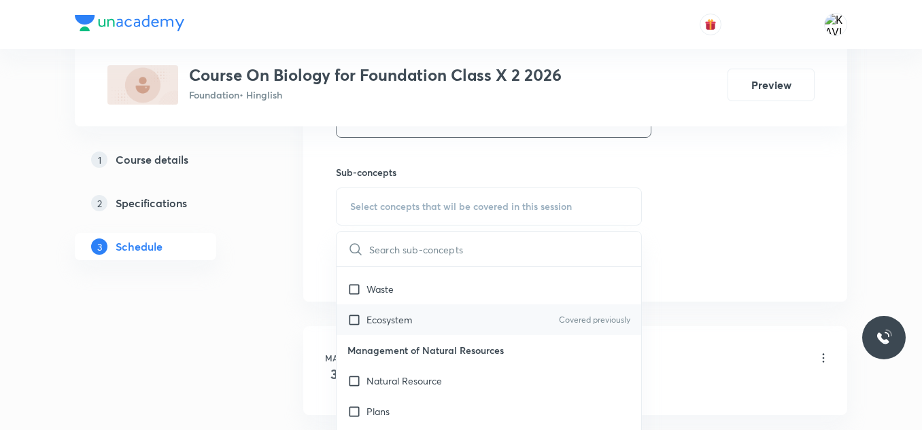
click at [416, 328] on div "Ecosystem Covered previously" at bounding box center [489, 320] width 305 height 31
checkbox input "true"
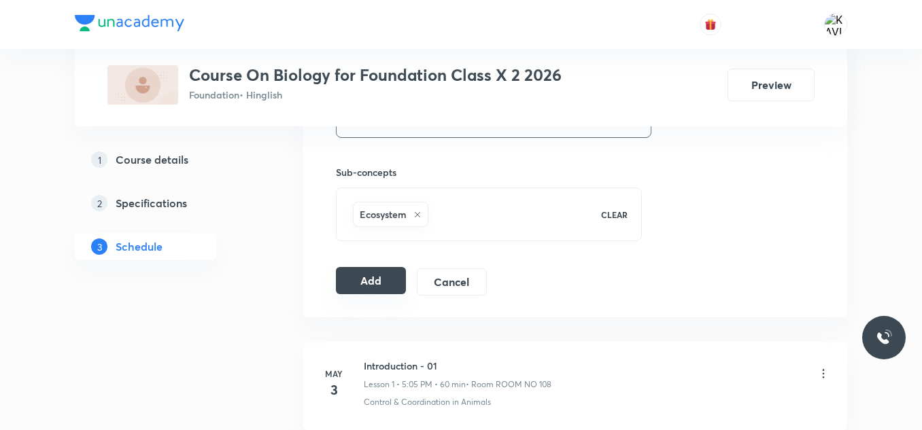
click at [359, 287] on button "Add" at bounding box center [371, 280] width 70 height 27
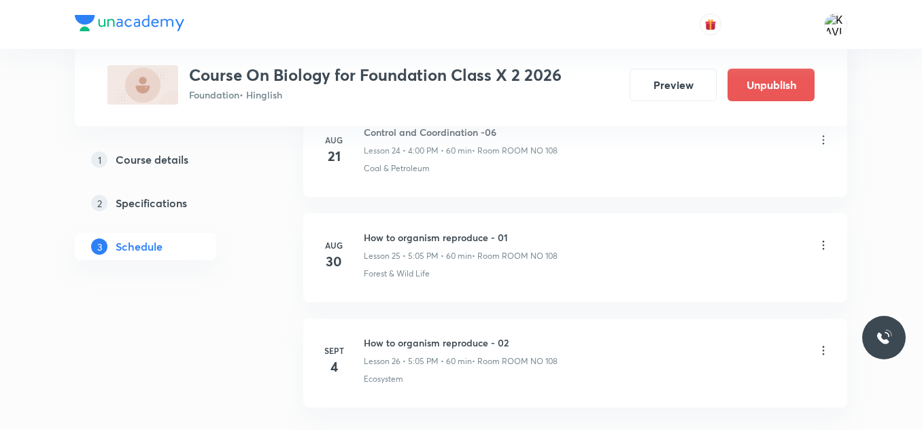
scroll to position [2775, 0]
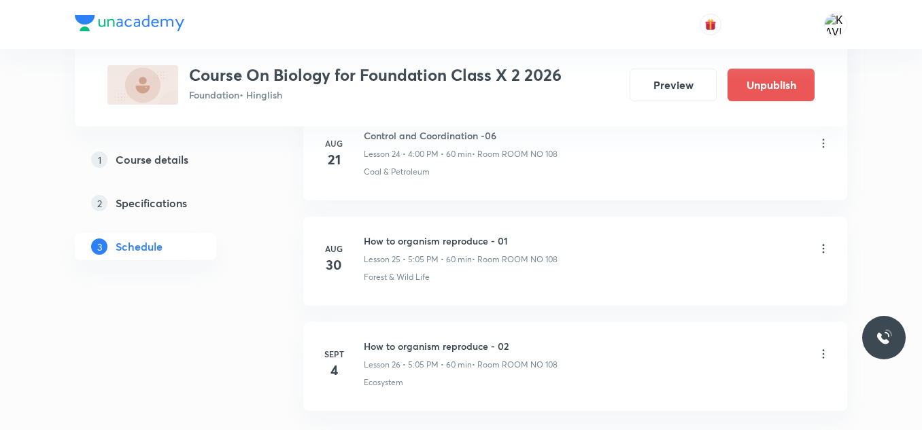
scroll to position [3400, 0]
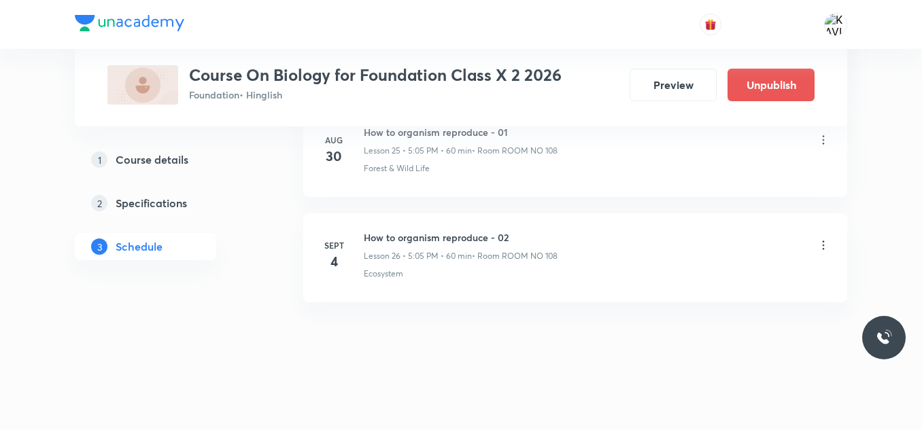
click at [486, 235] on h6 "How to organism reproduce - 02" at bounding box center [461, 238] width 194 height 14
click at [485, 135] on h6 "How to organism reproduce - 01" at bounding box center [461, 132] width 194 height 14
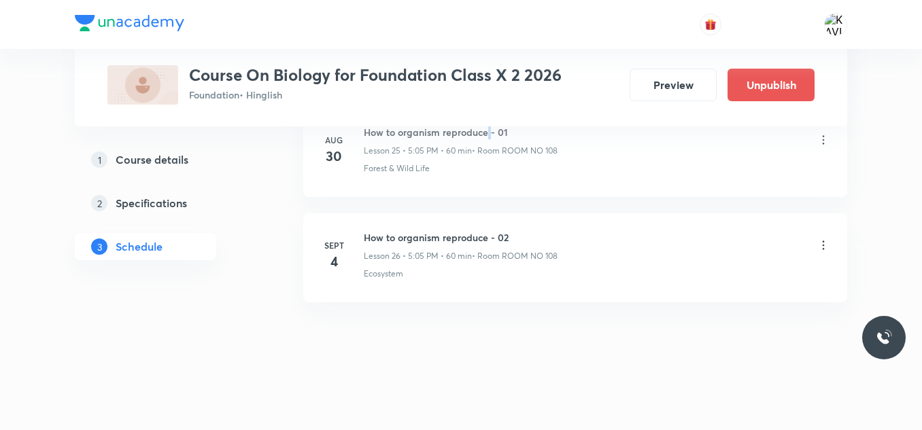
click at [485, 135] on h6 "How to organism reproduce - 01" at bounding box center [461, 132] width 194 height 14
copy h6 "How to organism reproduce - 01"
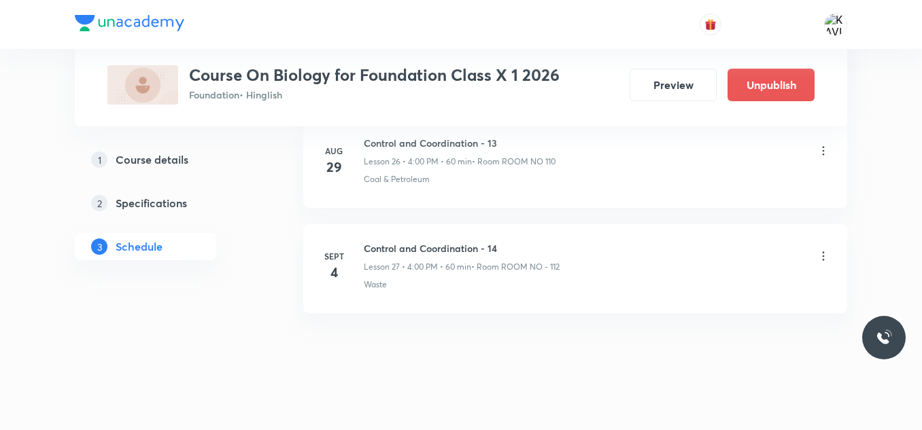
scroll to position [3505, 0]
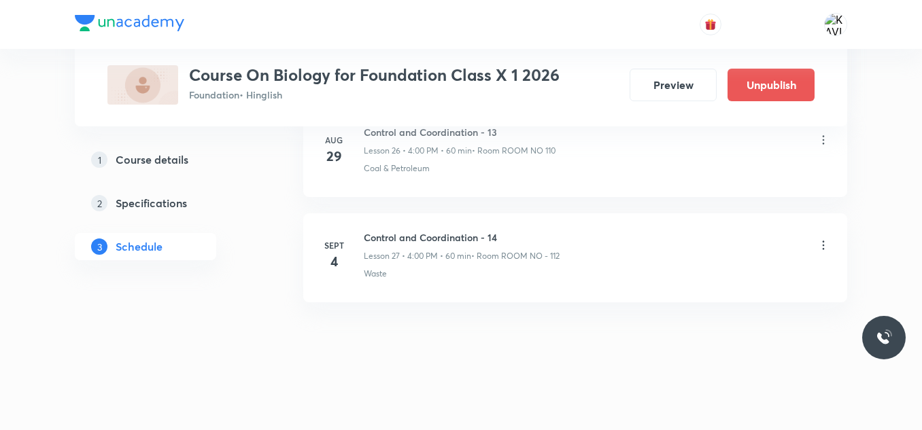
click at [822, 245] on icon at bounding box center [824, 246] width 14 height 14
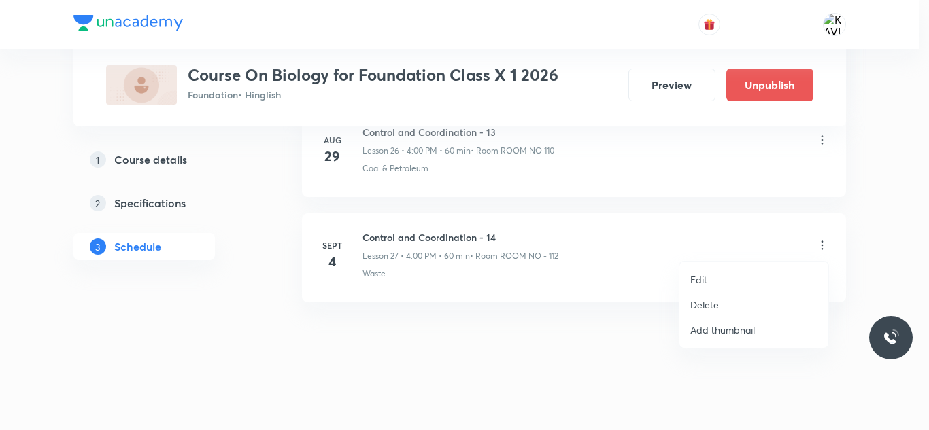
click at [707, 301] on p "Delete" at bounding box center [704, 305] width 29 height 14
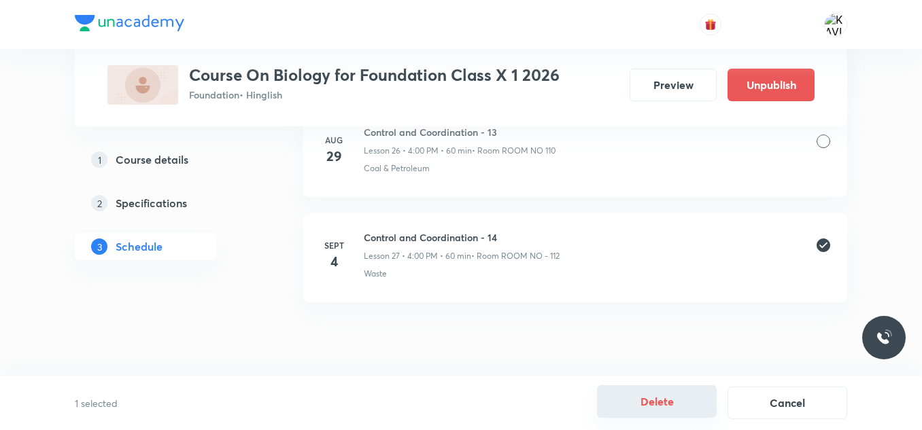
click at [657, 403] on button "Delete" at bounding box center [657, 402] width 120 height 33
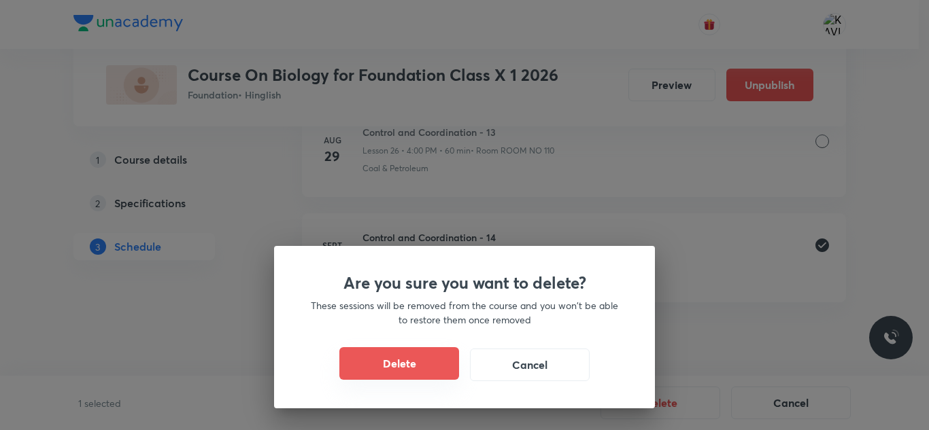
click at [373, 367] on button "Delete" at bounding box center [399, 363] width 120 height 33
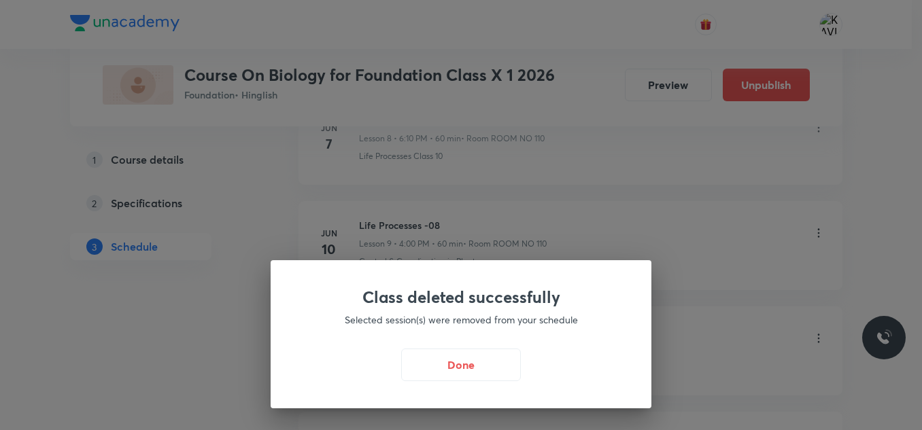
scroll to position [1483, 0]
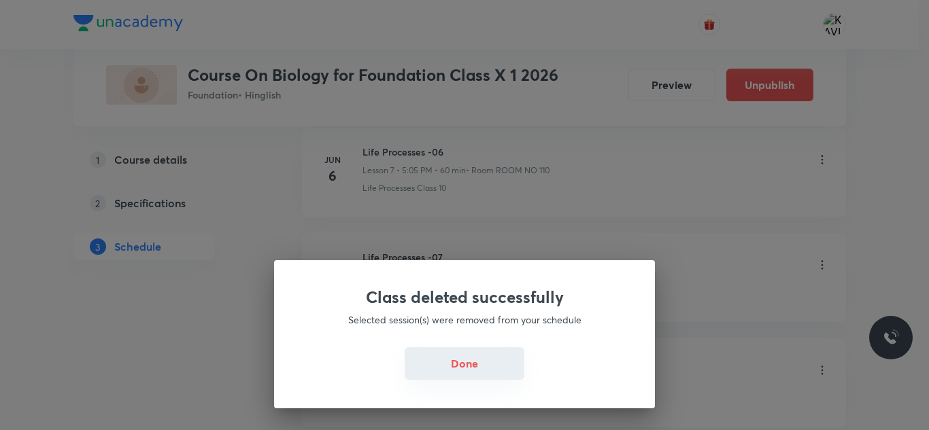
click at [460, 371] on button "Done" at bounding box center [465, 363] width 120 height 33
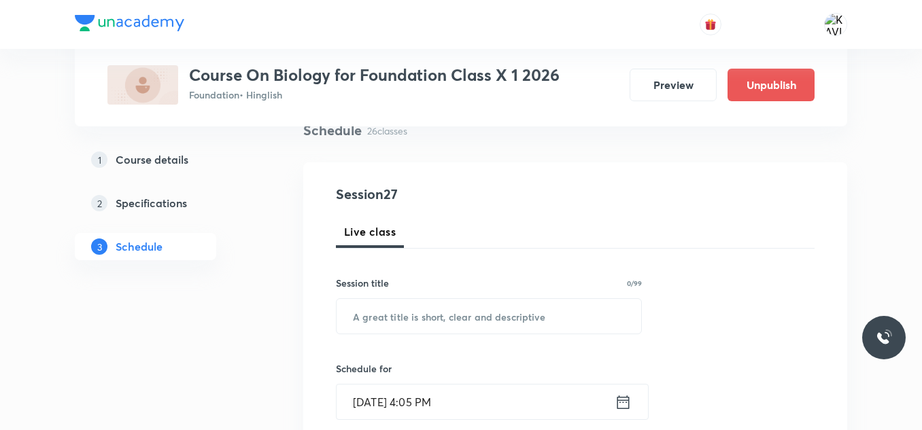
scroll to position [114, 0]
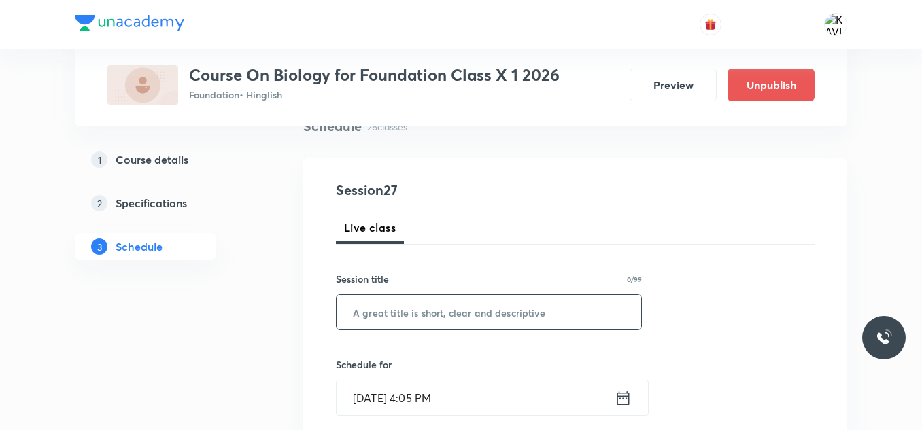
click at [400, 311] on input "text" at bounding box center [489, 312] width 305 height 35
paste input "How to organism reproduce - 01"
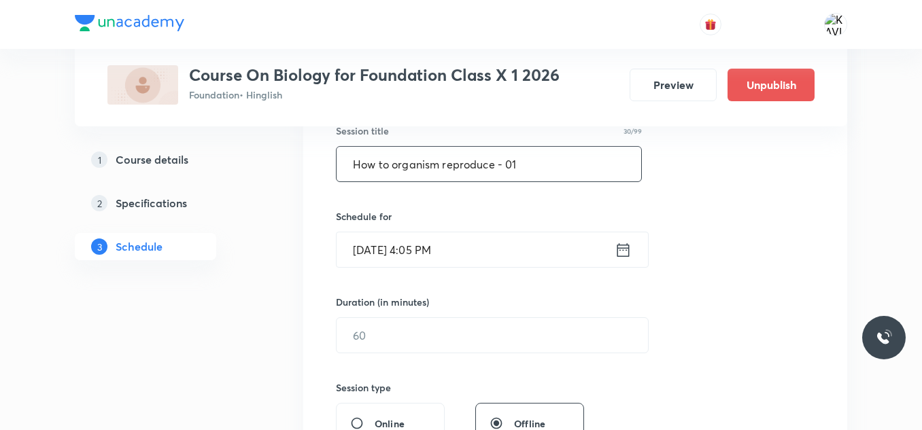
scroll to position [262, 0]
type input "How to organism reproduce - 01"
click at [618, 247] on icon at bounding box center [623, 249] width 12 height 14
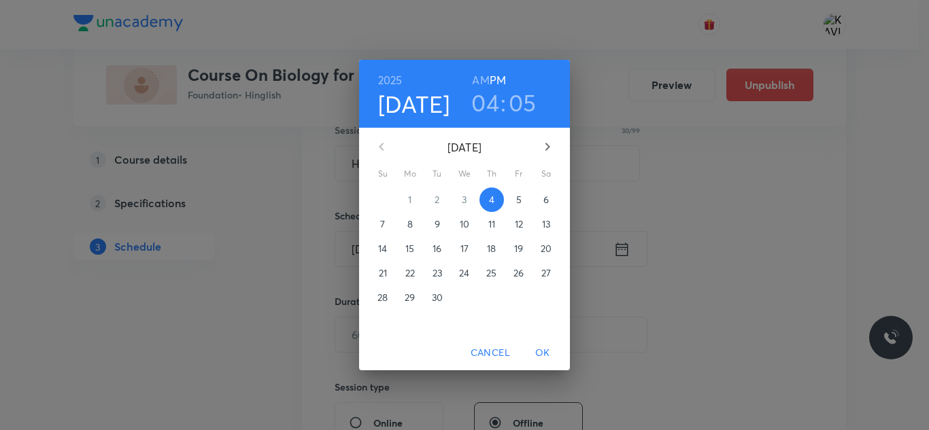
click at [489, 103] on h3 "04" at bounding box center [485, 102] width 28 height 29
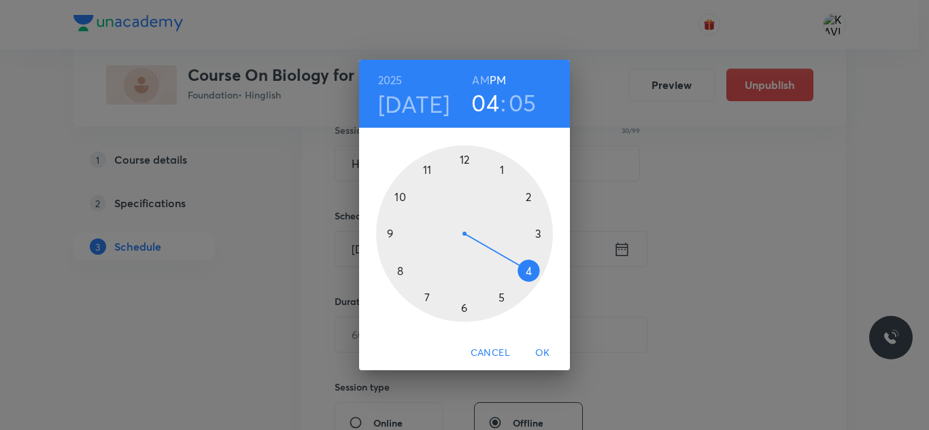
click at [526, 270] on div at bounding box center [464, 234] width 177 height 177
click at [513, 180] on div at bounding box center [464, 234] width 177 height 177
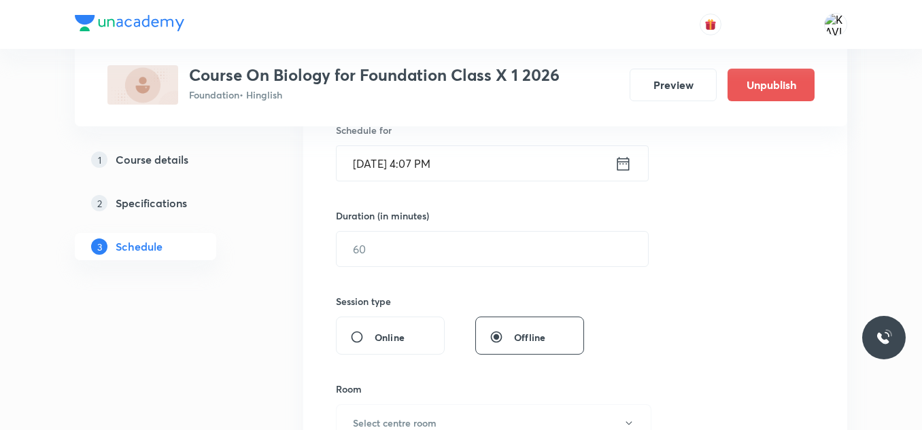
scroll to position [349, 0]
click at [388, 254] on input "text" at bounding box center [492, 248] width 311 height 35
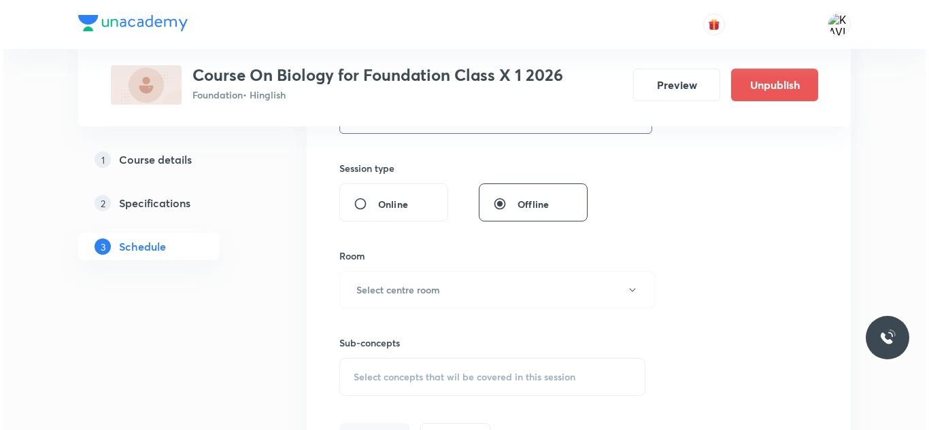
scroll to position [482, 0]
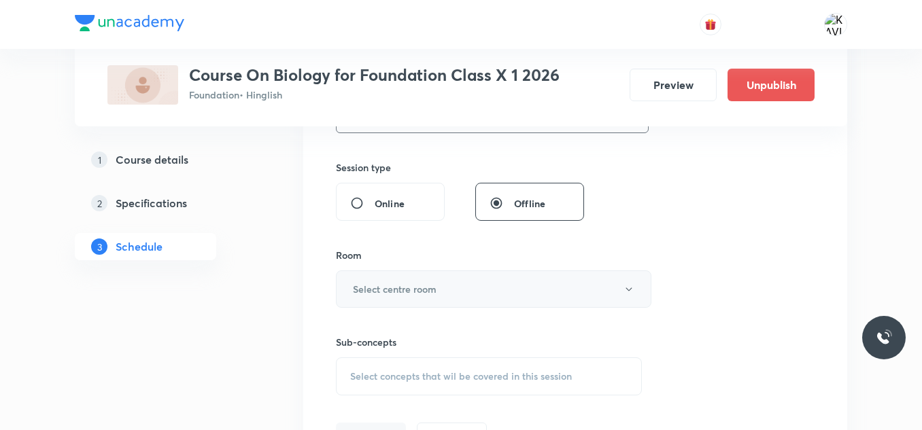
type input "53"
click at [402, 299] on button "Select centre room" at bounding box center [494, 289] width 316 height 37
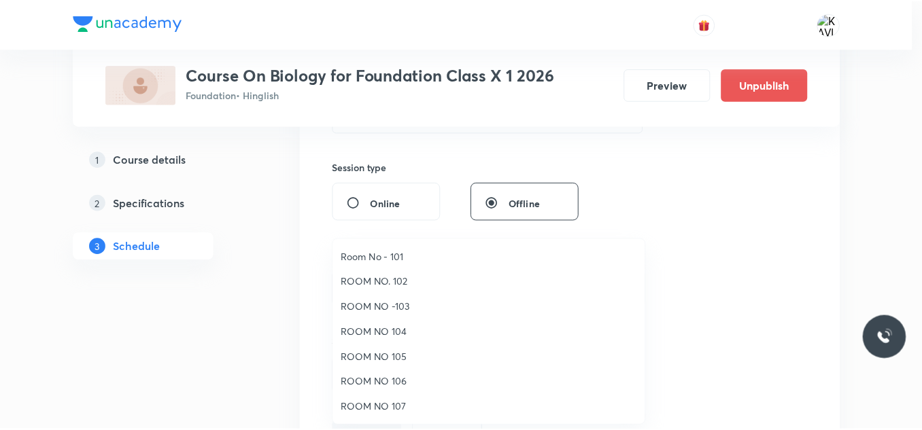
scroll to position [152, 0]
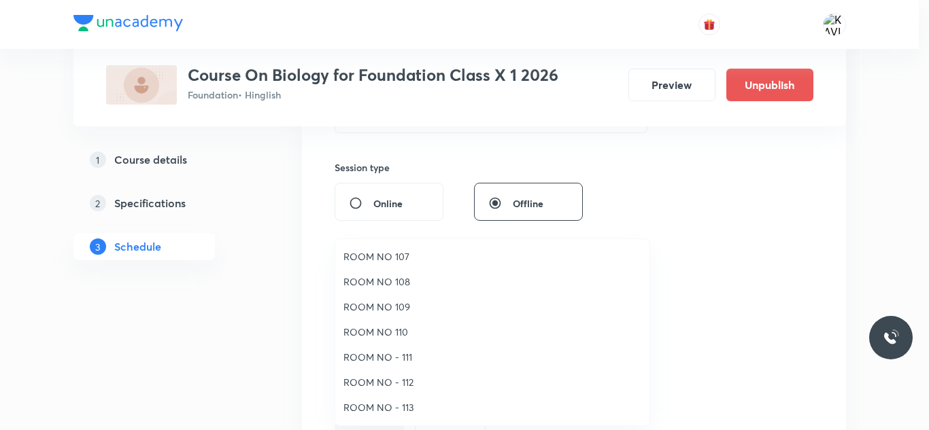
click at [395, 388] on span "ROOM NO - 112" at bounding box center [492, 382] width 298 height 14
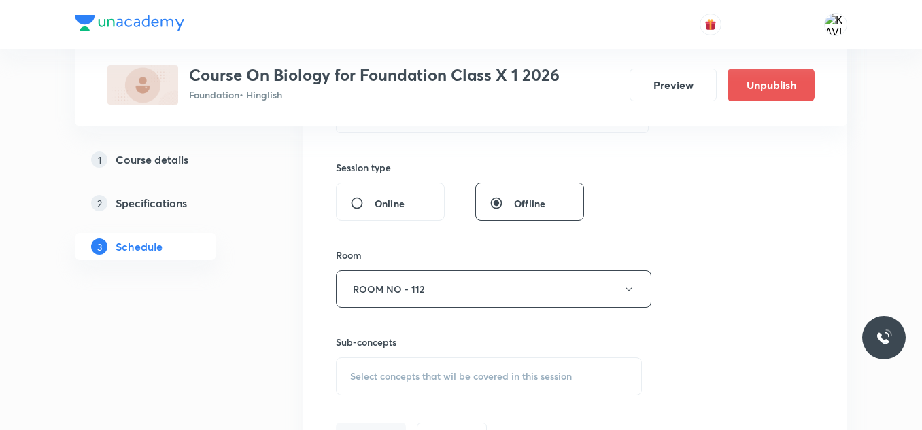
click at [411, 374] on span "Select concepts that wil be covered in this session" at bounding box center [461, 376] width 222 height 11
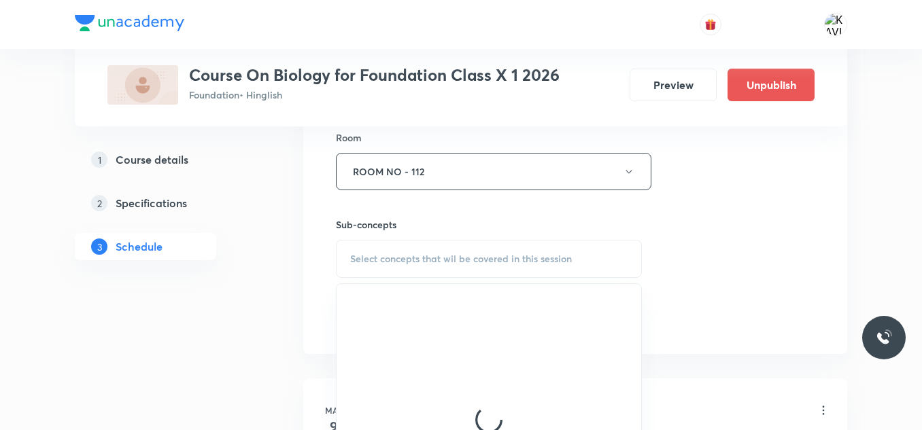
scroll to position [605, 0]
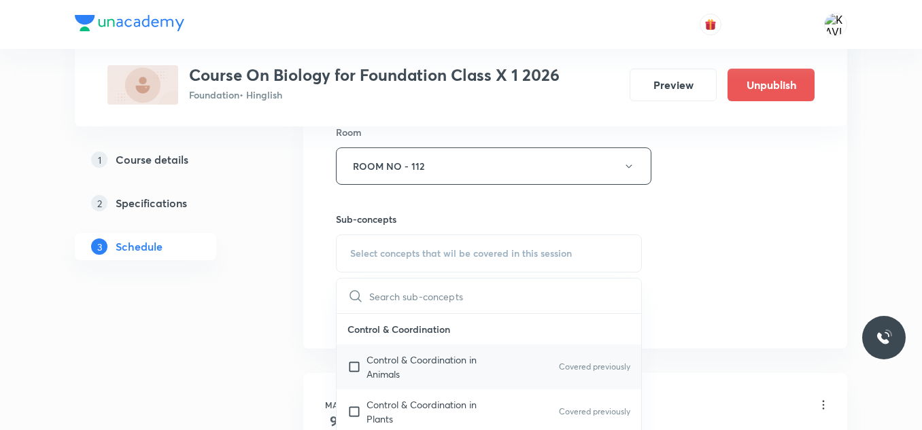
click at [447, 374] on p "Control & Coordination in Animals" at bounding box center [435, 367] width 137 height 29
checkbox input "true"
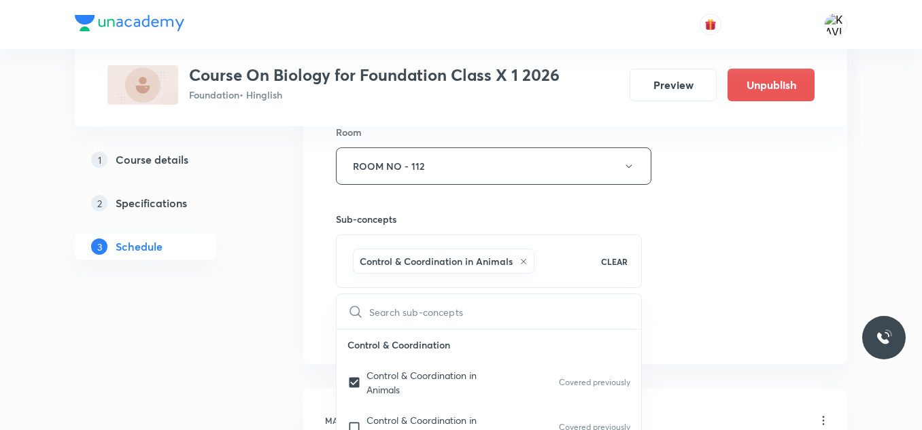
click at [734, 215] on div "Session 27 Live class Session title 30/99 How to organism reproduce - 01 ​ Sche…" at bounding box center [575, 16] width 479 height 654
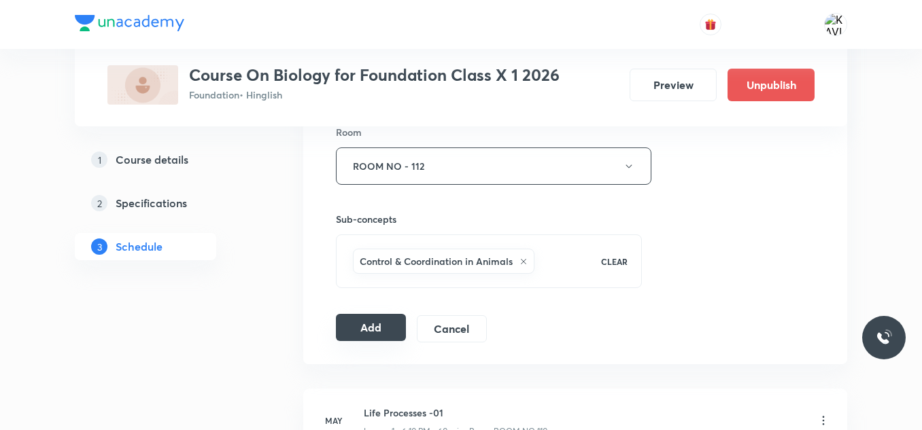
click at [358, 326] on button "Add" at bounding box center [371, 327] width 70 height 27
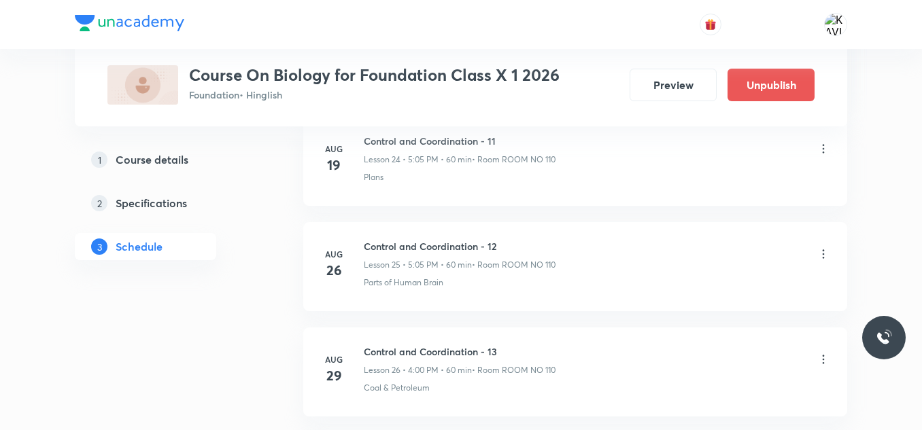
scroll to position [2880, 0]
